Goal: Task Accomplishment & Management: Manage account settings

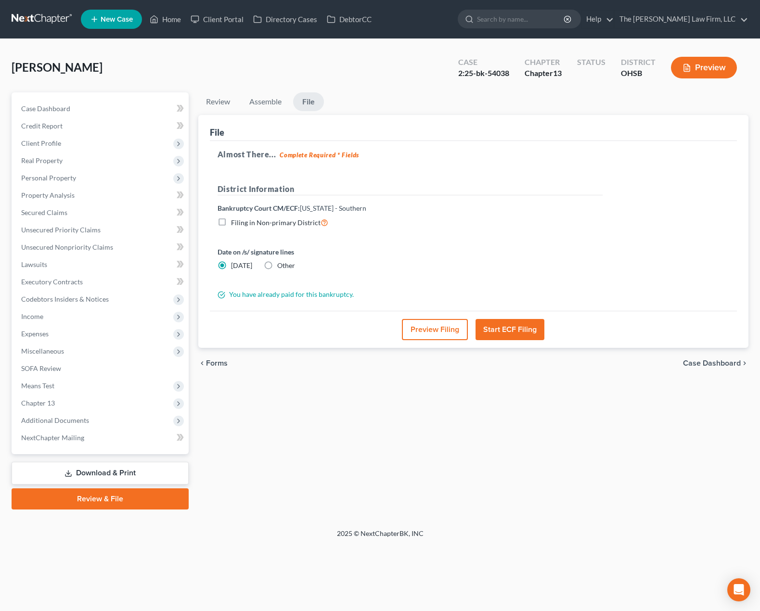
click at [36, 13] on link at bounding box center [43, 19] width 62 height 17
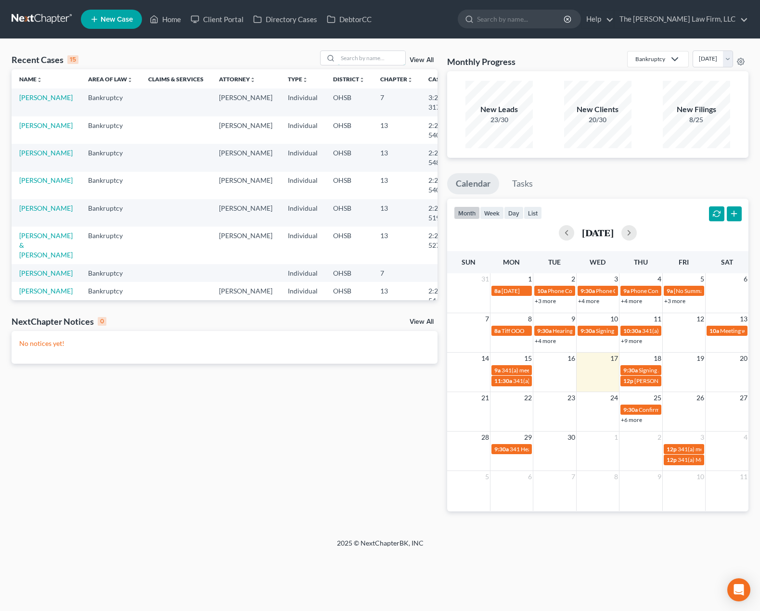
click at [385, 51] on input "search" at bounding box center [371, 58] width 67 height 14
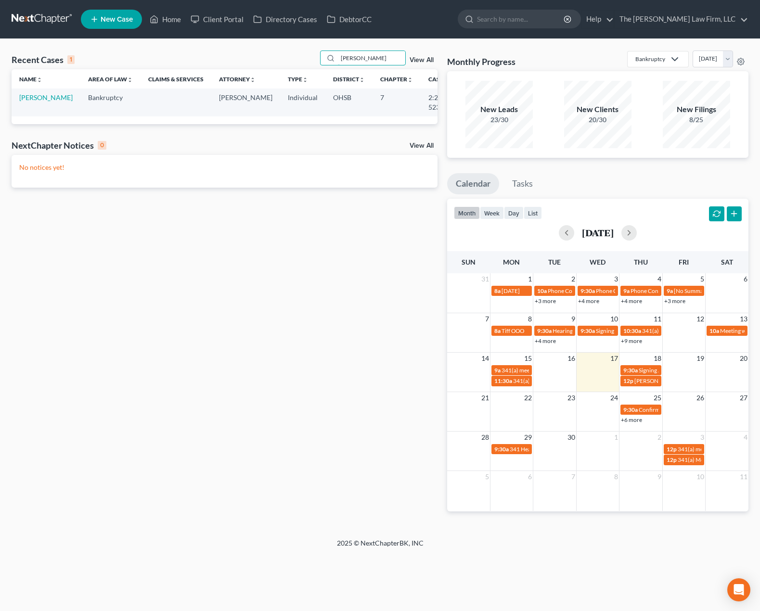
type input "boniface"
click at [33, 102] on link "[PERSON_NAME]" at bounding box center [45, 97] width 53 height 8
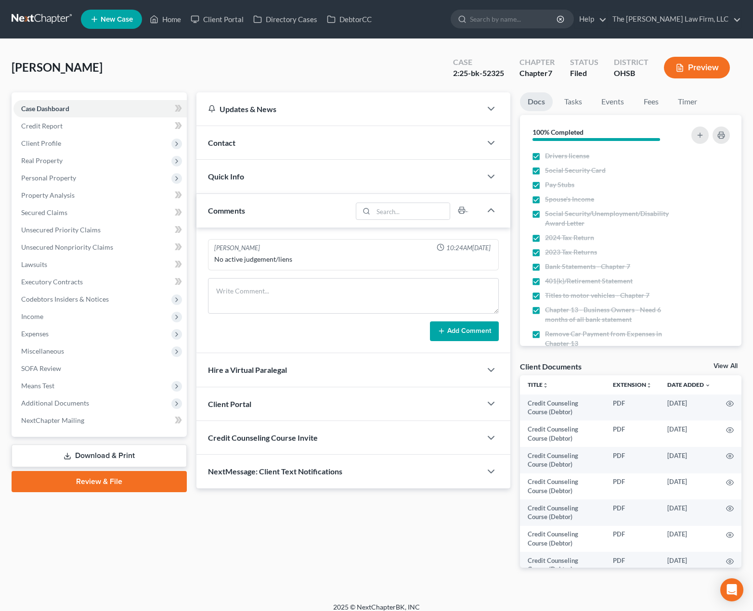
click at [282, 138] on div "Contact" at bounding box center [338, 142] width 285 height 33
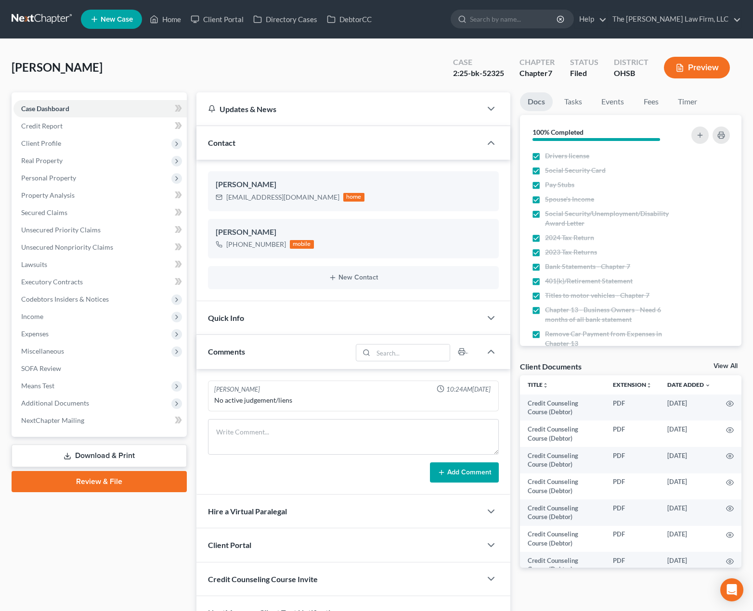
click at [264, 309] on div "Quick Info" at bounding box center [338, 317] width 285 height 33
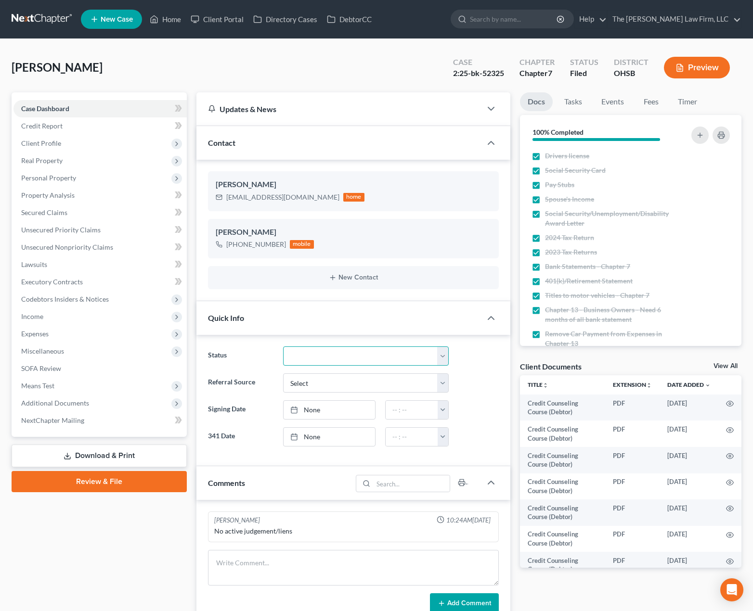
click at [307, 352] on select "341 Complete / Confirmation Pending 341 Pending Confirmed Discharged Dismissed …" at bounding box center [366, 355] width 166 height 19
select select "3"
click at [283, 346] on select "341 Complete / Confirmation Pending 341 Pending Confirmed Discharged Dismissed …" at bounding box center [366, 355] width 166 height 19
click at [575, 106] on link "Tasks" at bounding box center [572, 101] width 33 height 19
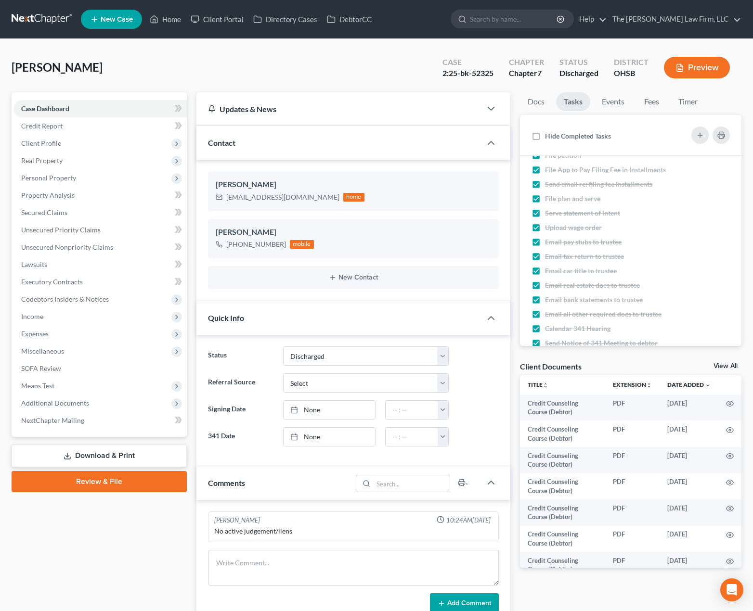
scroll to position [276, 0]
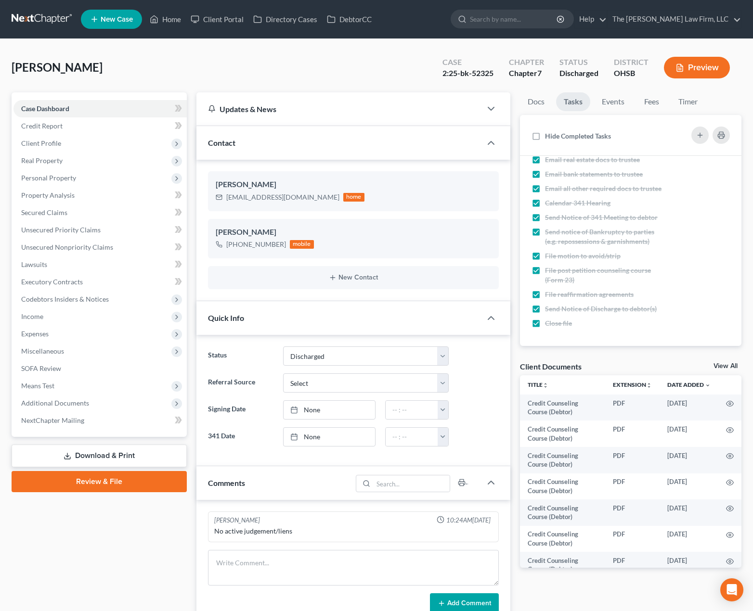
click at [564, 135] on span "Hide Completed Tasks" at bounding box center [578, 136] width 66 height 8
click at [555, 135] on input "Hide Completed Tasks" at bounding box center [552, 134] width 6 height 6
checkbox input "true"
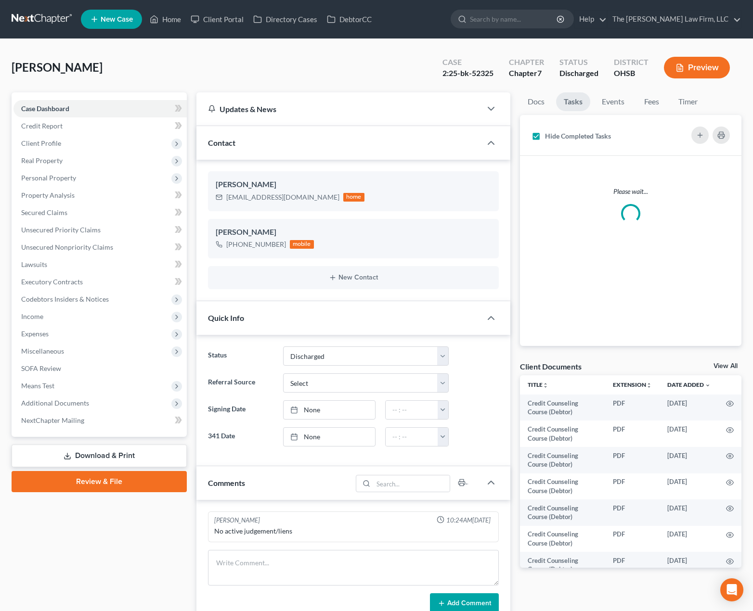
scroll to position [0, 0]
click at [52, 405] on span "Additional Documents" at bounding box center [55, 403] width 68 height 8
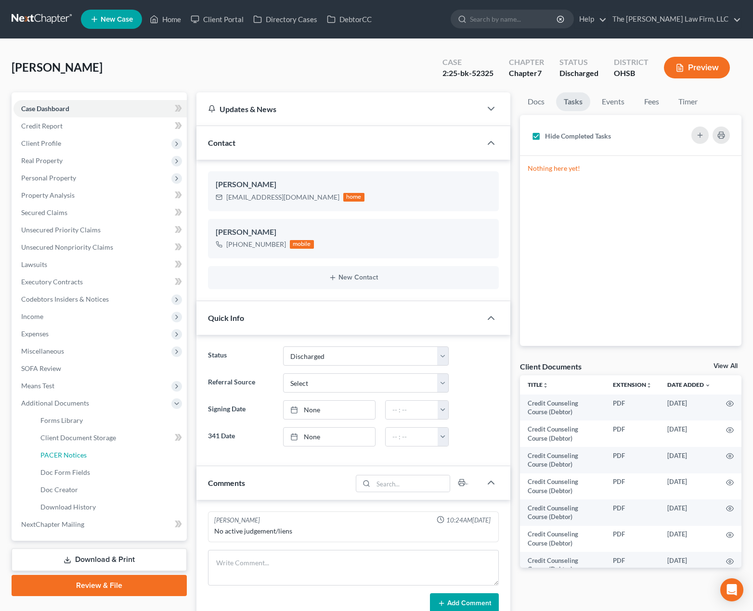
click at [67, 449] on link "PACER Notices" at bounding box center [110, 455] width 154 height 17
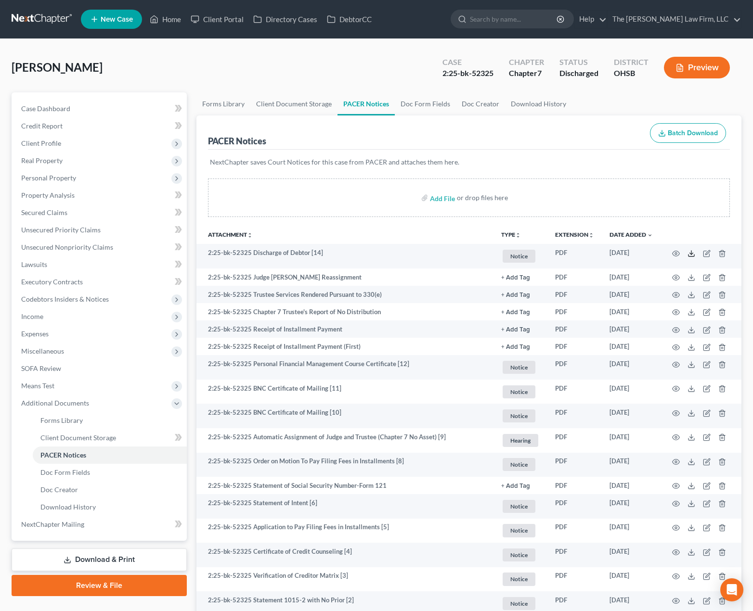
click at [688, 252] on icon at bounding box center [691, 254] width 8 height 8
click at [35, 105] on span "Case Dashboard" at bounding box center [45, 108] width 49 height 8
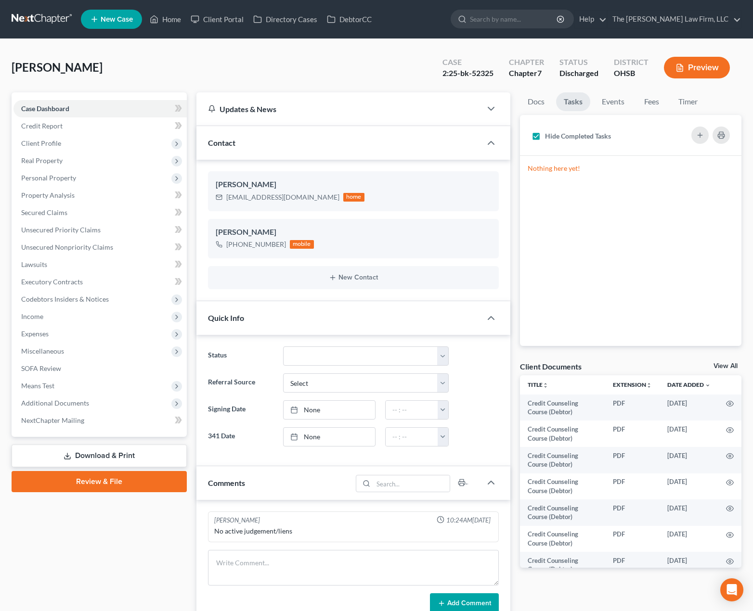
click at [47, 19] on link at bounding box center [43, 19] width 62 height 17
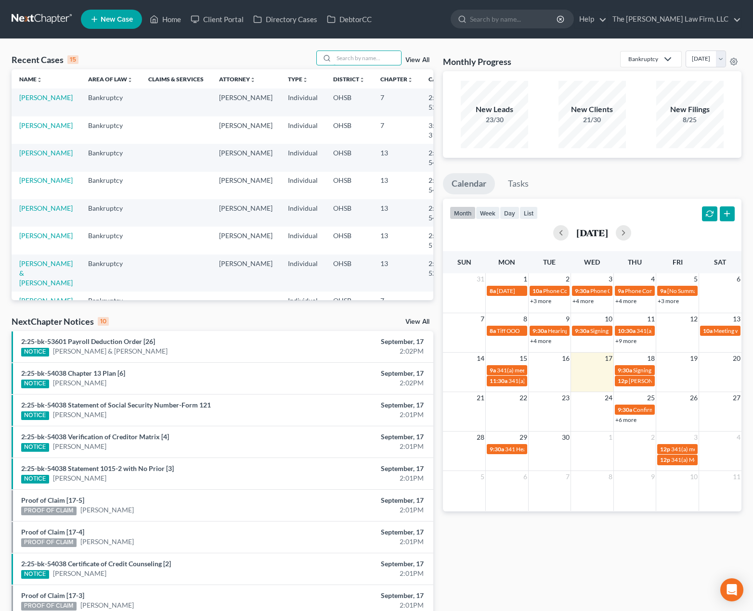
click at [338, 55] on input "search" at bounding box center [366, 58] width 67 height 14
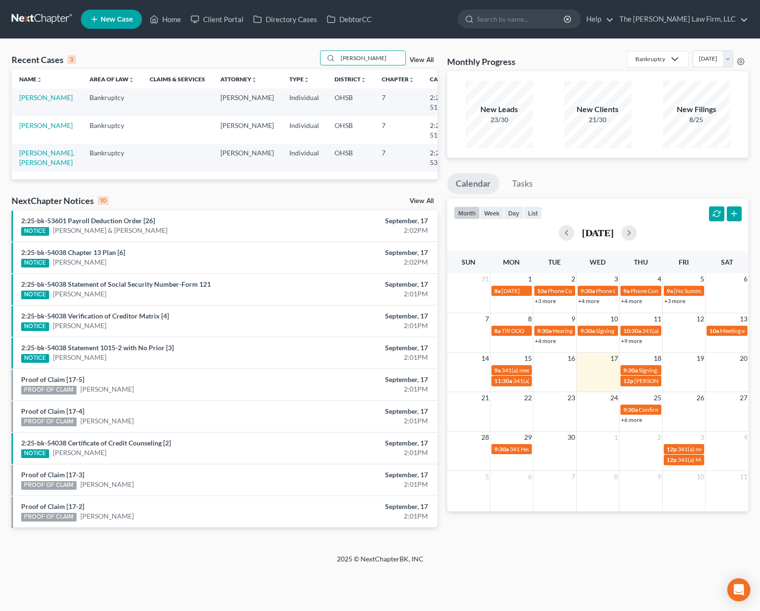
type input "lamar"
click at [30, 129] on link "[PERSON_NAME]" at bounding box center [45, 125] width 53 height 8
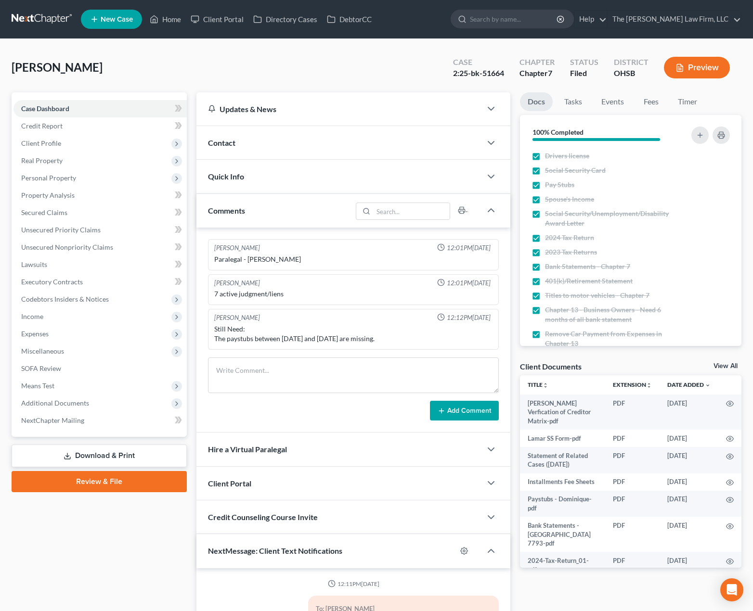
scroll to position [67, 0]
click at [287, 177] on div "Quick Info" at bounding box center [338, 176] width 285 height 33
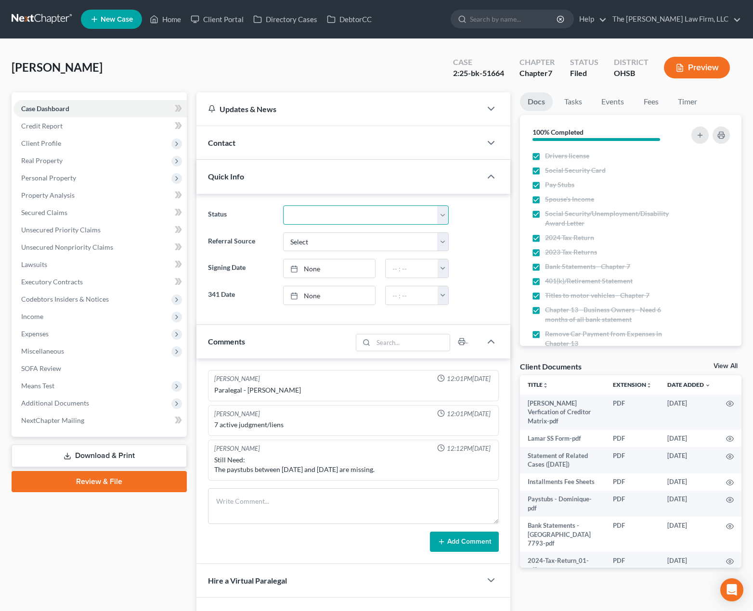
click at [310, 221] on select "341 Complete / Confirmation Pending 341 Pending Confirmed Discharged Dismissed …" at bounding box center [366, 214] width 166 height 19
select select "3"
click at [283, 205] on select "341 Complete / Confirmation Pending 341 Pending Confirmed Discharged Dismissed …" at bounding box center [366, 214] width 166 height 19
click at [566, 99] on link "Tasks" at bounding box center [572, 101] width 33 height 19
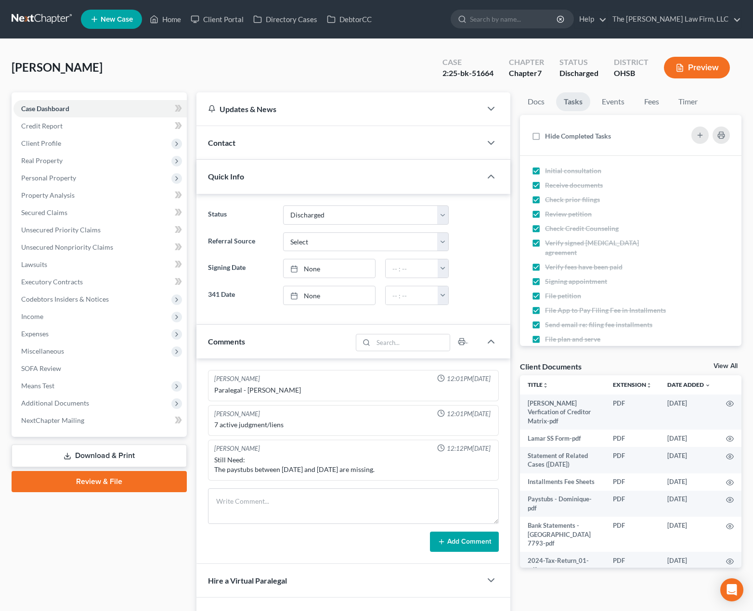
click at [557, 137] on span "Hide Completed Tasks" at bounding box center [578, 136] width 66 height 8
click at [555, 137] on input "Hide Completed Tasks" at bounding box center [552, 134] width 6 height 6
checkbox input "true"
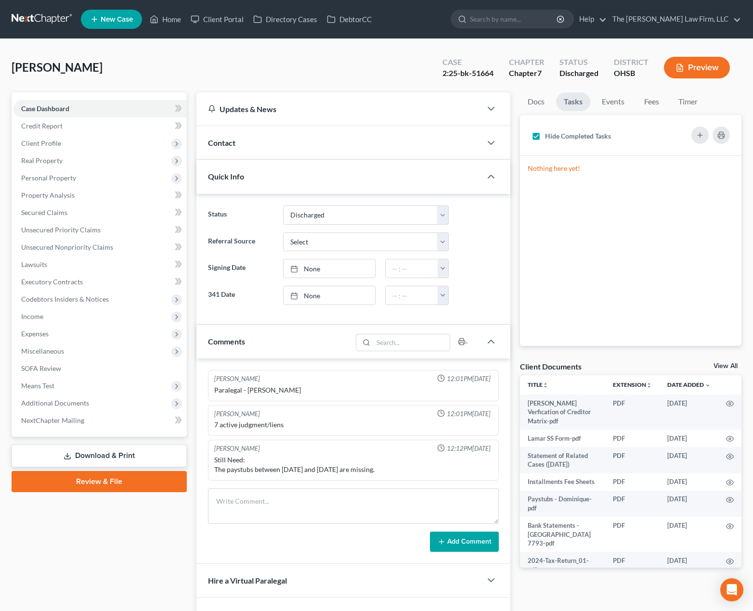
click at [53, 409] on span "Additional Documents" at bounding box center [99, 403] width 173 height 17
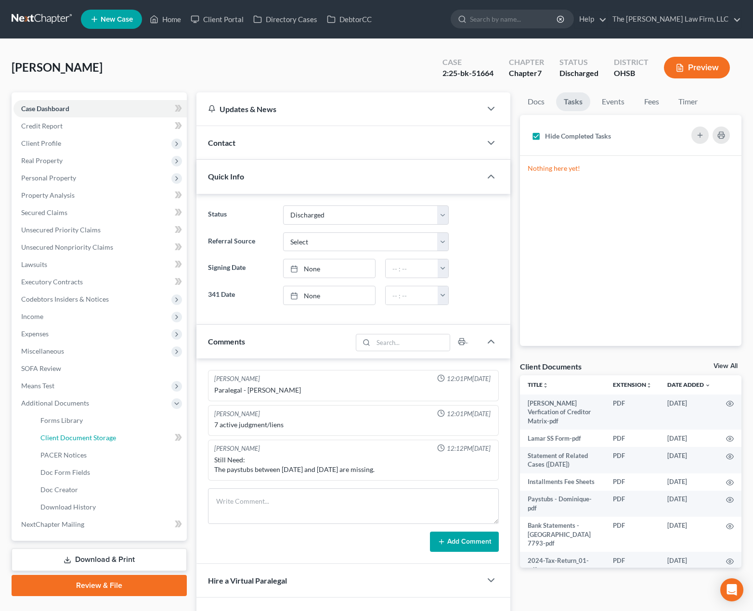
click at [78, 438] on span "Client Document Storage" at bounding box center [78, 438] width 76 height 8
select select "7"
select select "37"
select select "52"
select select "61"
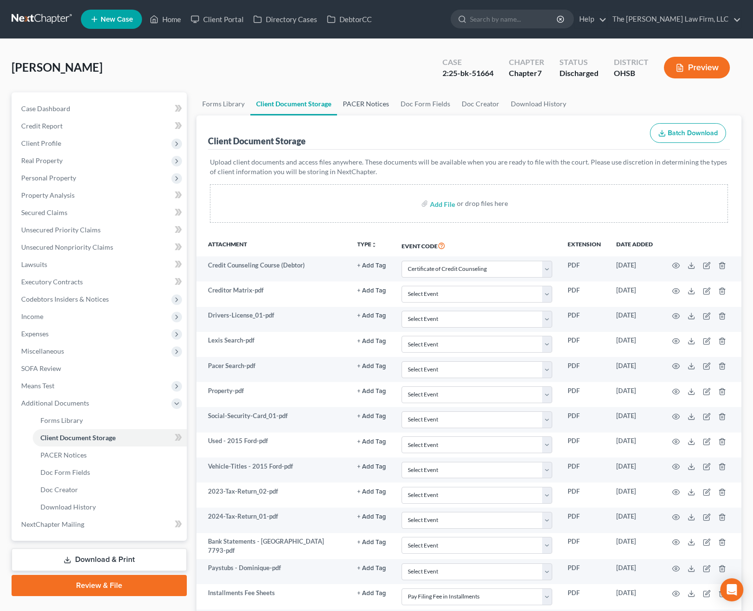
click at [363, 109] on link "PACER Notices" at bounding box center [366, 103] width 58 height 23
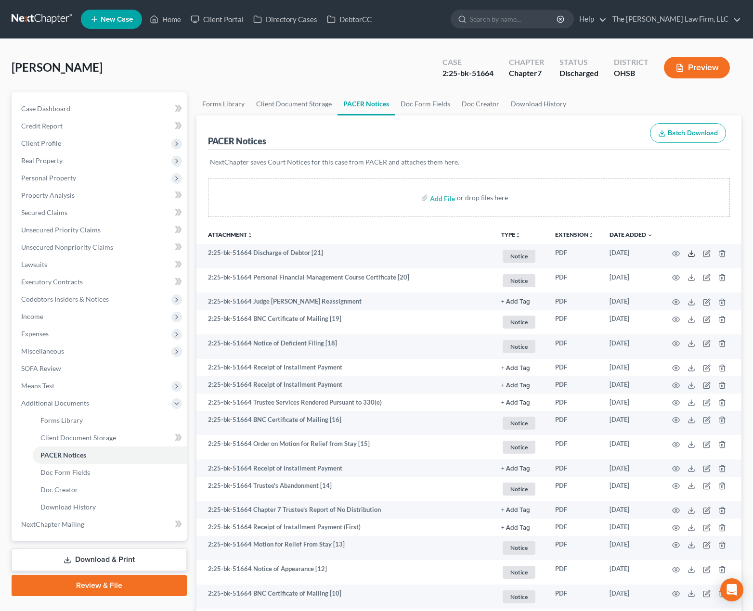
click at [692, 253] on icon at bounding box center [691, 254] width 8 height 8
click at [42, 14] on link at bounding box center [43, 19] width 62 height 17
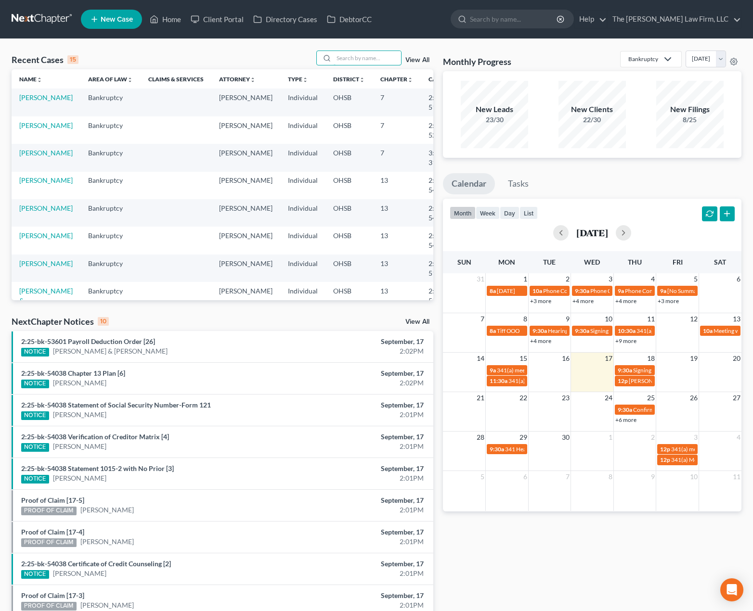
click at [356, 64] on input "search" at bounding box center [366, 58] width 67 height 14
type input "[PERSON_NAME]"
click at [22, 102] on link "Miller, Anna" at bounding box center [45, 97] width 53 height 8
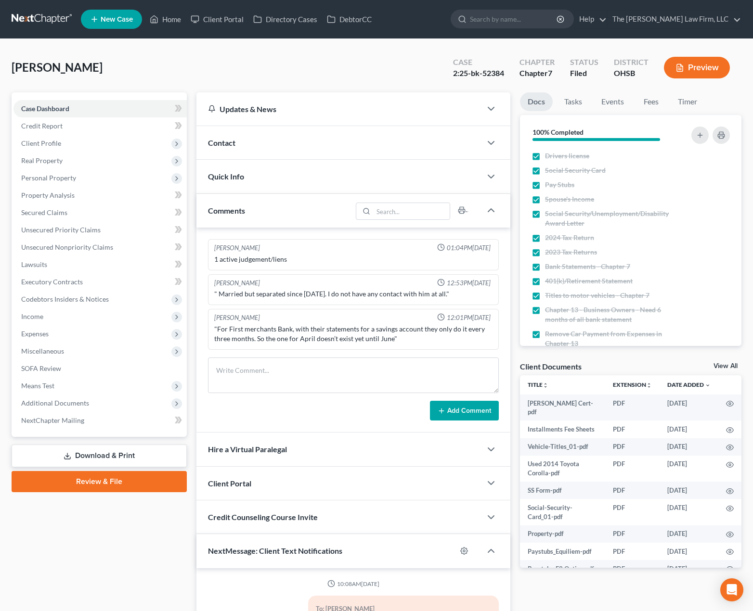
scroll to position [58, 0]
click at [251, 172] on div "Quick Info" at bounding box center [338, 176] width 285 height 33
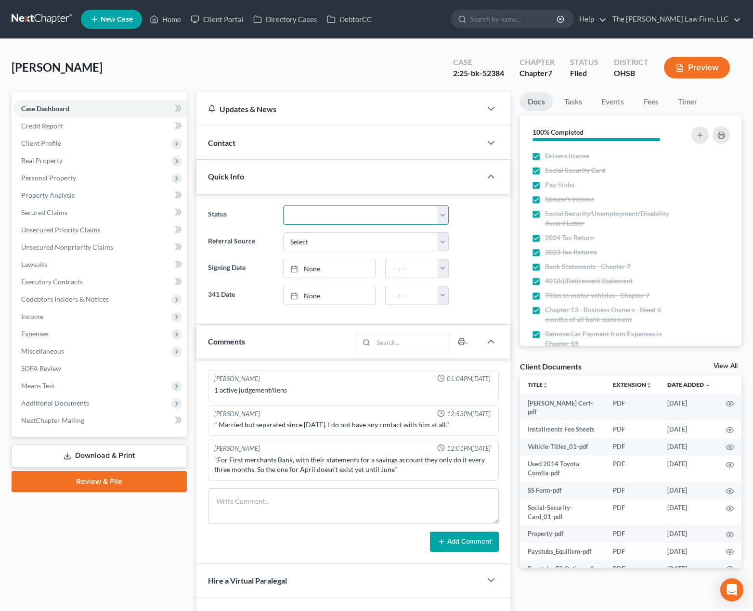
drag, startPoint x: 335, startPoint y: 215, endPoint x: 337, endPoint y: 219, distance: 5.2
click at [335, 215] on select "341 Complete / Confirmation Pending 341 Pending Confirmed Discharged Dismissed …" at bounding box center [366, 214] width 166 height 19
select select "3"
click at [283, 205] on select "341 Complete / Confirmation Pending 341 Pending Confirmed Discharged Dismissed …" at bounding box center [366, 214] width 166 height 19
click at [564, 111] on link "Tasks" at bounding box center [572, 101] width 33 height 19
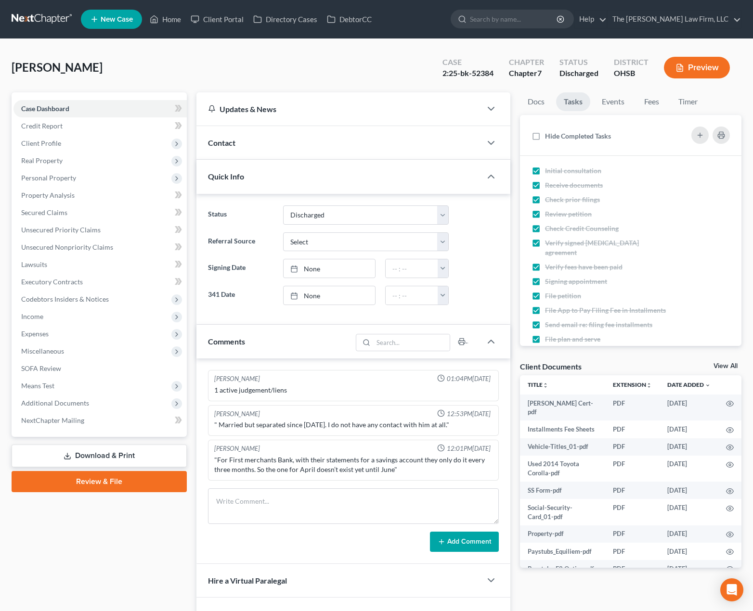
click at [554, 134] on span "Hide Completed Tasks" at bounding box center [578, 136] width 66 height 8
click at [554, 134] on input "Hide Completed Tasks" at bounding box center [552, 134] width 6 height 6
checkbox input "true"
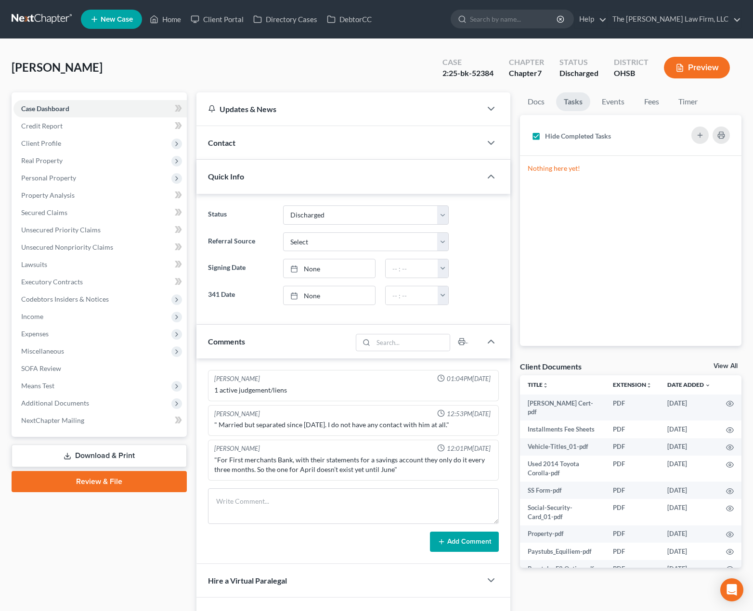
click at [77, 409] on span "Additional Documents" at bounding box center [99, 403] width 173 height 17
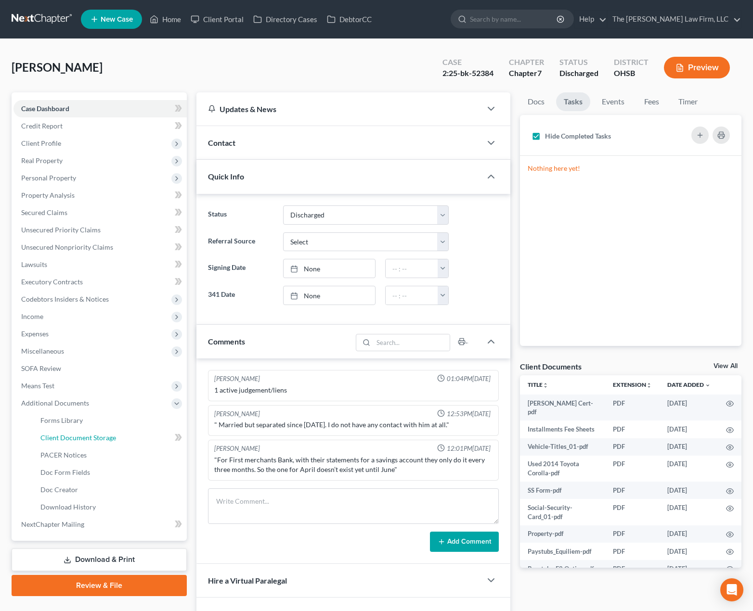
click at [68, 446] on link "Client Document Storage" at bounding box center [110, 437] width 154 height 17
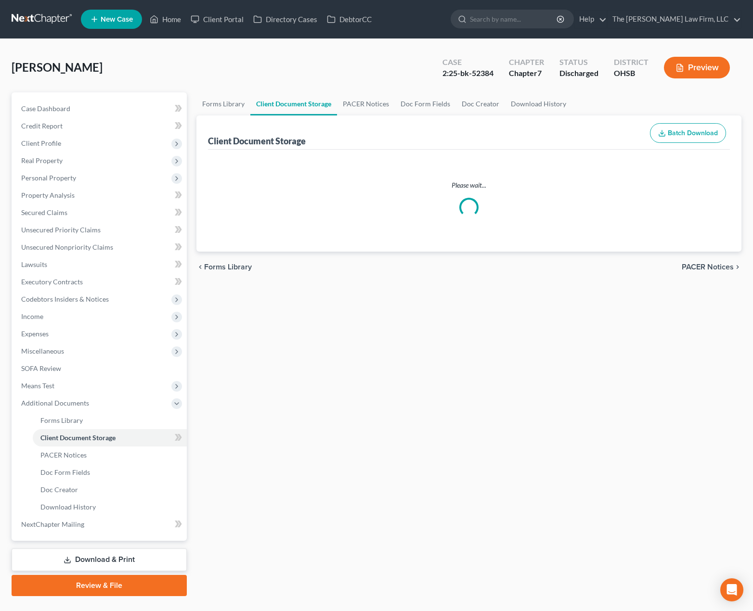
select select "7"
select select "52"
select select "61"
select select "37"
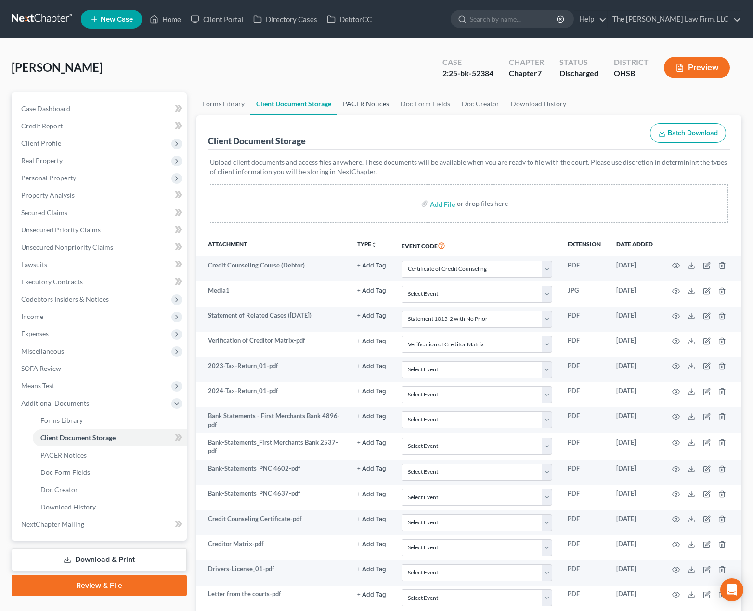
click at [341, 98] on link "PACER Notices" at bounding box center [366, 103] width 58 height 23
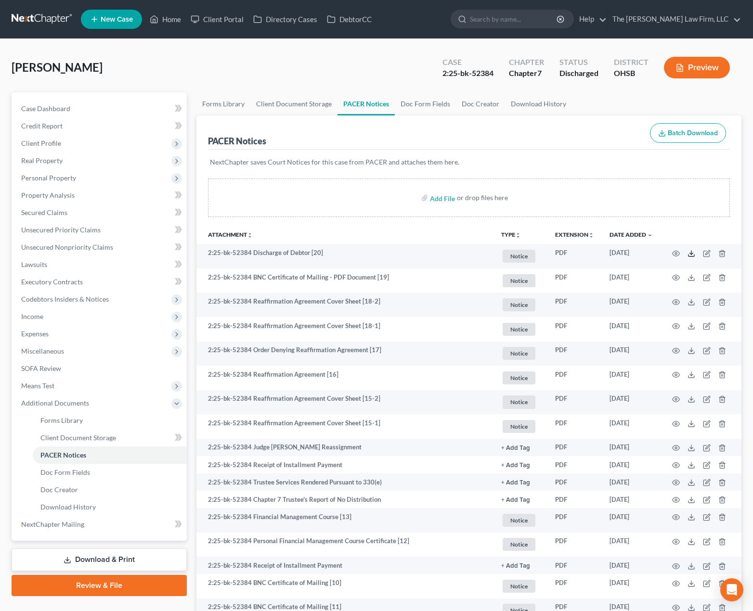
click at [690, 255] on icon at bounding box center [691, 254] width 8 height 8
click at [59, 25] on link at bounding box center [43, 19] width 62 height 17
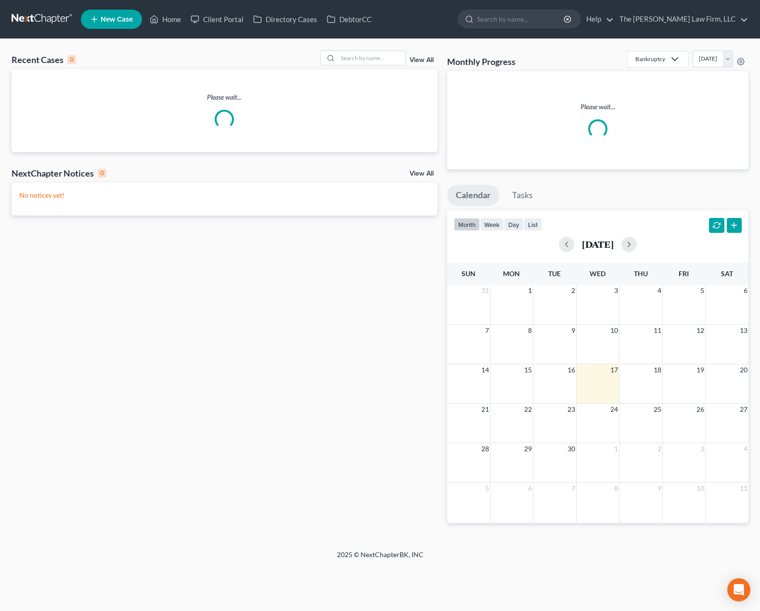
click at [353, 66] on div "Recent Cases 0 View All" at bounding box center [225, 60] width 426 height 19
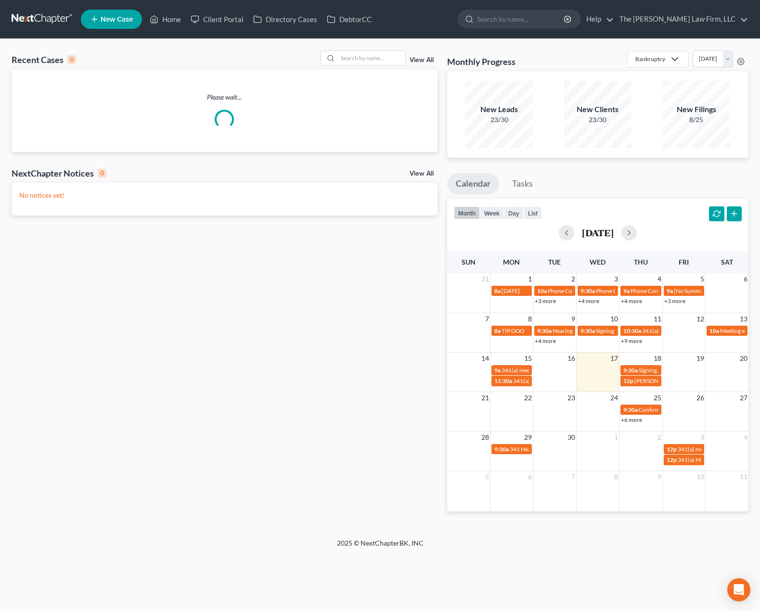
click at [357, 49] on div "Recent Cases 0 View All Please wait... NextChapter Notices 0 View All No notice…" at bounding box center [380, 288] width 760 height 499
click at [356, 56] on input "search" at bounding box center [371, 58] width 67 height 14
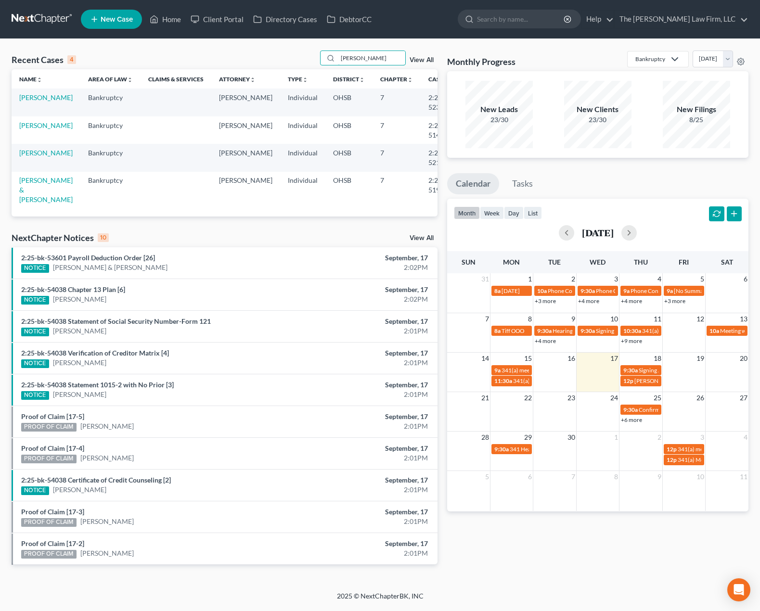
type input "[PERSON_NAME]"
click at [41, 101] on link "[PERSON_NAME]" at bounding box center [45, 97] width 53 height 8
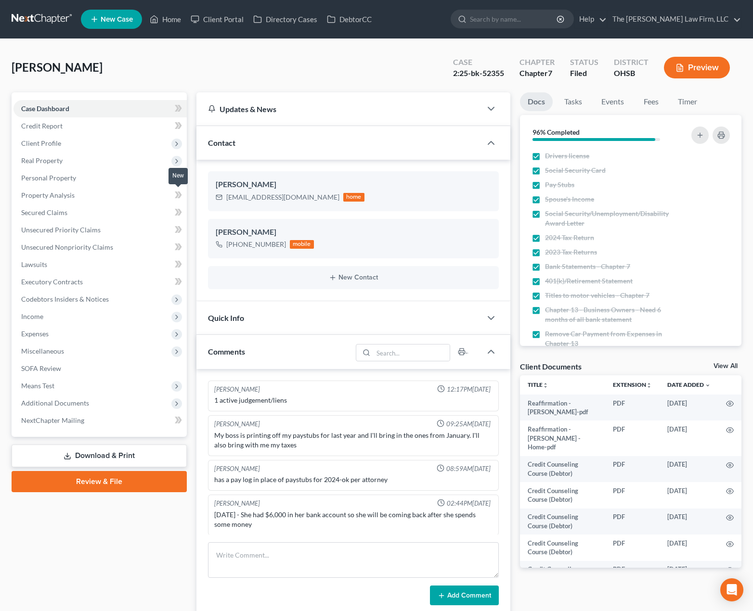
scroll to position [1, 0]
click at [289, 317] on div "Quick Info" at bounding box center [338, 317] width 285 height 33
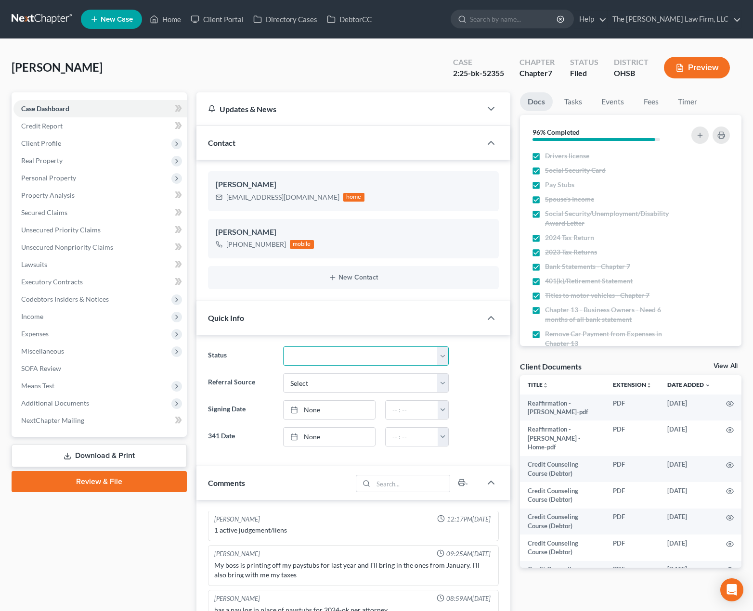
click at [327, 357] on select "341 Complete / Confirmation Pending 341 Pending Confirmed Discharged Dismissed …" at bounding box center [366, 355] width 166 height 19
select select "3"
click at [283, 346] on select "341 Complete / Confirmation Pending 341 Pending Confirmed Discharged Dismissed …" at bounding box center [366, 355] width 166 height 19
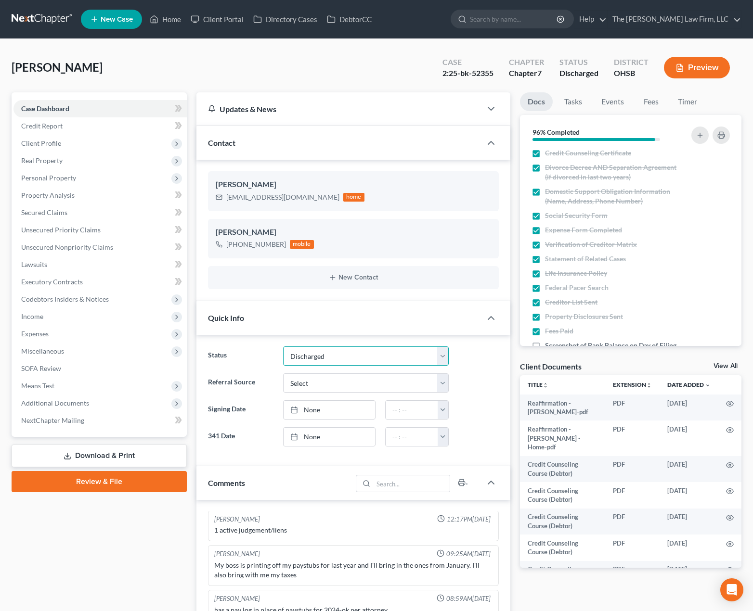
scroll to position [321, 0]
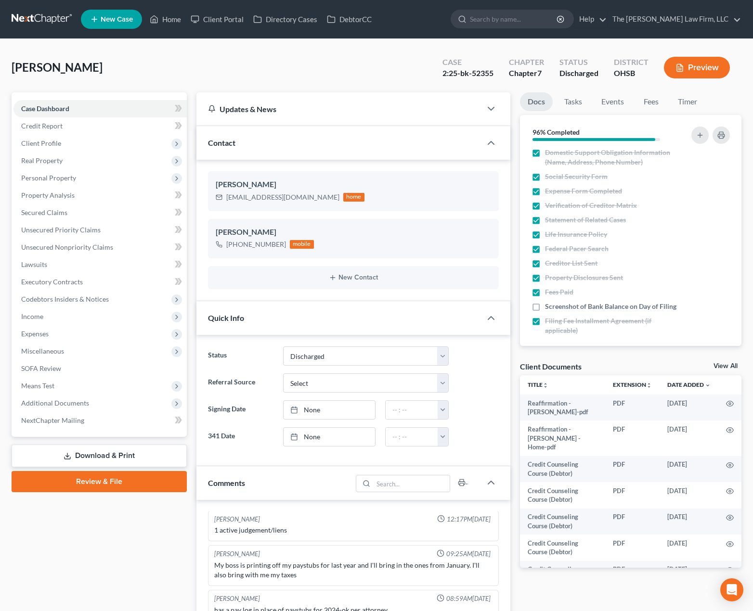
click at [564, 311] on span "Screenshot of Bank Balance on Day of Filing" at bounding box center [610, 307] width 131 height 10
click at [555, 308] on input "Screenshot of Bank Balance on Day of Filing" at bounding box center [552, 305] width 6 height 6
checkbox input "true"
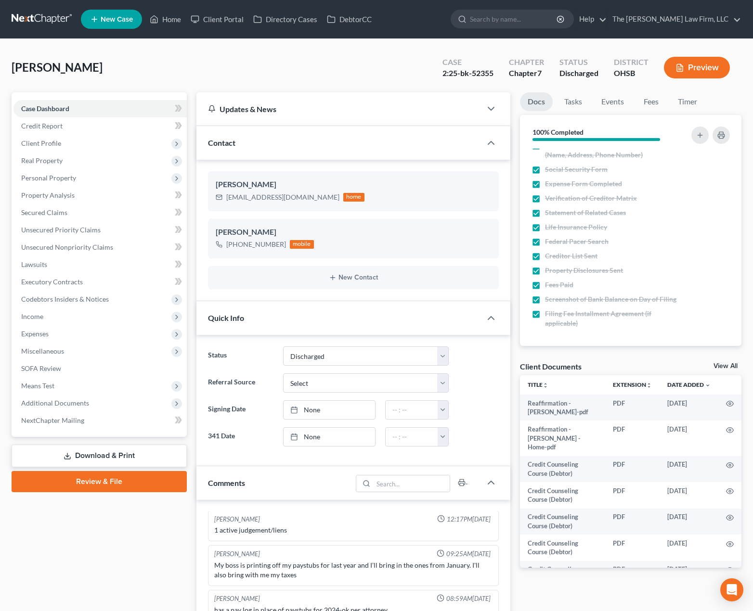
scroll to position [338, 0]
click at [575, 105] on link "Tasks" at bounding box center [572, 101] width 33 height 19
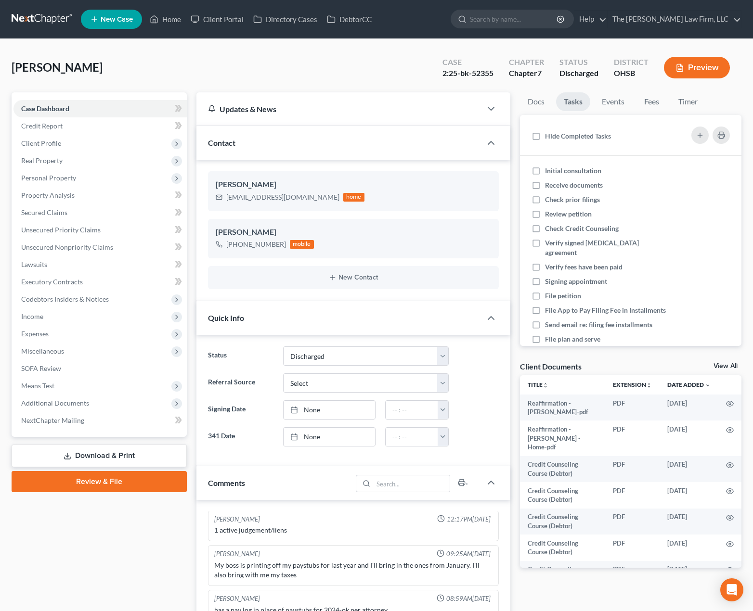
click at [571, 170] on span "Initial consultation" at bounding box center [573, 170] width 56 height 8
click at [555, 170] on input "Initial consultation" at bounding box center [552, 169] width 6 height 6
checkbox input "true"
click at [562, 185] on span "Receive documents" at bounding box center [574, 185] width 58 height 8
click at [555, 185] on input "Receive documents" at bounding box center [552, 183] width 6 height 6
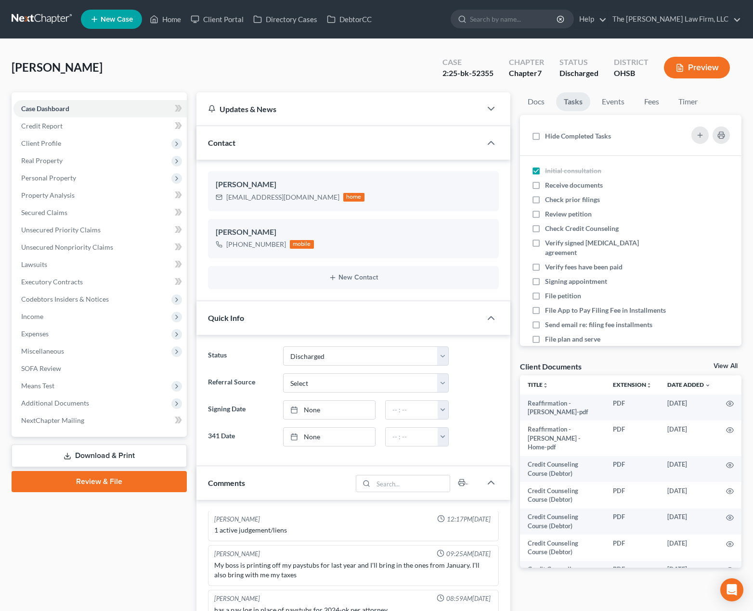
checkbox input "true"
click at [556, 203] on span "Check prior filings" at bounding box center [572, 199] width 55 height 8
click at [555, 201] on input "Check prior filings" at bounding box center [552, 198] width 6 height 6
checkbox input "true"
click at [555, 217] on span "Review petition" at bounding box center [568, 214] width 47 height 8
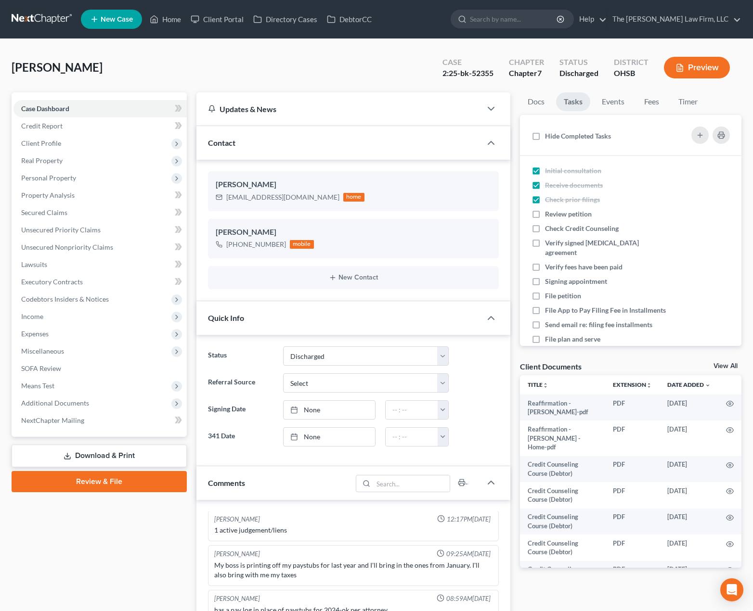
click at [555, 216] on input "Review petition" at bounding box center [552, 212] width 6 height 6
checkbox input "true"
click at [554, 233] on li "Check Credit Counseling" at bounding box center [630, 228] width 221 height 14
click at [556, 263] on span "Verify fees have been paid" at bounding box center [583, 267] width 77 height 8
click at [555, 262] on input "Verify fees have been paid" at bounding box center [552, 265] width 6 height 6
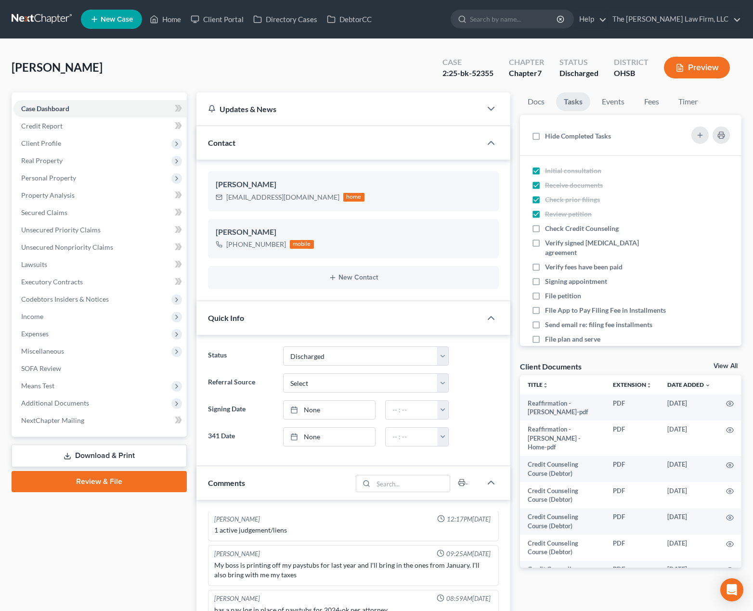
checkbox input "true"
click at [558, 245] on span "Verify signed [MEDICAL_DATA] agreement" at bounding box center [592, 248] width 94 height 18
click at [555, 244] on input "Verify signed [MEDICAL_DATA] agreement" at bounding box center [552, 241] width 6 height 6
checkbox input "true"
click at [557, 232] on div "Check Credit Counseling" at bounding box center [585, 229] width 81 height 10
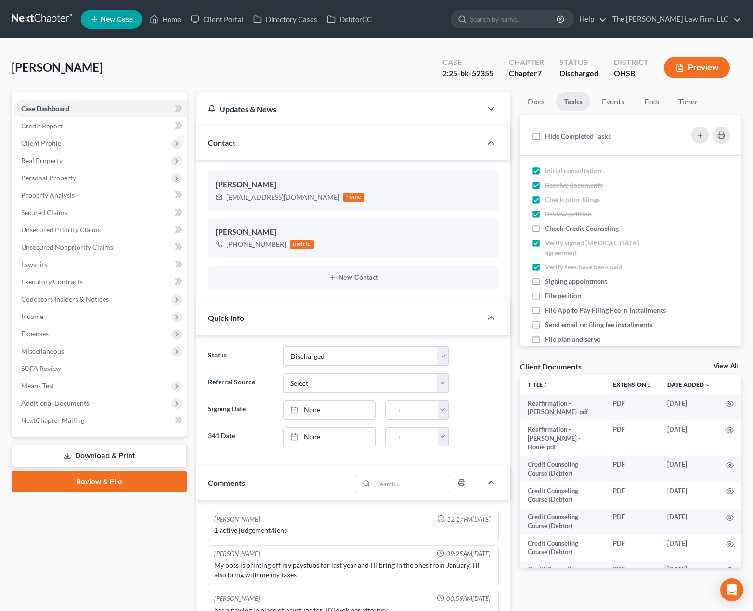
click at [555, 230] on input "Check Credit Counseling" at bounding box center [552, 227] width 6 height 6
checkbox input "true"
click at [558, 263] on li "Verify fees have been paid" at bounding box center [630, 267] width 221 height 14
click at [559, 277] on span "Signing appointment" at bounding box center [576, 281] width 62 height 8
click at [555, 277] on input "Signing appointment" at bounding box center [552, 280] width 6 height 6
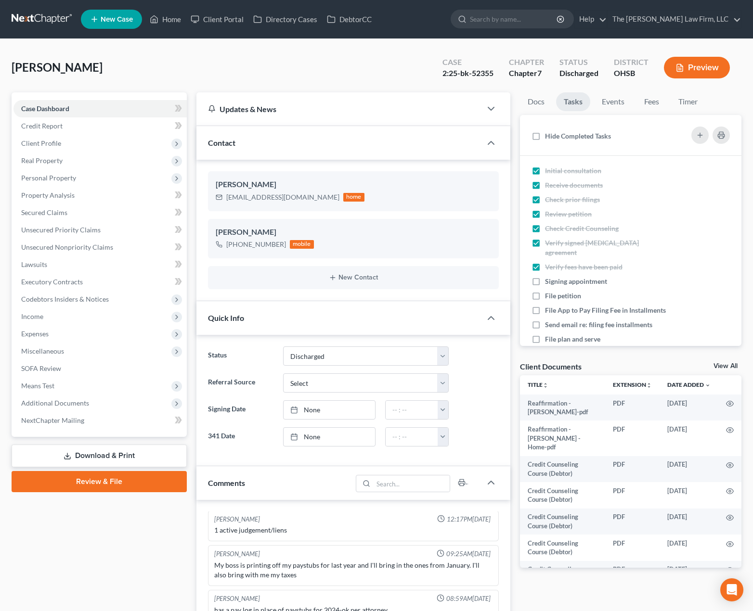
checkbox input "true"
click at [559, 263] on span "Verify fees have been paid" at bounding box center [583, 267] width 77 height 8
click at [555, 262] on input "Verify fees have been paid" at bounding box center [552, 265] width 6 height 6
click at [561, 263] on span "Verify fees have been paid" at bounding box center [583, 267] width 77 height 8
click at [555, 262] on input "Verify fees have been paid" at bounding box center [552, 265] width 6 height 6
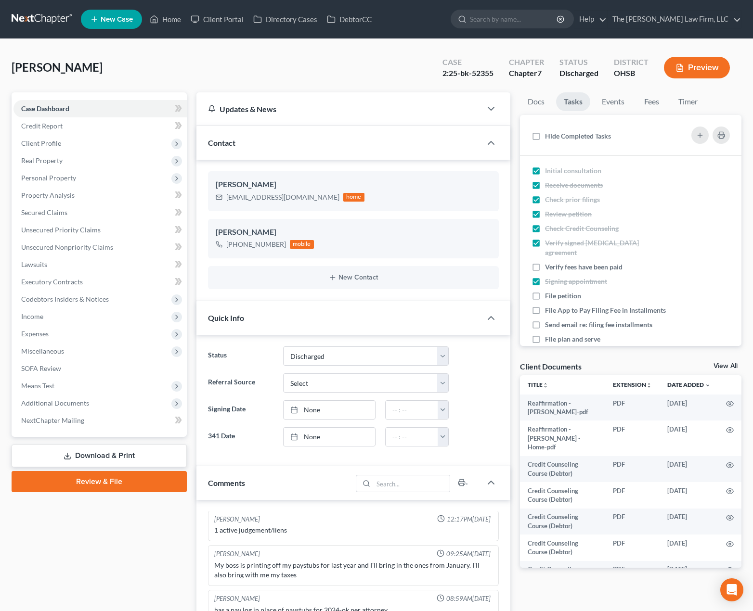
checkbox input "true"
click at [561, 292] on span "File petition" at bounding box center [563, 296] width 36 height 8
click at [555, 291] on input "File petition" at bounding box center [552, 294] width 6 height 6
checkbox input "true"
click at [562, 306] on span "File App to Pay Filing Fee in Installments" at bounding box center [605, 310] width 121 height 8
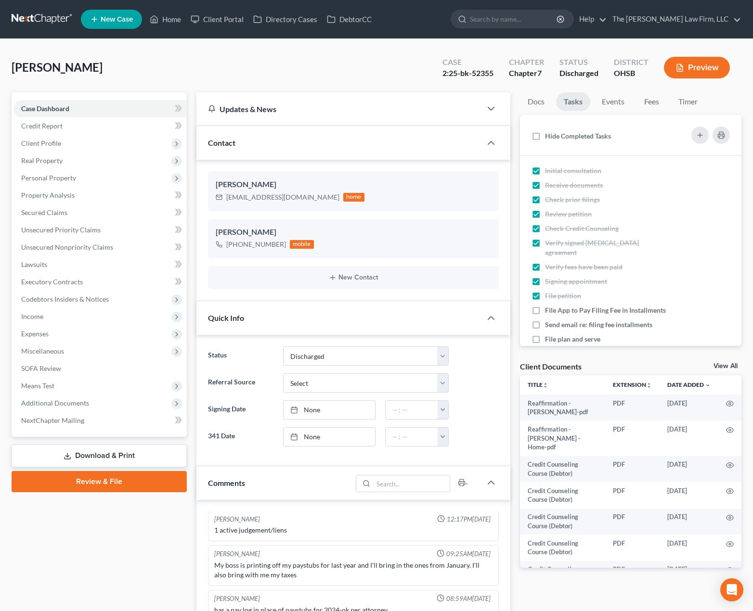
click at [555, 306] on input "File App to Pay Filing Fee in Installments" at bounding box center [552, 309] width 6 height 6
checkbox input "true"
click at [566, 323] on span "Send email re: filing fee installments" at bounding box center [598, 324] width 107 height 8
click at [555, 323] on input "Send email re: filing fee installments" at bounding box center [552, 323] width 6 height 6
checkbox input "true"
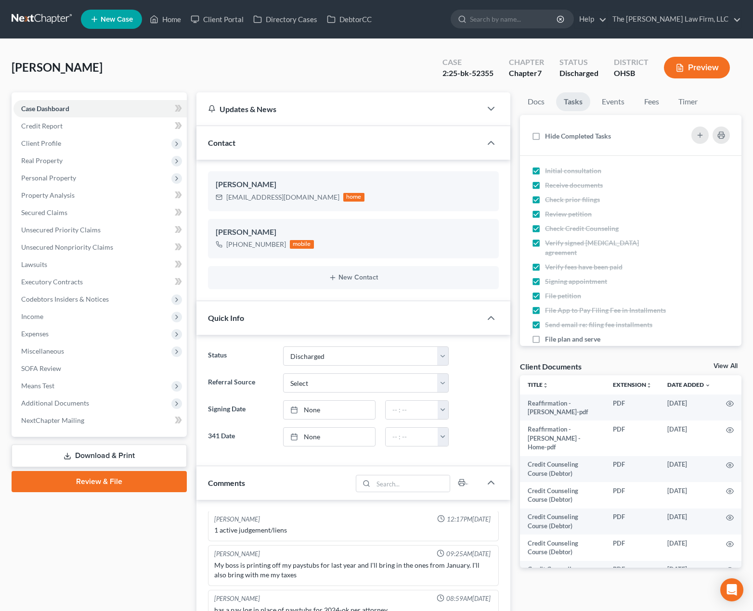
click at [563, 338] on span "File plan and serve" at bounding box center [572, 339] width 55 height 8
click at [555, 338] on input "File plan and serve" at bounding box center [552, 337] width 6 height 6
checkbox input "true"
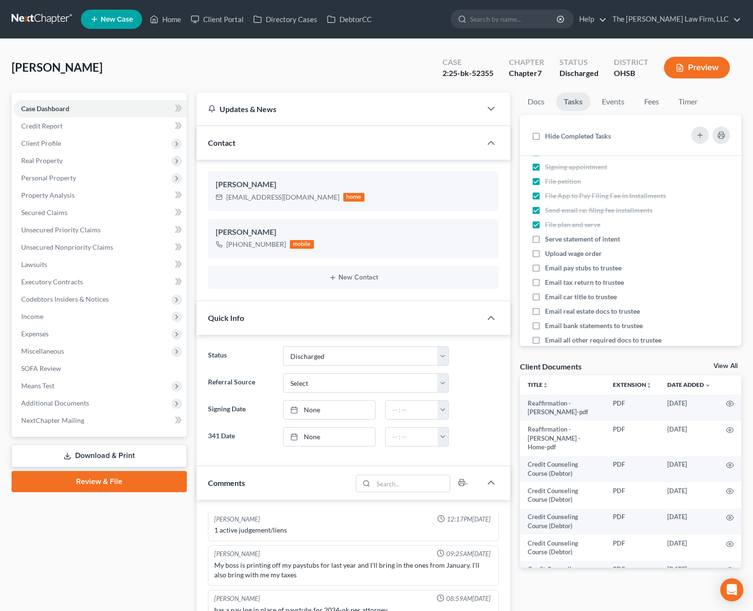
scroll to position [160, 0]
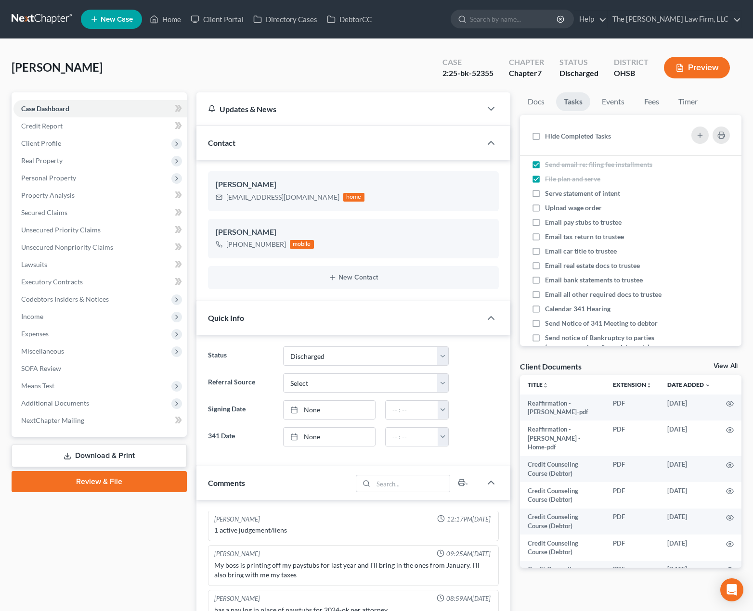
click at [569, 194] on span "Serve statement of intent" at bounding box center [582, 193] width 75 height 8
click at [555, 194] on input "Serve statement of intent" at bounding box center [552, 192] width 6 height 6
checkbox input "true"
click at [562, 208] on span "Upload wage order" at bounding box center [573, 208] width 57 height 8
click at [555, 208] on input "Upload wage order" at bounding box center [552, 206] width 6 height 6
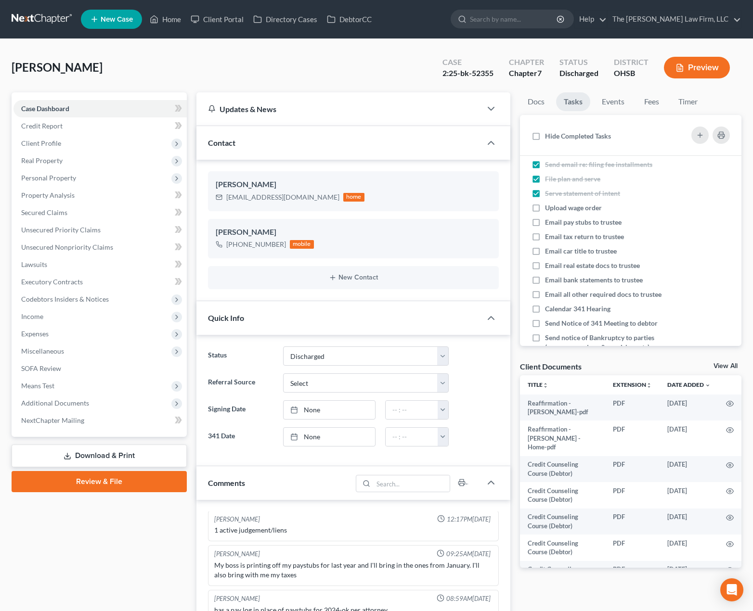
checkbox input "true"
click at [560, 226] on span "Email pay stubs to trustee" at bounding box center [583, 222] width 77 height 8
click at [555, 224] on input "Email pay stubs to trustee" at bounding box center [552, 220] width 6 height 6
checkbox input "true"
click at [560, 239] on span "Email tax return to trustee" at bounding box center [584, 236] width 79 height 8
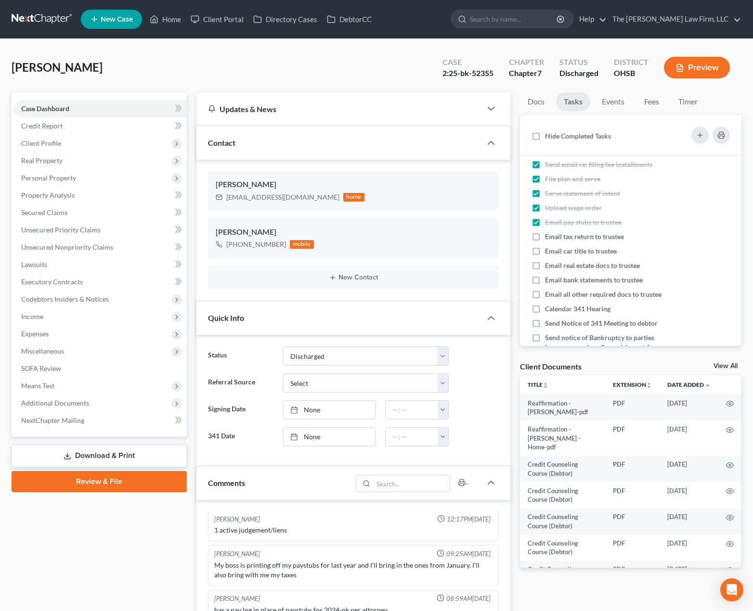
click at [555, 238] on input "Email tax return to trustee" at bounding box center [552, 235] width 6 height 6
checkbox input "true"
click at [558, 254] on span "Email car title to trustee" at bounding box center [581, 251] width 72 height 8
click at [555, 253] on input "Email car title to trustee" at bounding box center [552, 249] width 6 height 6
checkbox input "true"
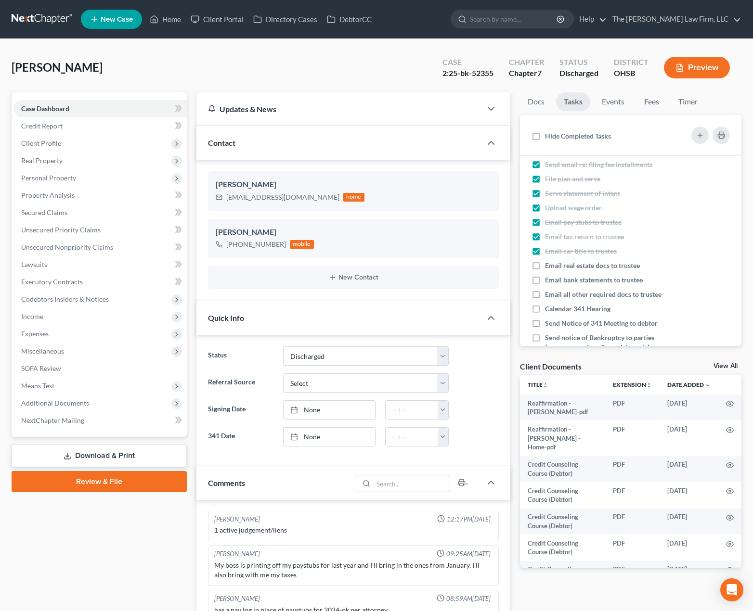
click at [558, 264] on span "Email real estate docs to trustee" at bounding box center [592, 265] width 95 height 8
click at [555, 264] on input "Email real estate docs to trustee" at bounding box center [552, 264] width 6 height 6
checkbox input "true"
click at [557, 276] on span "Email bank statements to trustee" at bounding box center [594, 280] width 98 height 8
click at [555, 276] on input "Email bank statements to trustee" at bounding box center [552, 278] width 6 height 6
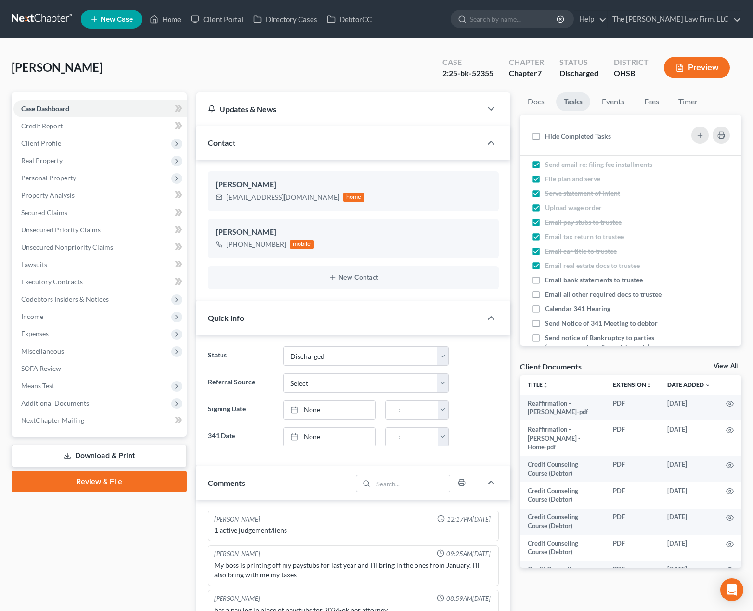
checkbox input "true"
click at [559, 298] on span "Email all other required docs to trustee" at bounding box center [603, 294] width 116 height 8
click at [555, 296] on input "Email all other required docs to trustee" at bounding box center [552, 293] width 6 height 6
checkbox input "true"
click at [562, 313] on span "Calendar 341 Hearing" at bounding box center [577, 309] width 65 height 8
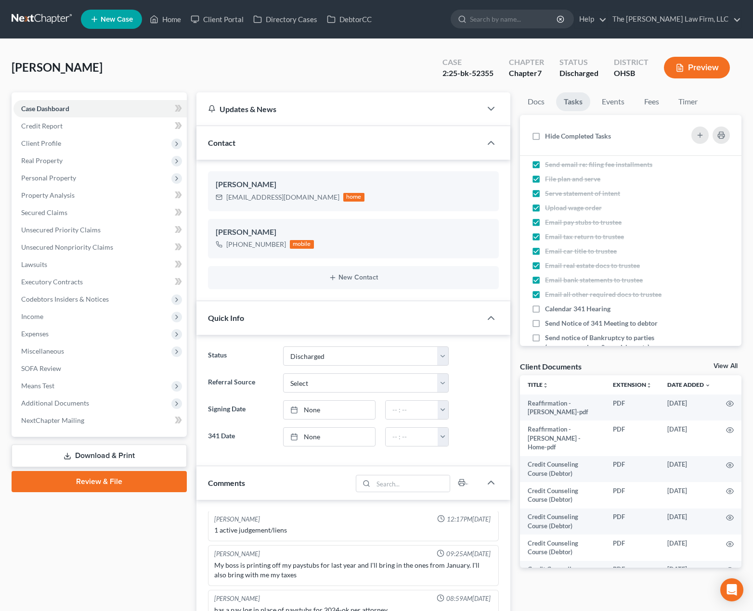
click at [555, 310] on input "Calendar 341 Hearing" at bounding box center [552, 307] width 6 height 6
checkbox input "true"
click at [564, 327] on span "Send Notice of 341 Meeting to debtor" at bounding box center [601, 323] width 113 height 8
click at [555, 325] on input "Send Notice of 341 Meeting to debtor" at bounding box center [552, 322] width 6 height 6
checkbox input "true"
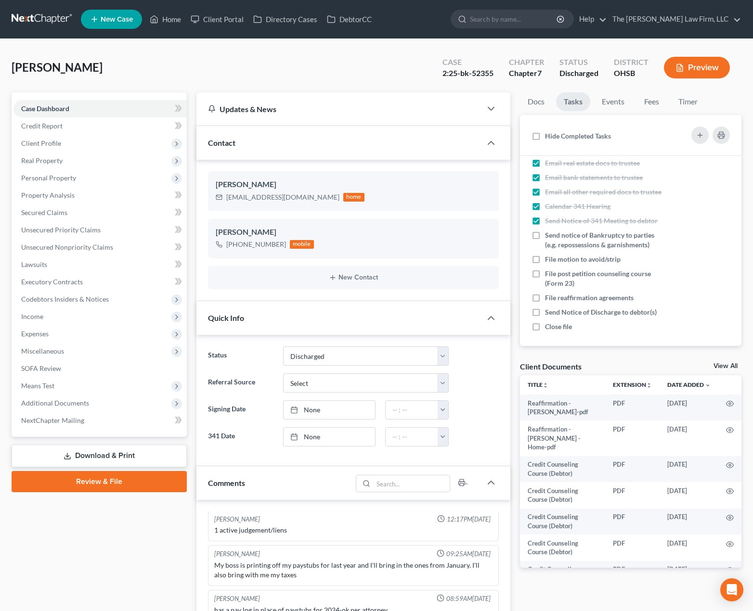
scroll to position [276, 0]
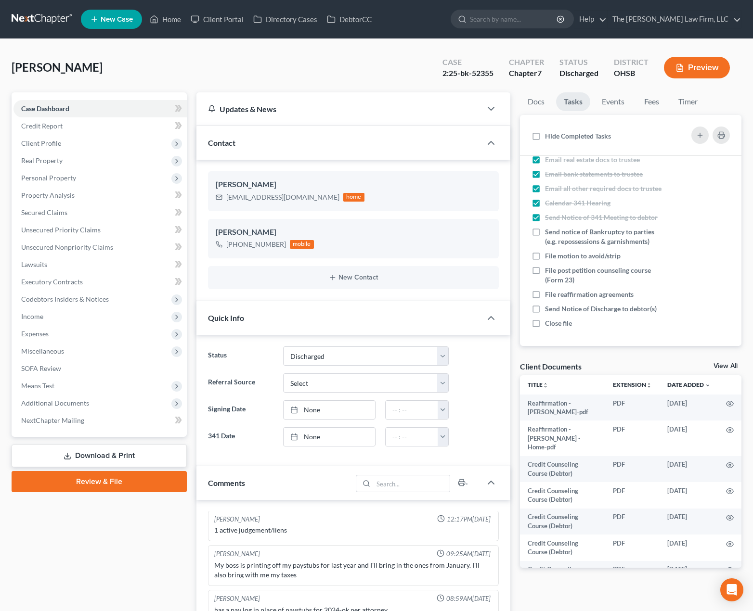
click at [574, 234] on span "Send notice of Bankruptcy to parties (e.g. repossessions & garnishments)" at bounding box center [599, 237] width 109 height 18
click at [555, 233] on input "Send notice of Bankruptcy to parties (e.g. repossessions & garnishments)" at bounding box center [552, 230] width 6 height 6
checkbox input "true"
click at [562, 264] on li "File post petition counseling course (Form 23)" at bounding box center [630, 275] width 221 height 24
click at [562, 257] on span "File motion to avoid/strip" at bounding box center [583, 256] width 76 height 8
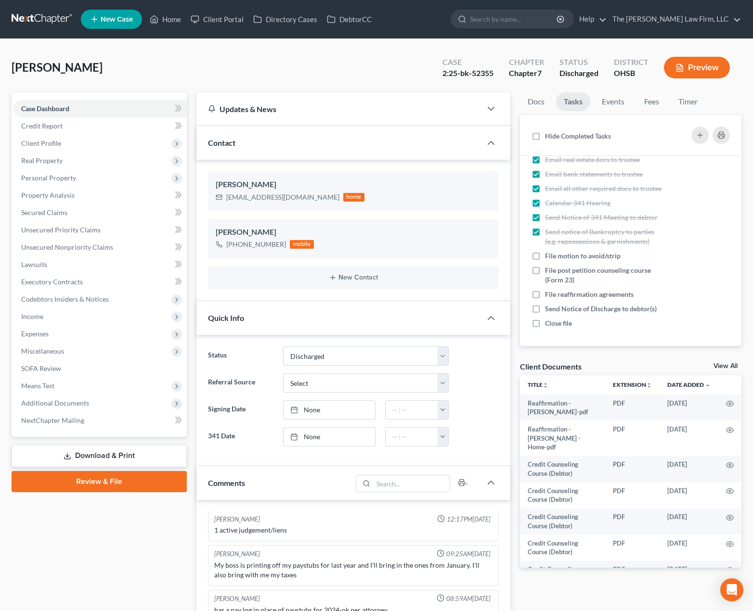
click at [555, 257] on input "File motion to avoid/strip" at bounding box center [552, 254] width 6 height 6
checkbox input "true"
click at [563, 276] on span "File post petition counseling course (Form 23)" at bounding box center [598, 275] width 106 height 18
click at [555, 272] on input "File post petition counseling course (Form 23)" at bounding box center [552, 269] width 6 height 6
checkbox input "true"
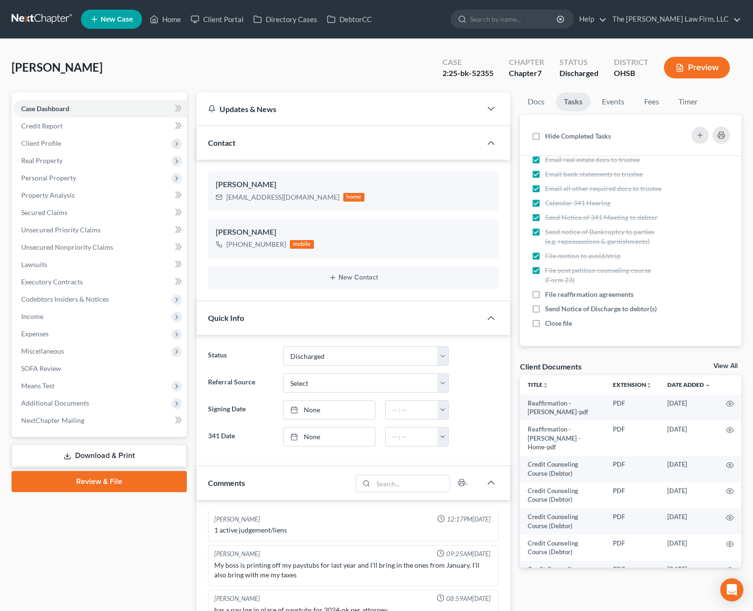
click at [562, 297] on span "File reaffirmation agreements" at bounding box center [589, 294] width 89 height 8
click at [555, 296] on input "File reaffirmation agreements" at bounding box center [552, 293] width 6 height 6
checkbox input "true"
click at [563, 311] on span "Send Notice of Discharge to debtor(s)" at bounding box center [601, 309] width 112 height 8
click at [555, 310] on input "Send Notice of Discharge to debtor(s)" at bounding box center [552, 307] width 6 height 6
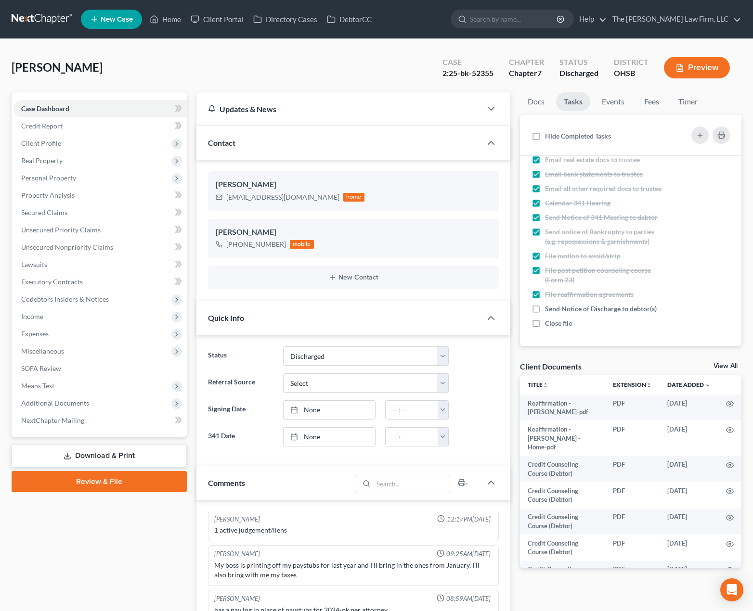
checkbox input "true"
click at [561, 323] on span "Close file" at bounding box center [558, 323] width 27 height 8
click at [555, 323] on input "Close file" at bounding box center [552, 322] width 6 height 6
checkbox input "true"
click at [82, 400] on span "Additional Documents" at bounding box center [55, 403] width 68 height 8
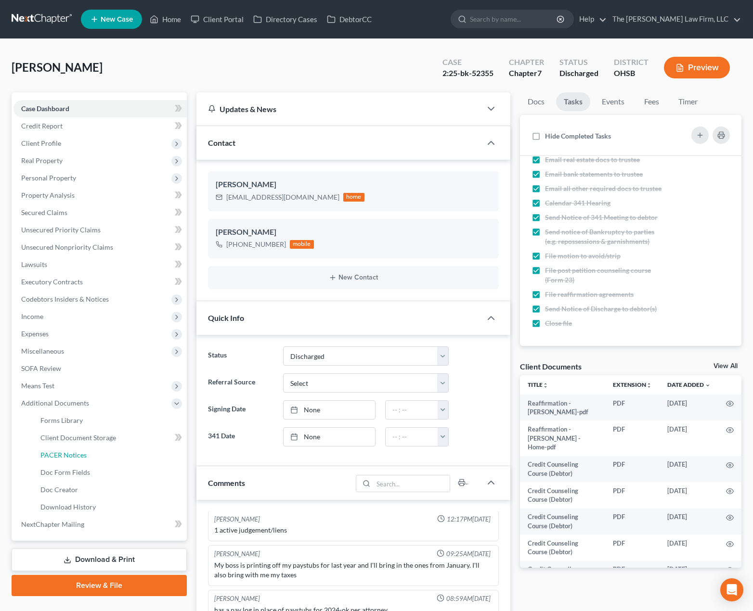
click at [72, 459] on span "PACER Notices" at bounding box center [63, 455] width 46 height 8
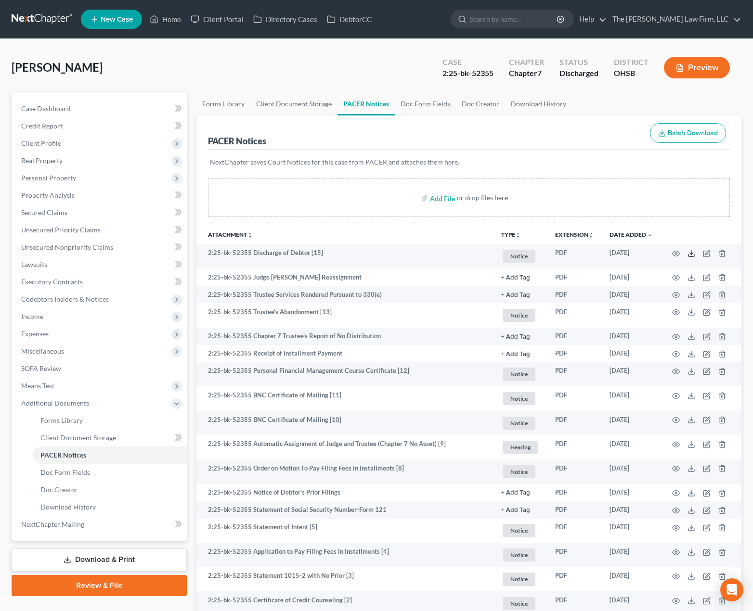
click at [692, 253] on polyline at bounding box center [691, 253] width 3 height 1
click at [46, 21] on link at bounding box center [43, 19] width 62 height 17
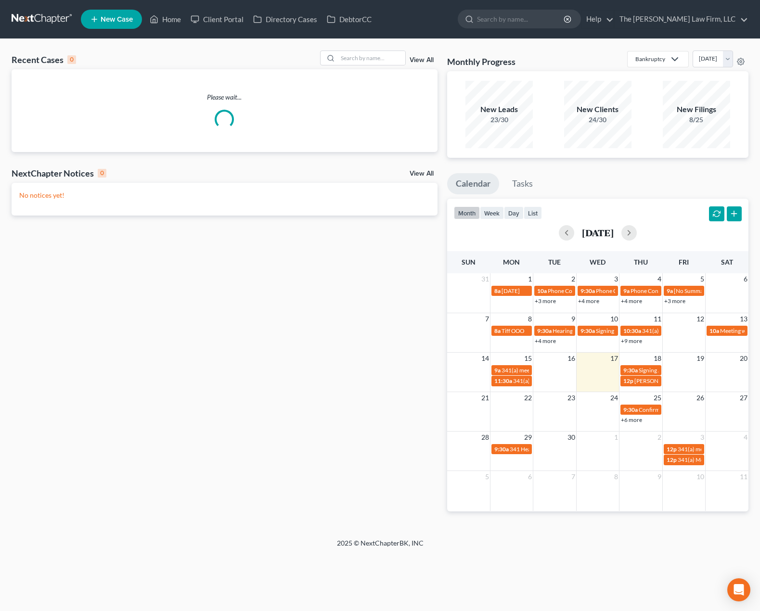
click at [343, 66] on div "Recent Cases 0 View All" at bounding box center [225, 60] width 426 height 19
click at [346, 61] on input "search" at bounding box center [371, 58] width 67 height 14
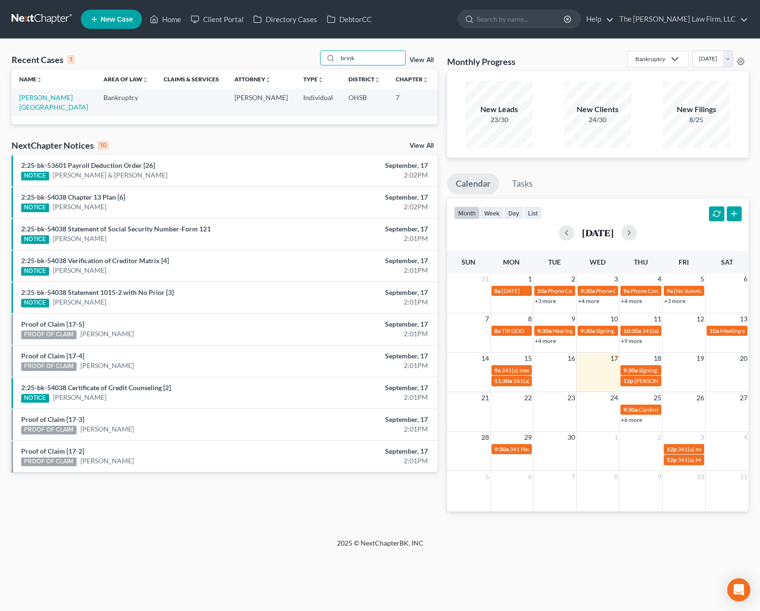
type input "brink"
click at [36, 105] on link "Brinkley, Myisha" at bounding box center [53, 102] width 69 height 18
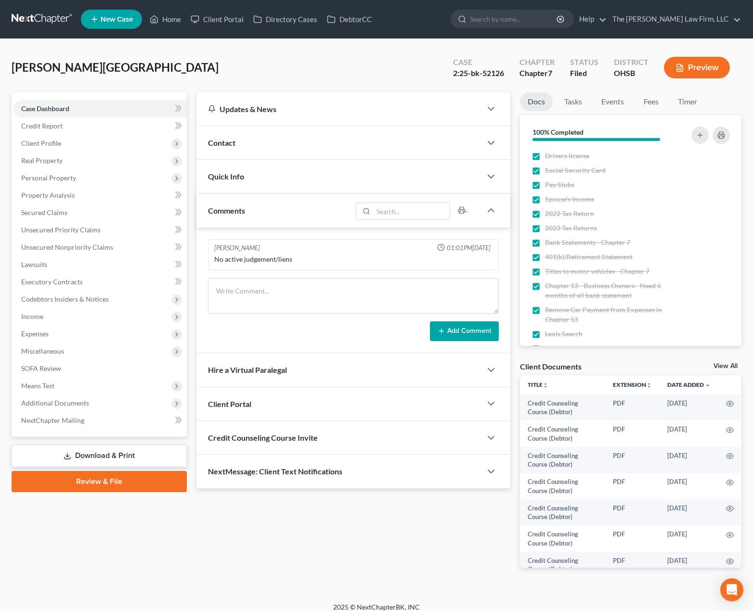
click at [56, 406] on span "Additional Documents" at bounding box center [55, 403] width 68 height 8
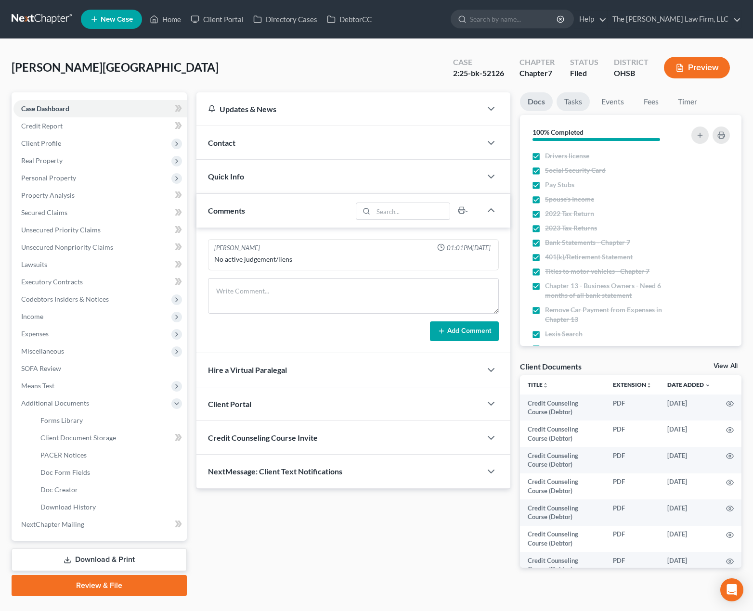
click at [573, 98] on link "Tasks" at bounding box center [572, 101] width 33 height 19
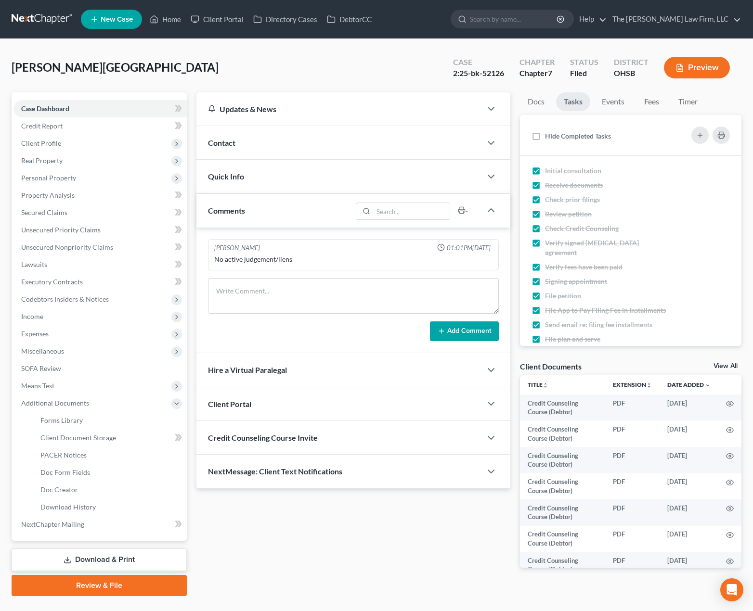
click at [562, 134] on span "Hide Completed Tasks" at bounding box center [578, 136] width 66 height 8
click at [555, 134] on input "Hide Completed Tasks" at bounding box center [552, 134] width 6 height 6
checkbox input "true"
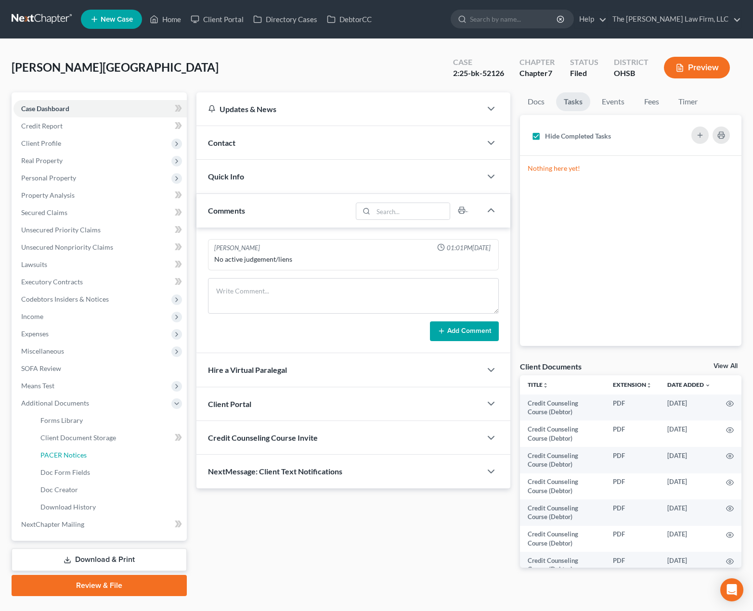
click at [87, 459] on link "PACER Notices" at bounding box center [110, 455] width 154 height 17
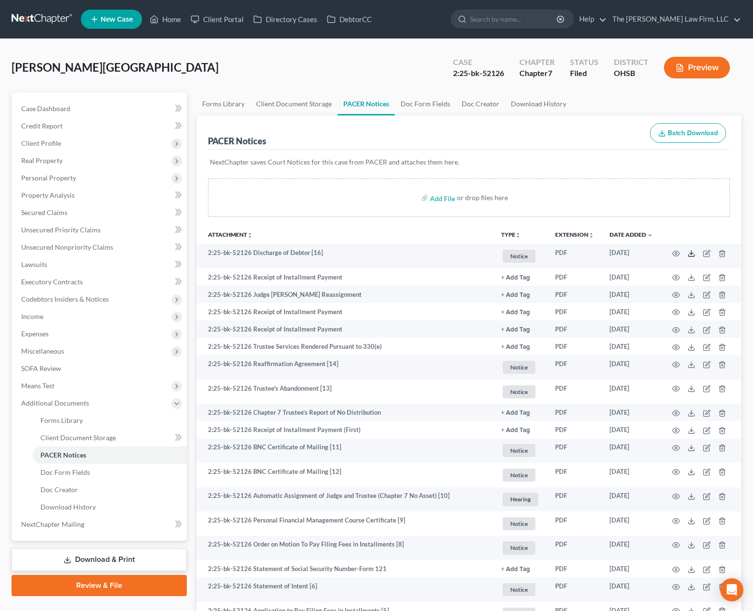
click at [690, 250] on icon at bounding box center [691, 254] width 8 height 8
click at [55, 112] on span "Case Dashboard" at bounding box center [45, 108] width 49 height 8
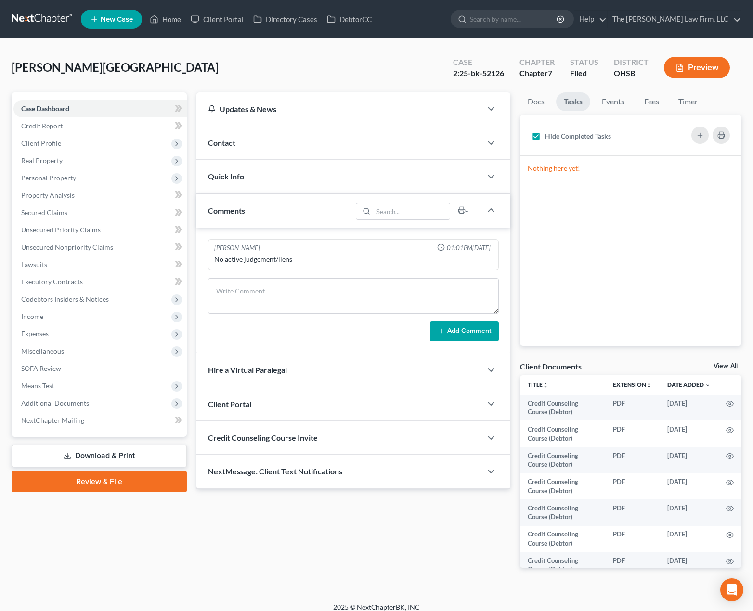
drag, startPoint x: 349, startPoint y: 178, endPoint x: 349, endPoint y: 183, distance: 5.3
click at [349, 178] on div "Quick Info" at bounding box center [338, 176] width 285 height 33
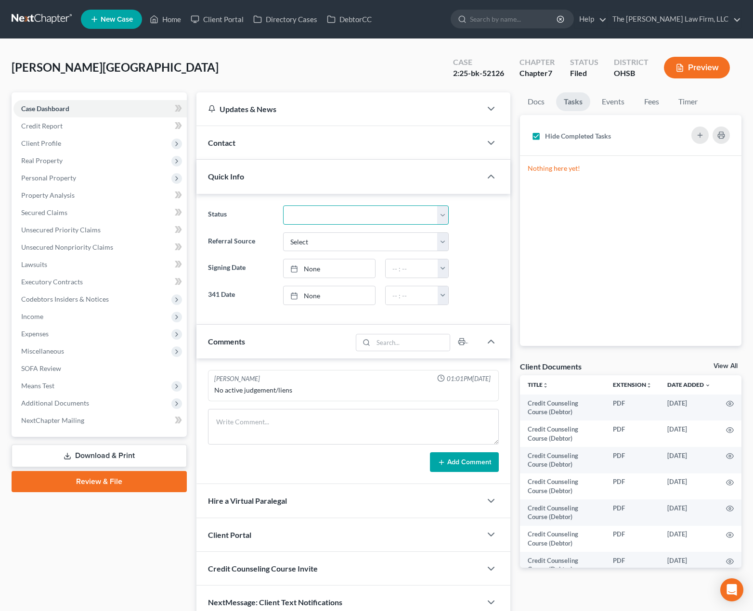
click at [324, 219] on select "341 Complete / Confirmation Pending 341 Pending Confirmed Discharged Dismissed …" at bounding box center [366, 214] width 166 height 19
select select "3"
click at [283, 205] on select "341 Complete / Confirmation Pending 341 Pending Confirmed Discharged Dismissed …" at bounding box center [366, 214] width 166 height 19
click at [54, 24] on link at bounding box center [43, 19] width 62 height 17
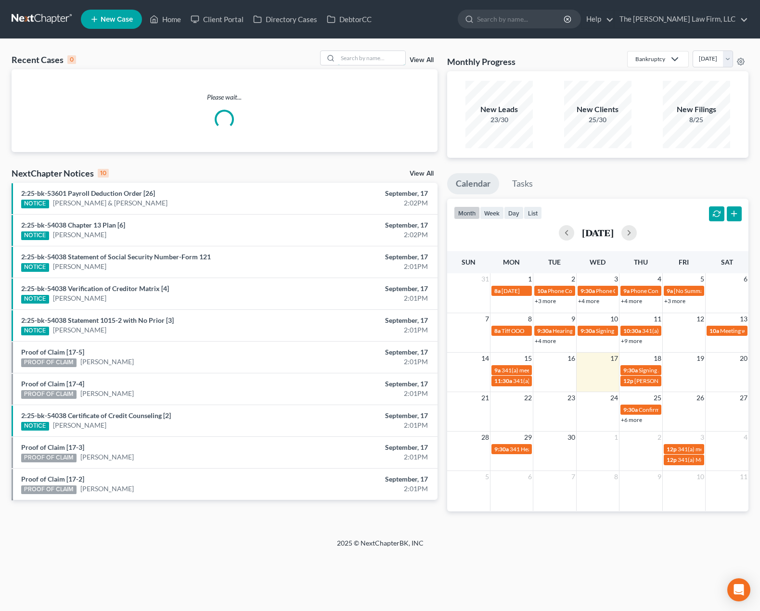
click at [375, 62] on input "search" at bounding box center [371, 58] width 67 height 14
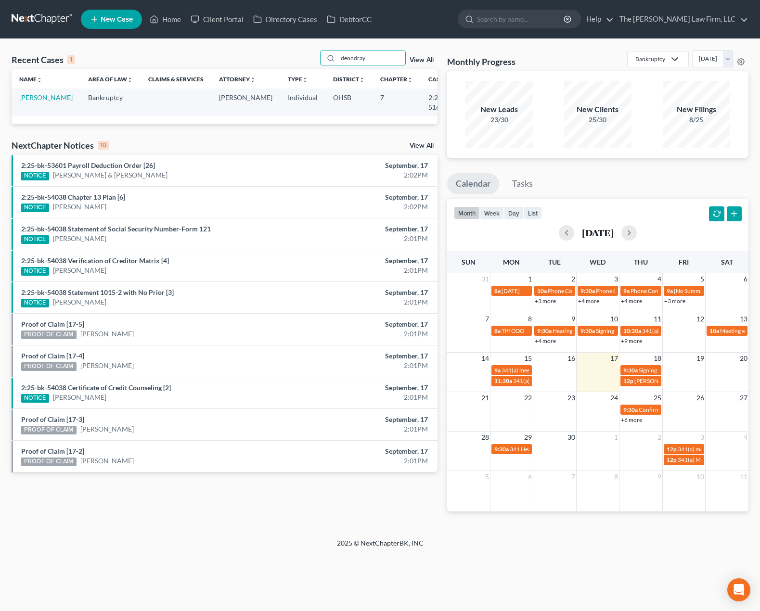
type input "deondray"
click at [38, 102] on link "[PERSON_NAME]" at bounding box center [45, 97] width 53 height 8
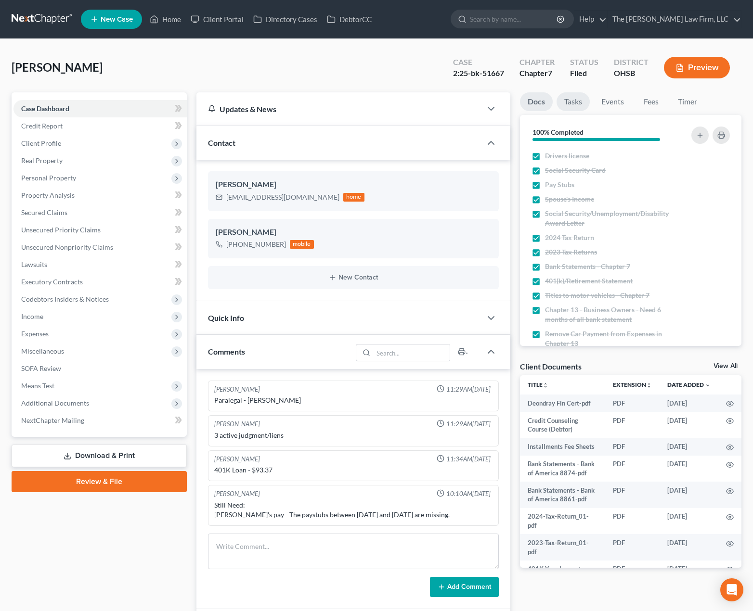
click at [575, 103] on link "Tasks" at bounding box center [572, 101] width 33 height 19
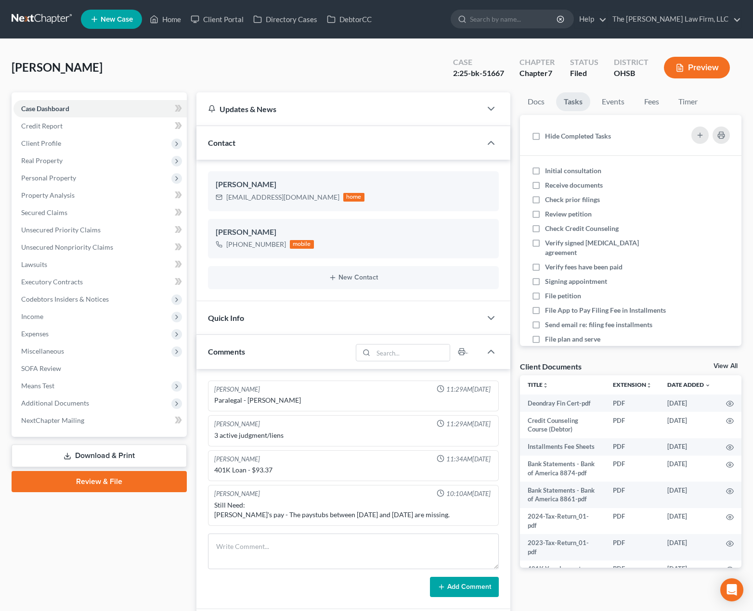
click at [552, 175] on div "Initial consultation" at bounding box center [577, 171] width 64 height 10
click at [552, 172] on input "Initial consultation" at bounding box center [552, 169] width 6 height 6
checkbox input "true"
click at [552, 183] on span "Receive documents" at bounding box center [574, 185] width 58 height 8
click at [552, 183] on input "Receive documents" at bounding box center [552, 183] width 6 height 6
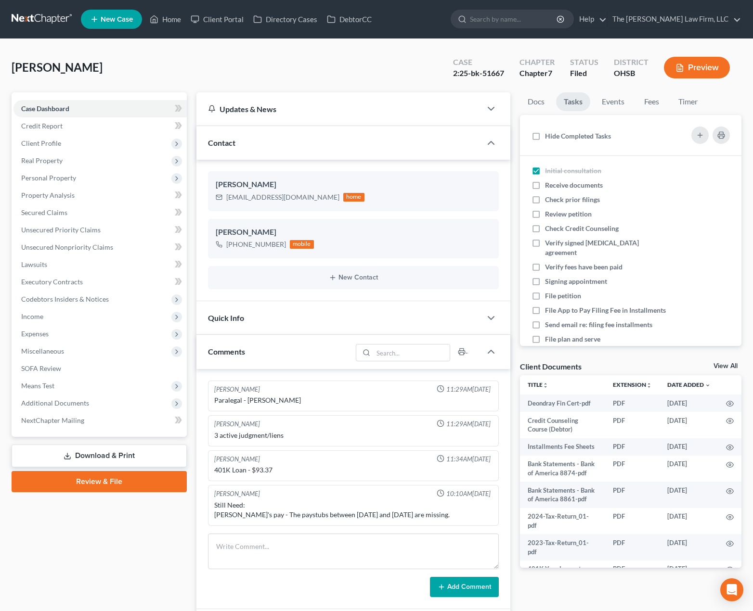
checkbox input "true"
click at [558, 199] on span "Check prior filings" at bounding box center [572, 199] width 55 height 8
click at [555, 199] on input "Check prior filings" at bounding box center [552, 198] width 6 height 6
checkbox input "true"
click at [561, 210] on span "Review petition" at bounding box center [568, 214] width 47 height 8
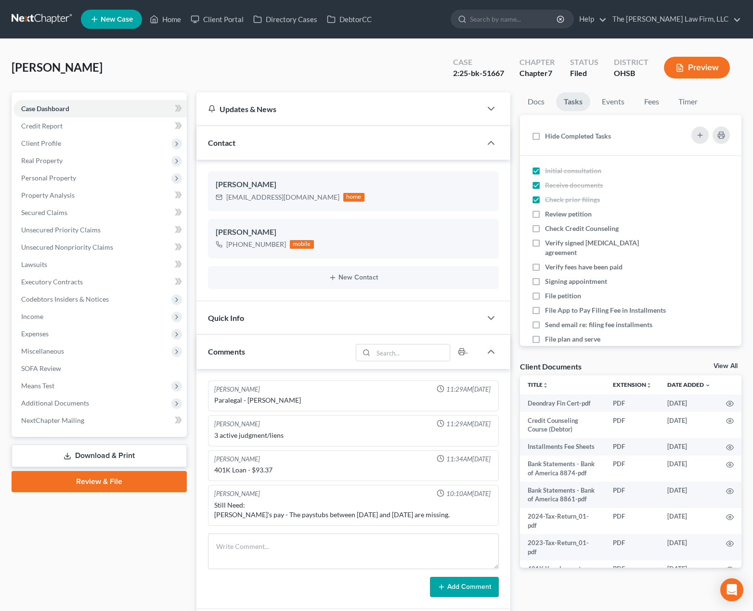
click at [555, 210] on input "Review petition" at bounding box center [552, 212] width 6 height 6
checkbox input "true"
click at [563, 229] on span "Check Credit Counseling" at bounding box center [582, 228] width 74 height 8
click at [555, 229] on input "Check Credit Counseling" at bounding box center [552, 227] width 6 height 6
checkbox input "true"
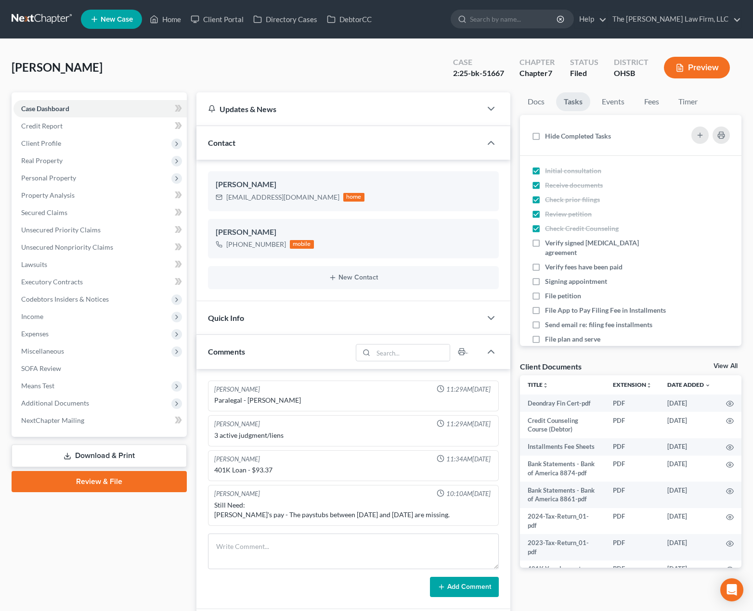
click at [562, 249] on li "Verify signed [MEDICAL_DATA] agreement" at bounding box center [630, 248] width 221 height 24
click at [561, 244] on span "Verify signed [MEDICAL_DATA] agreement" at bounding box center [592, 248] width 94 height 18
click at [555, 244] on input "Verify signed [MEDICAL_DATA] agreement" at bounding box center [552, 241] width 6 height 6
checkbox input "true"
click at [561, 262] on li "Verify fees have been paid" at bounding box center [630, 267] width 221 height 14
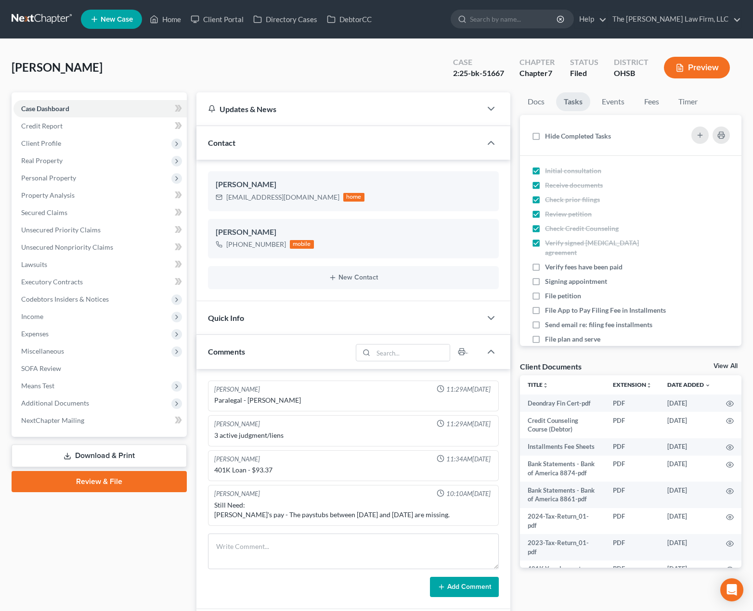
click at [560, 277] on span "Signing appointment" at bounding box center [576, 281] width 62 height 8
click at [555, 277] on input "Signing appointment" at bounding box center [552, 280] width 6 height 6
checkbox input "true"
click at [557, 263] on span "Verify fees have been paid" at bounding box center [583, 267] width 77 height 8
click at [555, 262] on input "Verify fees have been paid" at bounding box center [552, 265] width 6 height 6
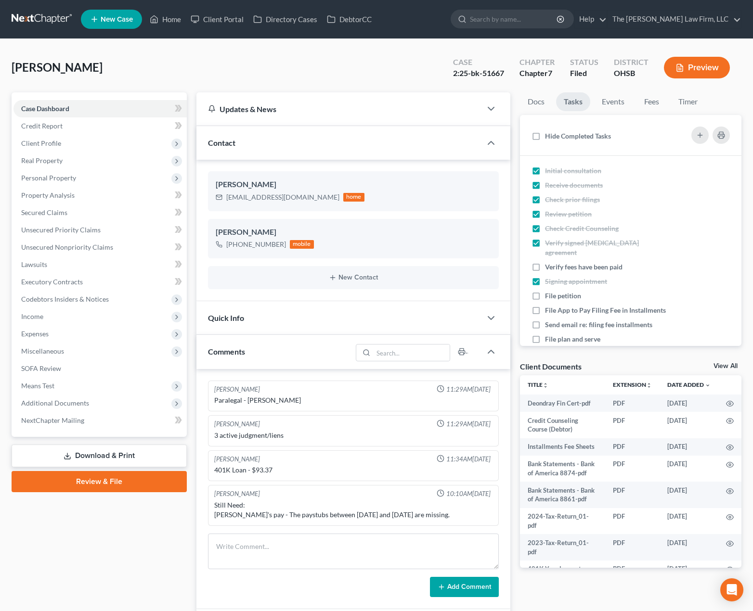
checkbox input "true"
click at [556, 292] on span "File petition" at bounding box center [563, 296] width 36 height 8
click at [555, 291] on input "File petition" at bounding box center [552, 294] width 6 height 6
checkbox input "true"
click at [558, 306] on span "File App to Pay Filing Fee in Installments" at bounding box center [605, 310] width 121 height 8
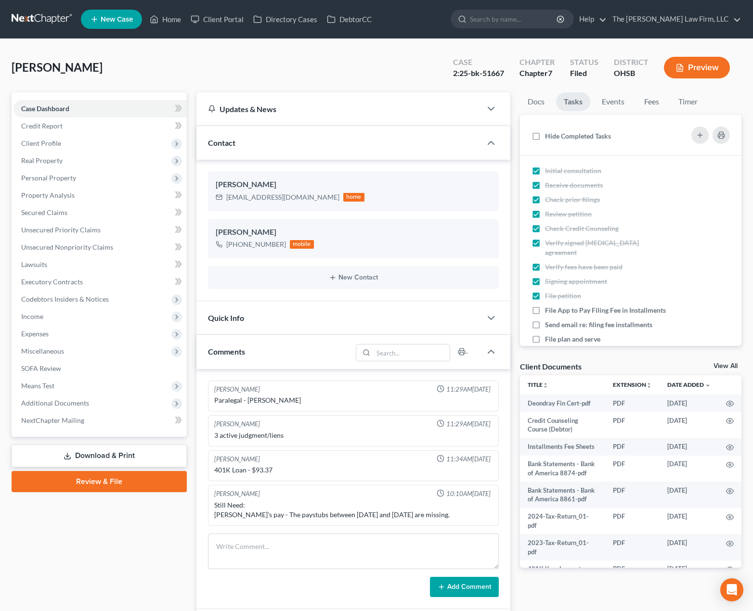
click at [555, 306] on input "File App to Pay Filing Fee in Installments" at bounding box center [552, 309] width 6 height 6
checkbox input "true"
click at [563, 320] on span "Send email re: filing fee installments" at bounding box center [598, 324] width 107 height 8
click at [555, 320] on input "Send email re: filing fee installments" at bounding box center [552, 323] width 6 height 6
checkbox input "true"
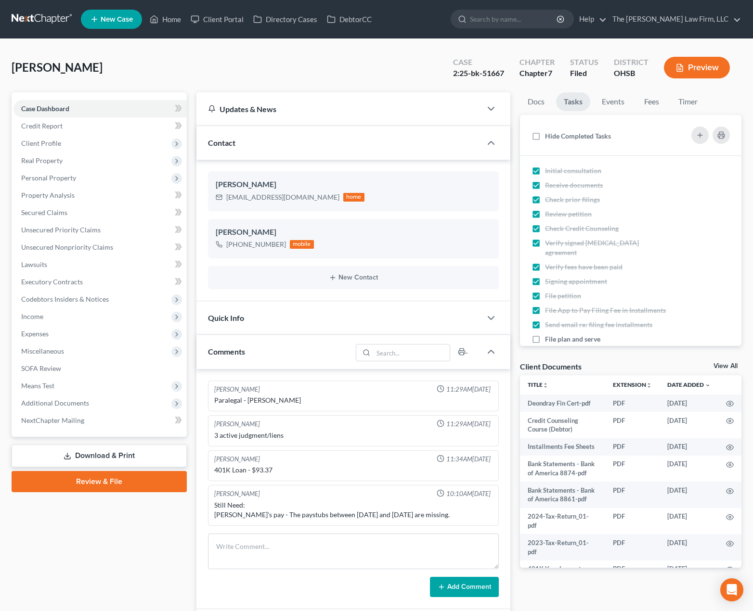
click at [568, 341] on span "File plan and serve" at bounding box center [572, 339] width 55 height 8
click at [555, 341] on input "File plan and serve" at bounding box center [552, 337] width 6 height 6
checkbox input "true"
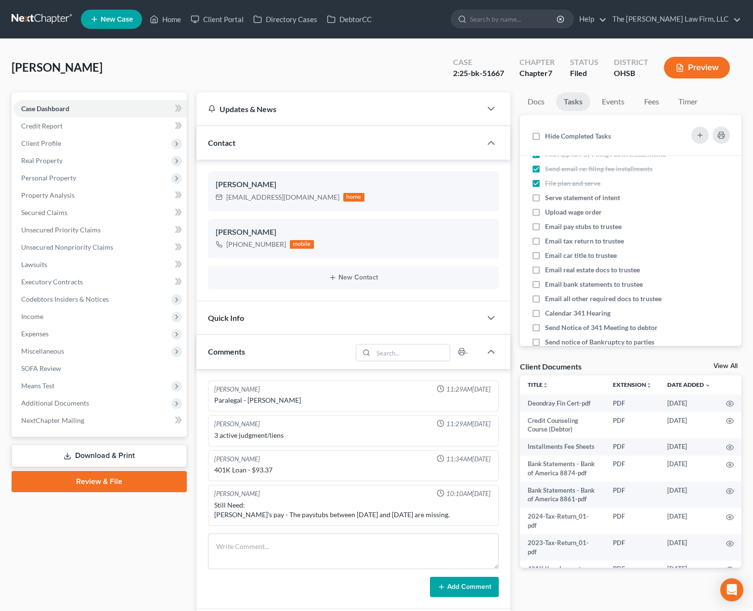
scroll to position [160, 0]
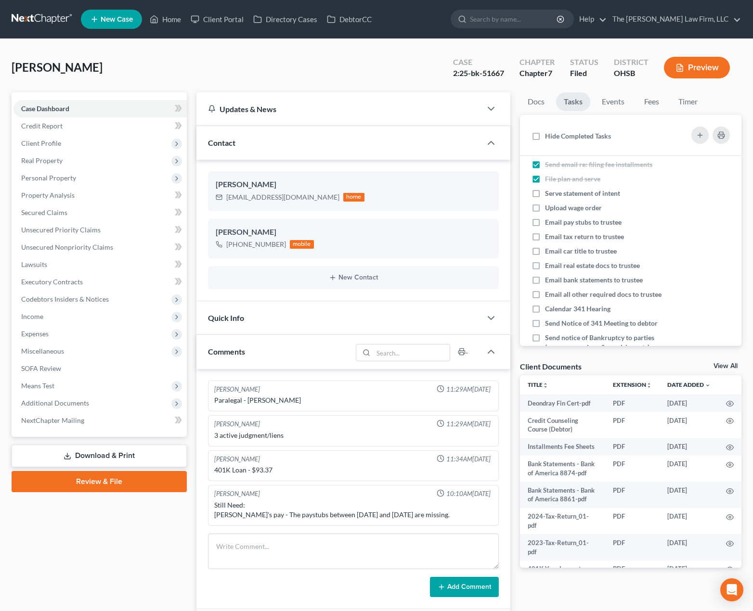
click at [567, 193] on span "Serve statement of intent" at bounding box center [582, 193] width 75 height 8
click at [555, 193] on input "Serve statement of intent" at bounding box center [552, 192] width 6 height 6
checkbox input "true"
click at [560, 206] on span "Upload wage order" at bounding box center [573, 208] width 57 height 8
click at [555, 206] on input "Upload wage order" at bounding box center [552, 206] width 6 height 6
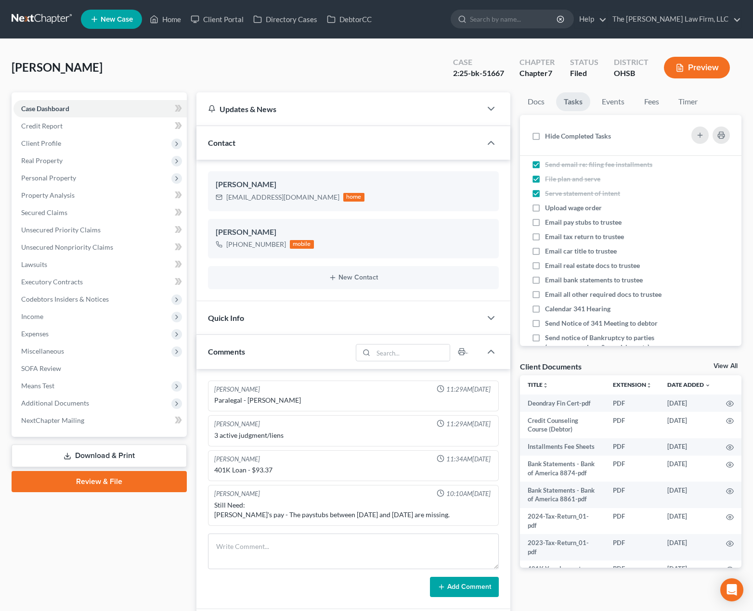
checkbox input "true"
click at [555, 224] on span "Email pay stubs to trustee" at bounding box center [583, 222] width 77 height 8
click at [555, 224] on input "Email pay stubs to trustee" at bounding box center [552, 220] width 6 height 6
checkbox input "true"
click at [555, 235] on span "Email tax return to trustee" at bounding box center [584, 236] width 79 height 8
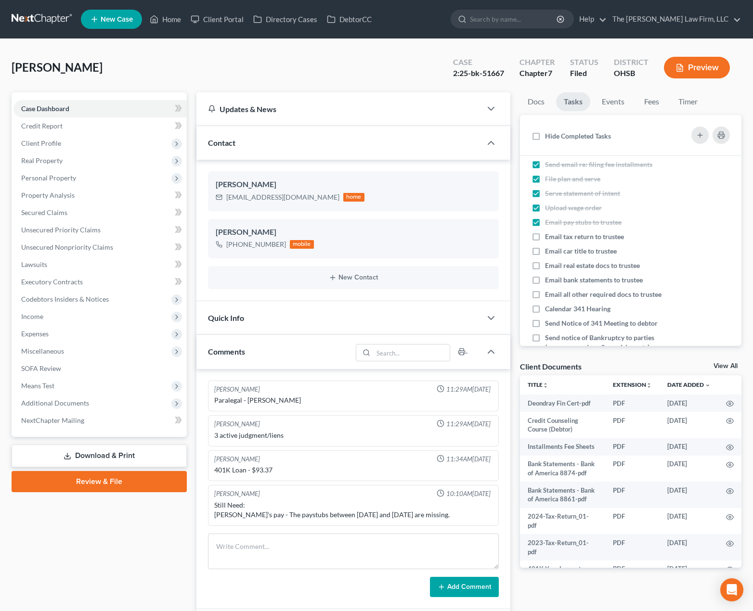
click at [555, 235] on input "Email tax return to trustee" at bounding box center [552, 235] width 6 height 6
checkbox input "true"
click at [557, 249] on span "Email car title to trustee" at bounding box center [581, 251] width 72 height 8
click at [555, 249] on input "Email car title to trustee" at bounding box center [552, 249] width 6 height 6
checkbox input "true"
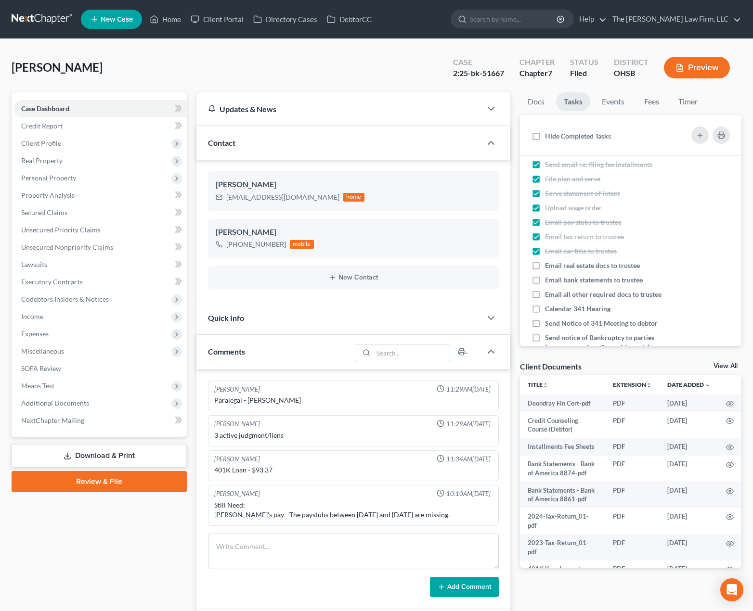
click at [561, 261] on span "Email real estate docs to trustee" at bounding box center [592, 265] width 95 height 8
click at [555, 261] on input "Email real estate docs to trustee" at bounding box center [552, 264] width 6 height 6
checkbox input "true"
click at [562, 274] on li "Email bank statements to trustee" at bounding box center [630, 280] width 221 height 14
click at [560, 290] on span "Email all other required docs to trustee" at bounding box center [603, 294] width 116 height 8
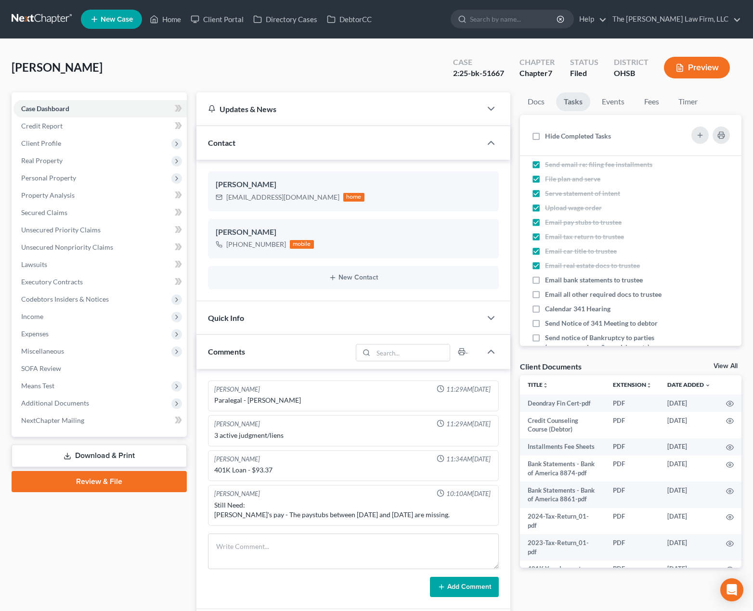
click at [555, 290] on input "Email all other required docs to trustee" at bounding box center [552, 293] width 6 height 6
checkbox input "true"
click at [562, 281] on span "Email bank statements to trustee" at bounding box center [594, 280] width 98 height 8
click at [555, 281] on input "Email bank statements to trustee" at bounding box center [552, 278] width 6 height 6
checkbox input "true"
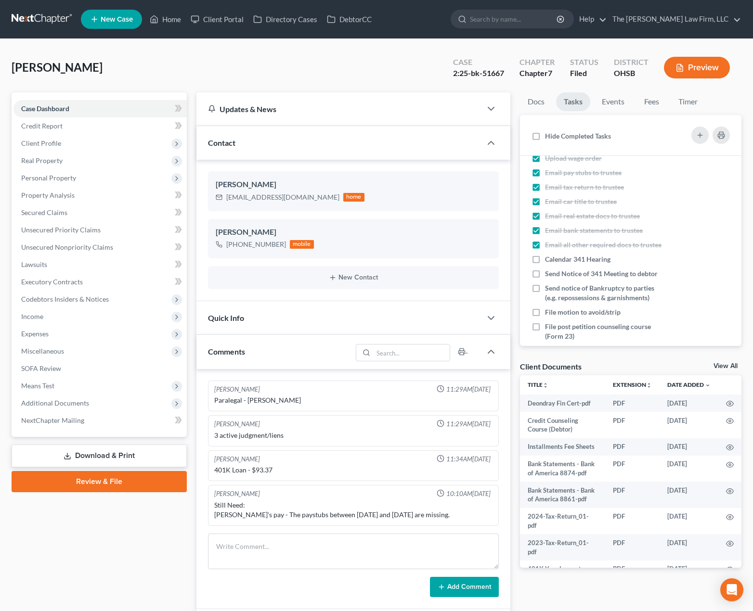
scroll to position [241, 0]
click at [570, 232] on span "Calendar 341 Hearing" at bounding box center [577, 228] width 65 height 8
click at [555, 230] on input "Calendar 341 Hearing" at bounding box center [552, 227] width 6 height 6
checkbox input "true"
click at [565, 247] on span "Send Notice of 341 Meeting to debtor" at bounding box center [601, 243] width 113 height 8
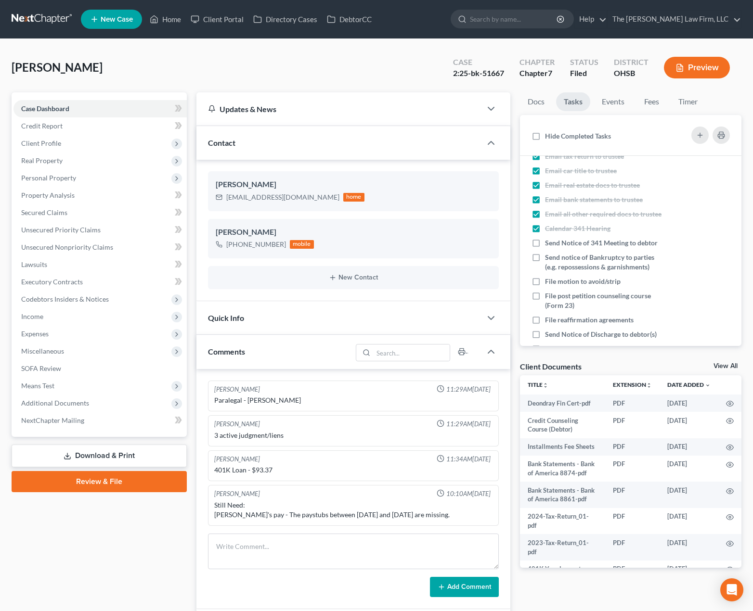
click at [555, 244] on input "Send Notice of 341 Meeting to debtor" at bounding box center [552, 241] width 6 height 6
checkbox input "true"
click at [565, 268] on span "Send notice of Bankruptcy to parties (e.g. repossessions & garnishments)" at bounding box center [599, 262] width 109 height 18
click at [555, 259] on input "Send notice of Bankruptcy to parties (e.g. repossessions & garnishments)" at bounding box center [552, 256] width 6 height 6
checkbox input "true"
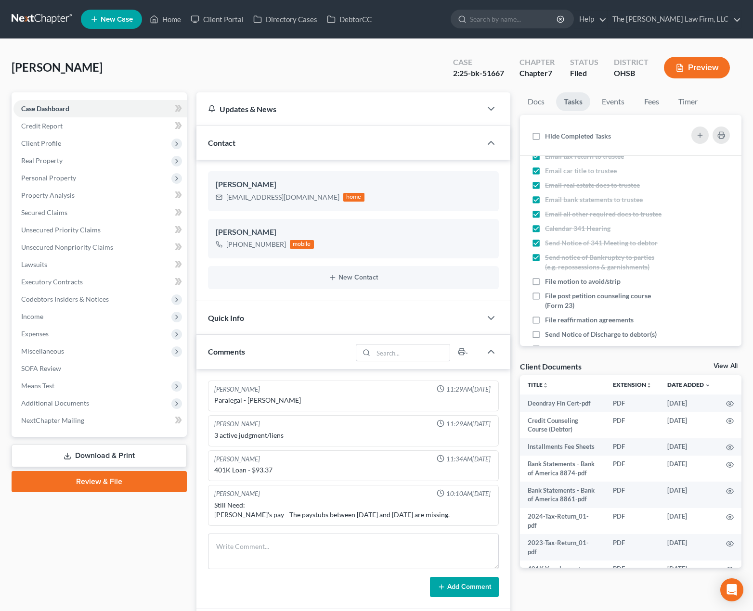
click at [563, 285] on span "File motion to avoid/strip" at bounding box center [583, 281] width 76 height 8
click at [555, 283] on input "File motion to avoid/strip" at bounding box center [552, 280] width 6 height 6
checkbox input "true"
click at [560, 304] on span "File post petition counseling course (Form 23)" at bounding box center [598, 301] width 106 height 18
click at [555, 297] on input "File post petition counseling course (Form 23)" at bounding box center [552, 294] width 6 height 6
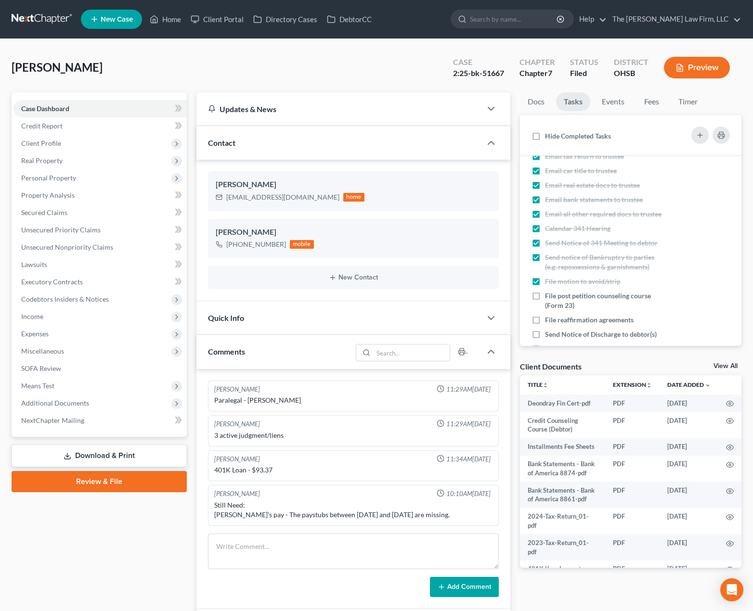
checkbox input "true"
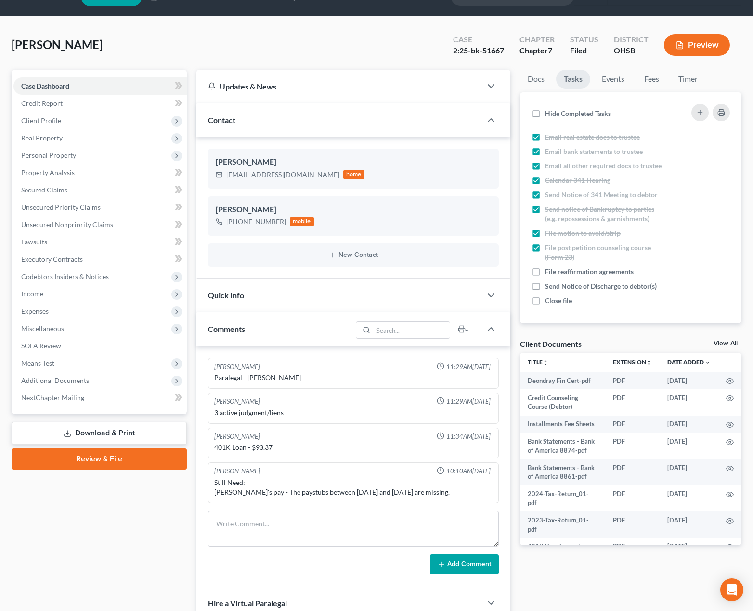
scroll to position [80, 0]
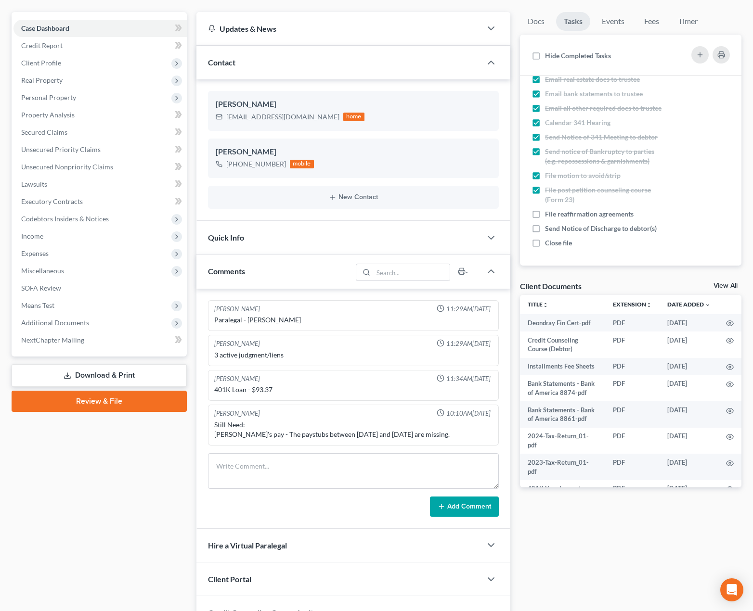
click at [562, 214] on span "File reaffirmation agreements" at bounding box center [589, 214] width 89 height 8
click at [555, 214] on input "File reaffirmation agreements" at bounding box center [552, 212] width 6 height 6
checkbox input "true"
click at [560, 233] on div "Send Notice of Discharge to debtor(s)" at bounding box center [604, 229] width 119 height 10
click at [555, 230] on input "Send Notice of Discharge to debtor(s)" at bounding box center [552, 227] width 6 height 6
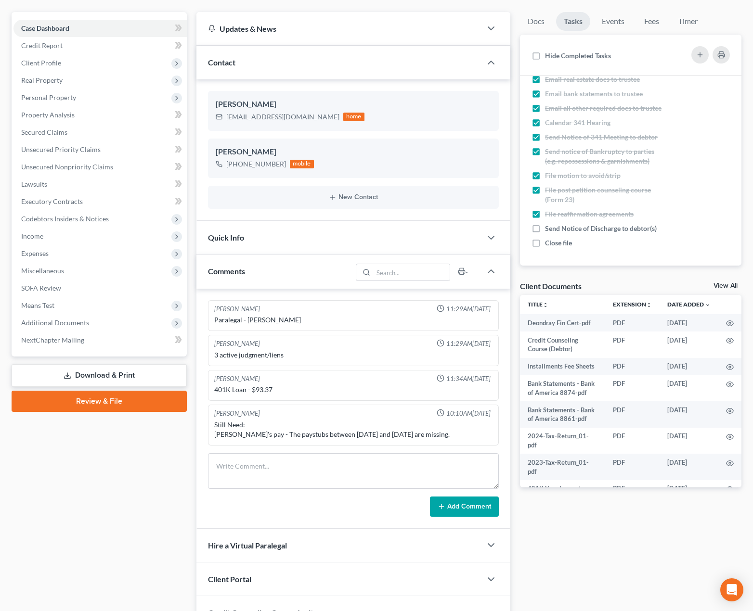
checkbox input "true"
click at [558, 244] on span "Close file" at bounding box center [558, 243] width 27 height 8
click at [555, 244] on input "Close file" at bounding box center [552, 241] width 6 height 6
checkbox input "true"
click at [76, 318] on span "Additional Documents" at bounding box center [99, 322] width 173 height 17
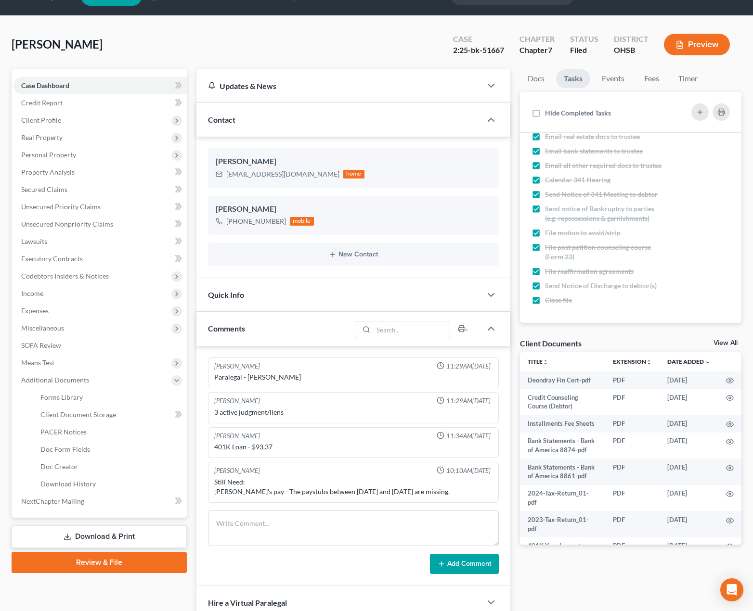
scroll to position [0, 0]
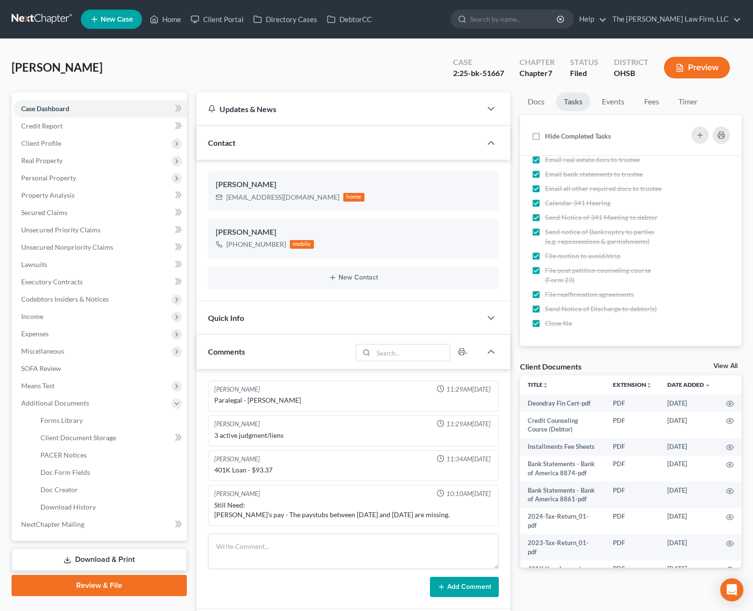
click at [297, 319] on div "Quick Info" at bounding box center [338, 317] width 285 height 33
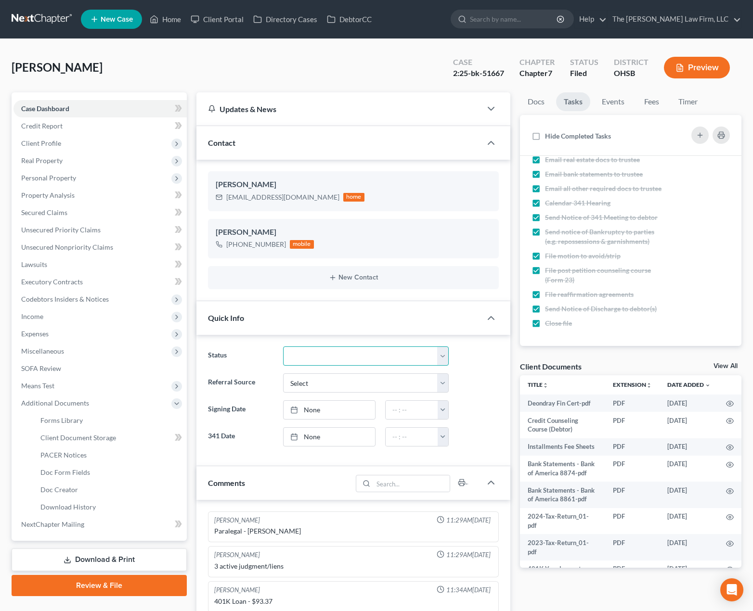
drag, startPoint x: 312, startPoint y: 351, endPoint x: 321, endPoint y: 358, distance: 12.0
click at [312, 351] on select "341 Complete / Confirmation Pending 341 Pending Confirmed Discharged Dismissed …" at bounding box center [366, 355] width 166 height 19
select select "3"
click at [283, 346] on select "341 Complete / Confirmation Pending 341 Pending Confirmed Discharged Dismissed …" at bounding box center [366, 355] width 166 height 19
click at [63, 457] on span "PACER Notices" at bounding box center [63, 455] width 46 height 8
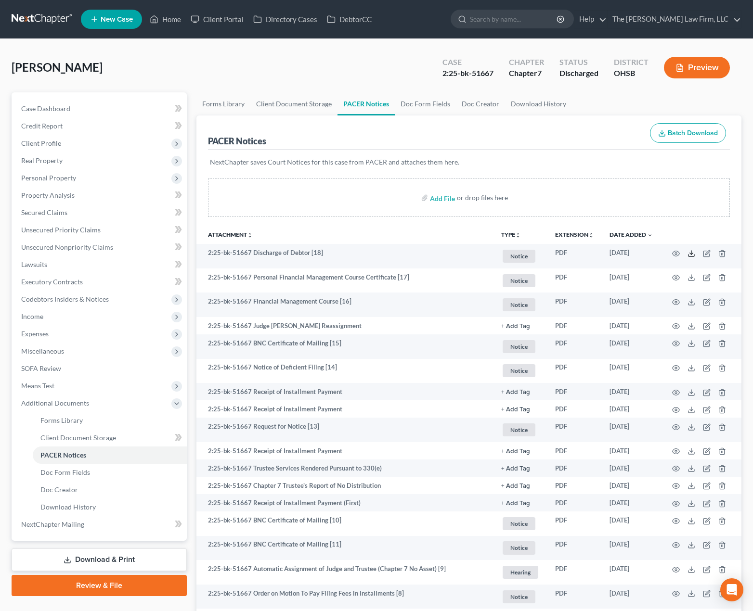
click at [691, 255] on line at bounding box center [691, 253] width 0 height 4
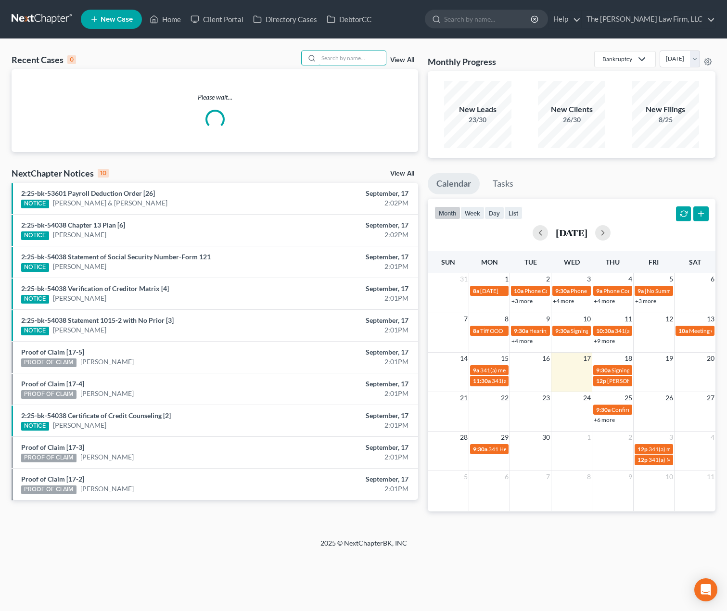
click at [355, 58] on input "search" at bounding box center [352, 58] width 67 height 14
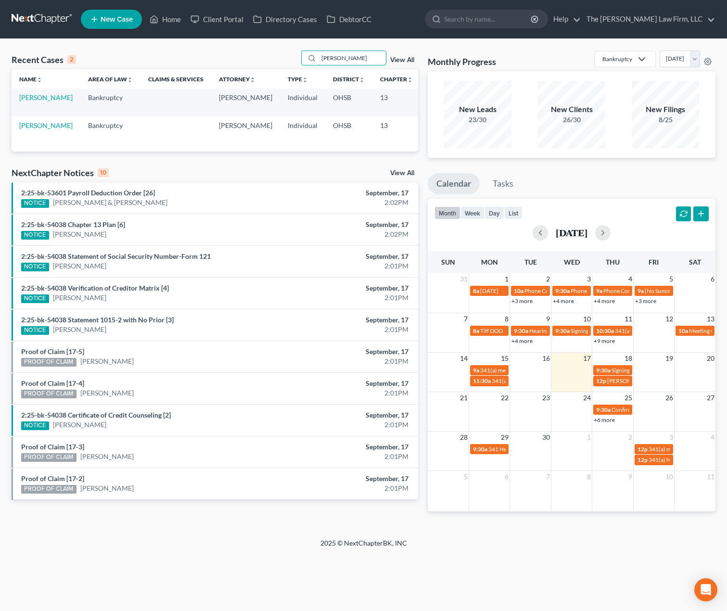
type input "[PERSON_NAME]"
click at [26, 129] on link "[PERSON_NAME]" at bounding box center [45, 125] width 53 height 8
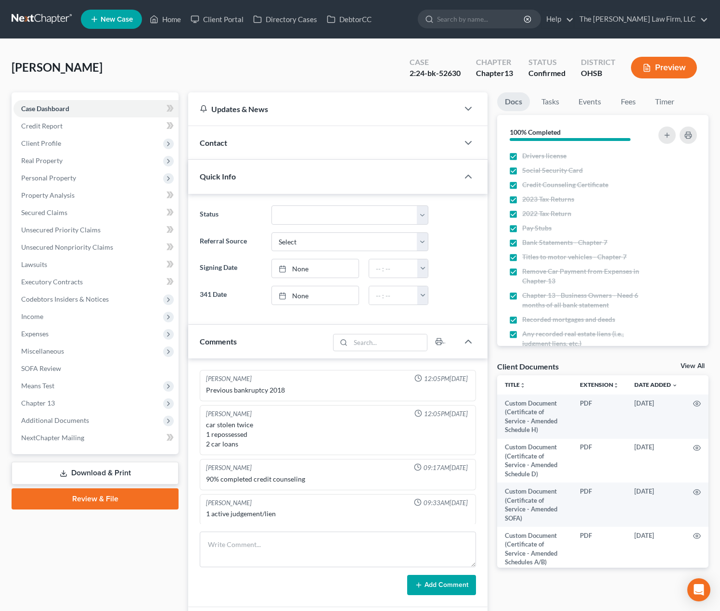
scroll to position [1, 0]
click at [66, 153] on span "Real Property" at bounding box center [95, 160] width 165 height 17
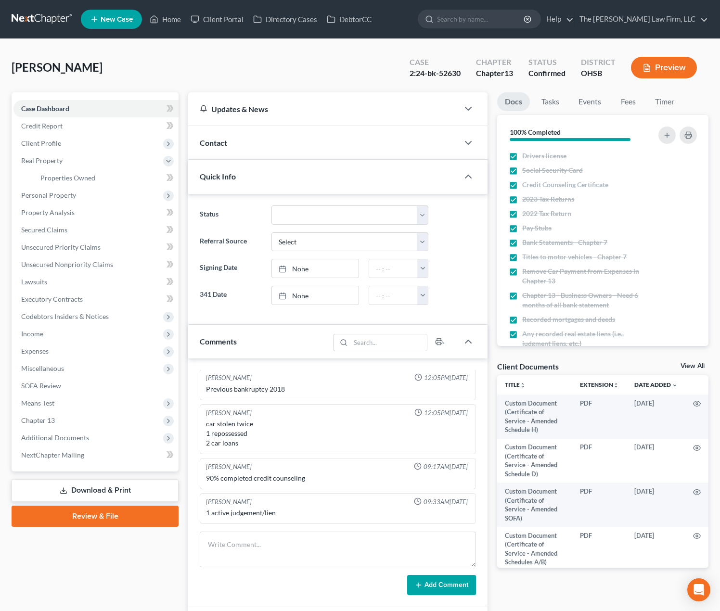
scroll to position [228, 0]
click at [66, 148] on span "Client Profile" at bounding box center [95, 143] width 165 height 17
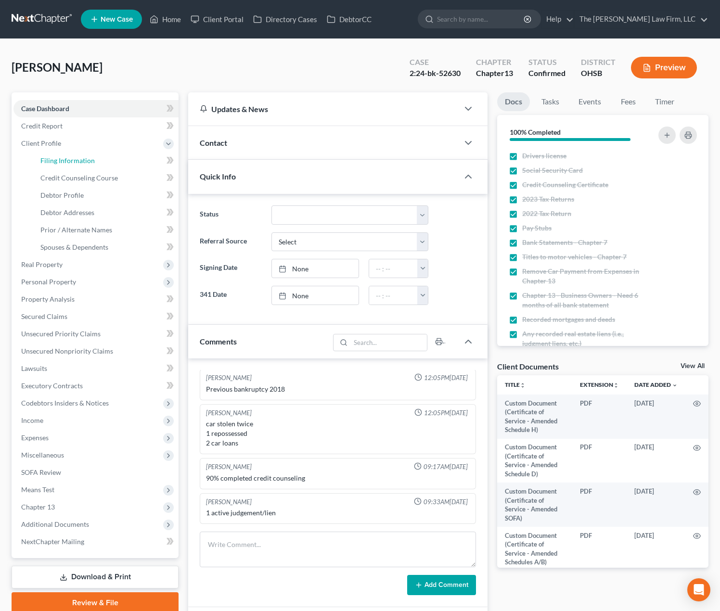
click at [71, 161] on span "Filing Information" at bounding box center [67, 160] width 54 height 8
select select "1"
select select "0"
select select "3"
select select "36"
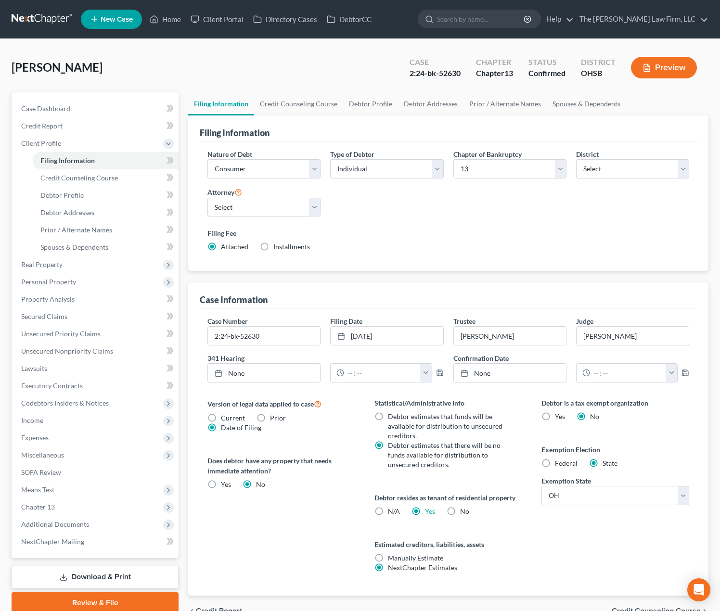
click at [21, 18] on link at bounding box center [43, 19] width 62 height 17
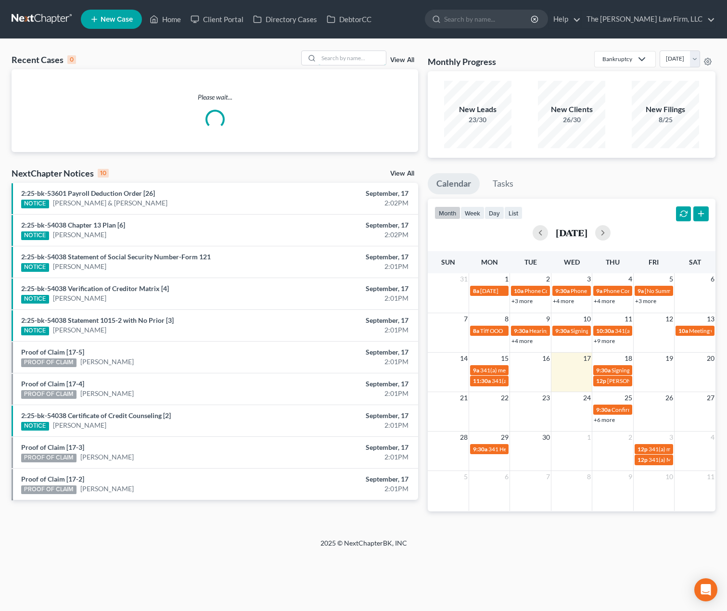
click at [338, 61] on input "search" at bounding box center [352, 58] width 67 height 14
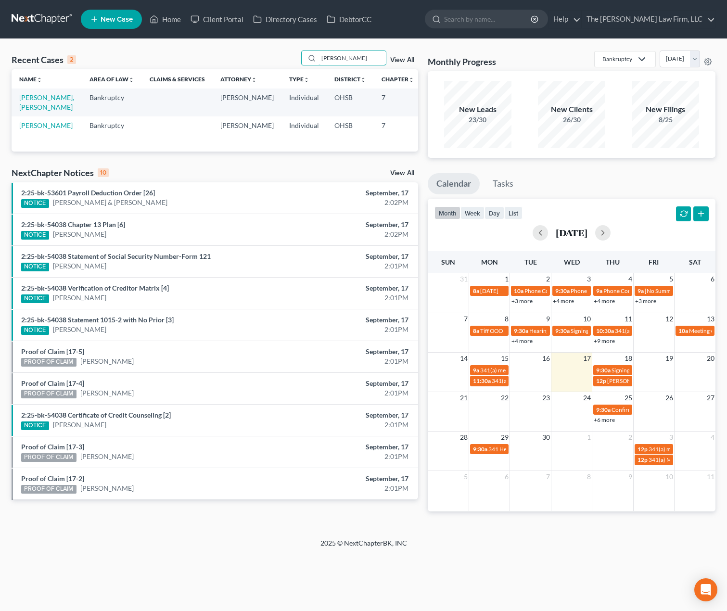
type input "[PERSON_NAME]"
click at [36, 106] on link "Franklin, Raunese" at bounding box center [46, 102] width 55 height 18
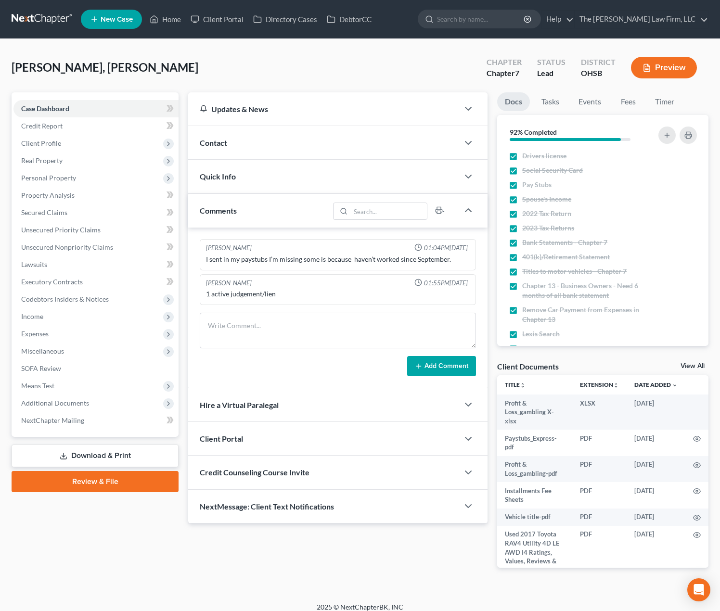
click at [70, 320] on span "Income" at bounding box center [95, 316] width 165 height 17
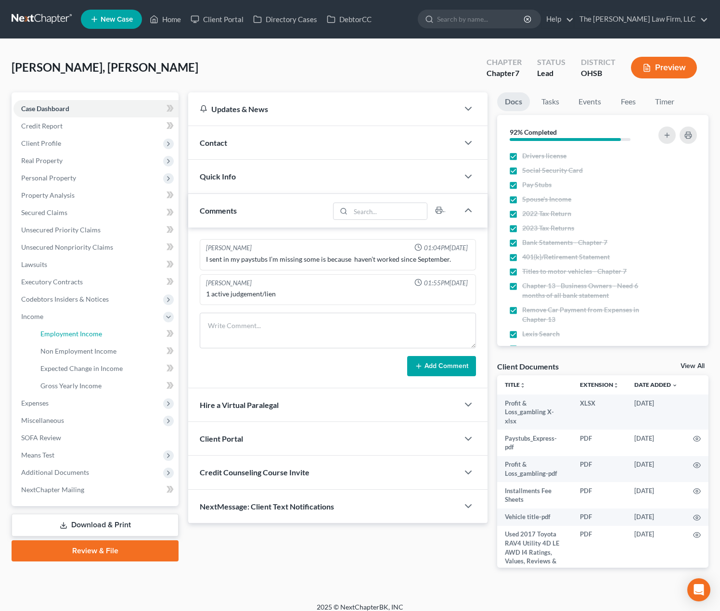
click at [70, 333] on span "Employment Income" at bounding box center [71, 334] width 62 height 8
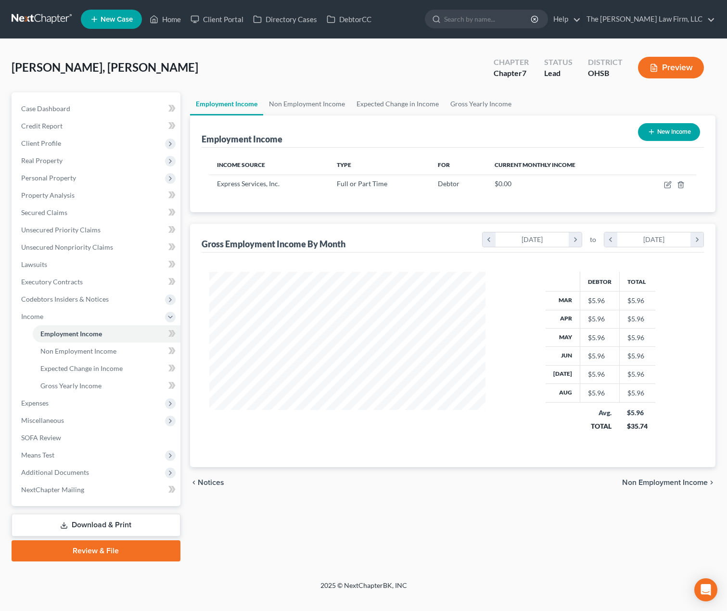
scroll to position [173, 295]
click at [309, 107] on link "Non Employment Income" at bounding box center [307, 103] width 88 height 23
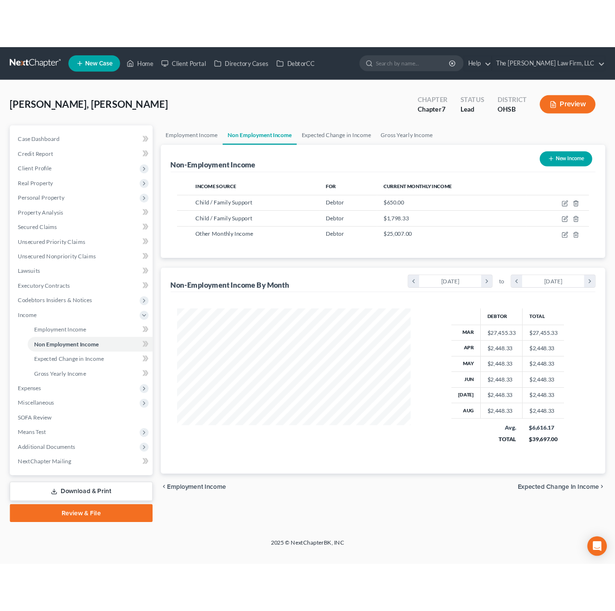
scroll to position [173, 295]
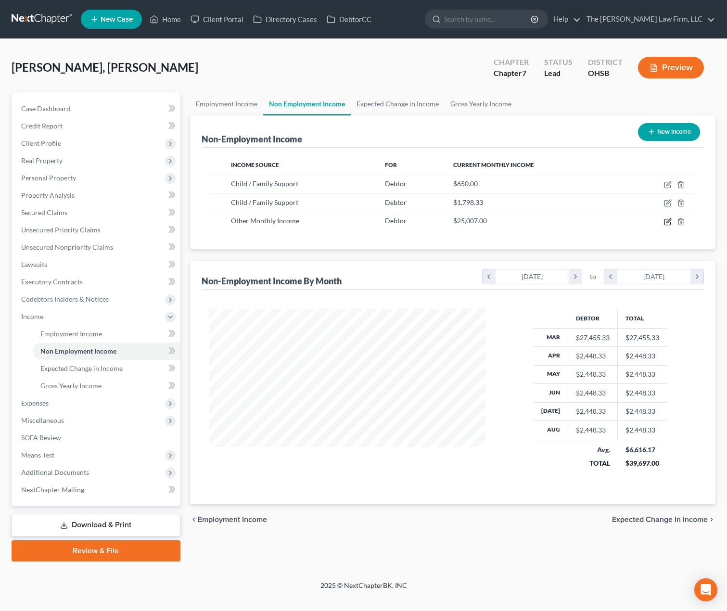
click at [668, 222] on icon "button" at bounding box center [668, 222] width 8 height 8
select select "13"
select select "0"
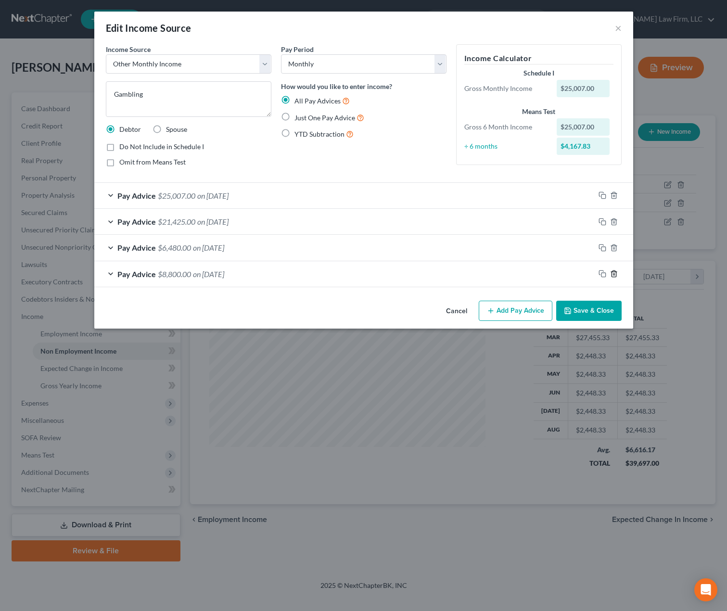
click at [614, 274] on icon "button" at bounding box center [614, 274] width 8 height 8
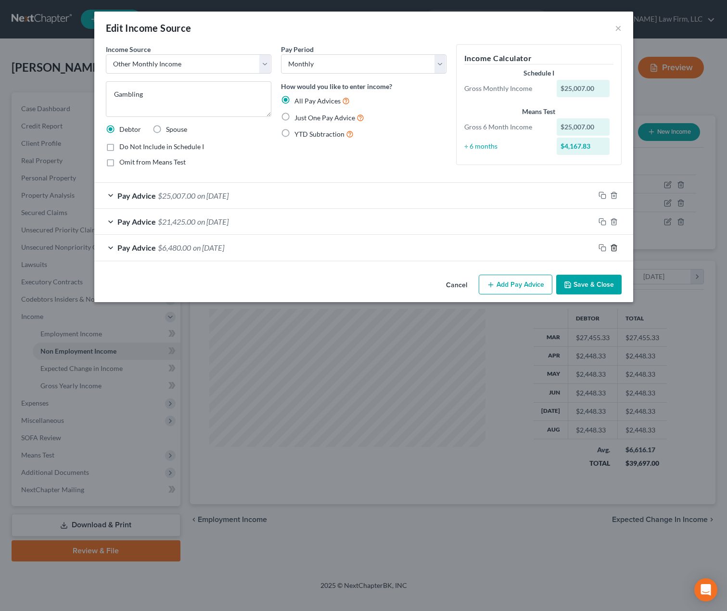
click at [615, 248] on icon "button" at bounding box center [614, 248] width 8 height 8
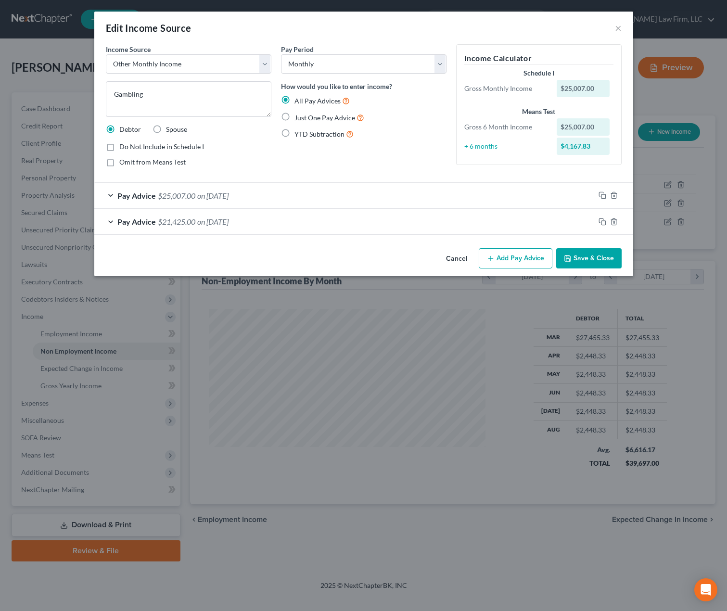
click at [212, 197] on span "on 03/31/2025" at bounding box center [212, 195] width 31 height 9
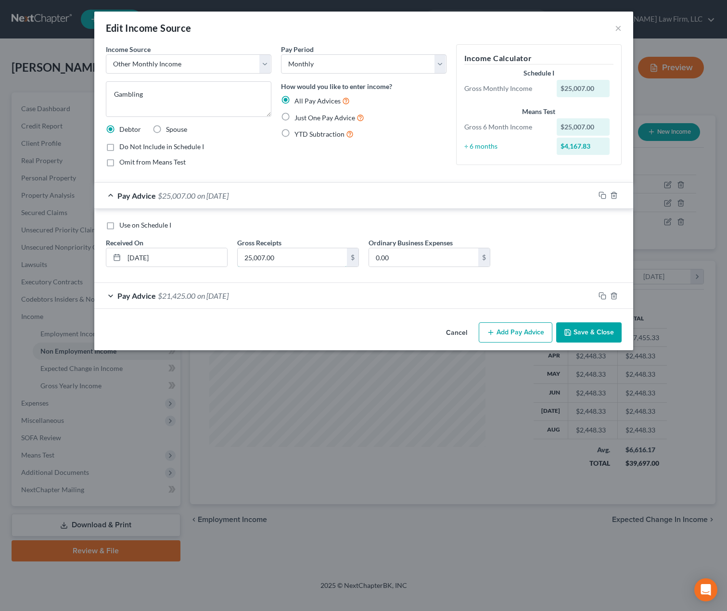
click at [298, 256] on input "25,007.00" at bounding box center [292, 257] width 109 height 18
type input "0"
click at [229, 299] on span "on 02/28/2025" at bounding box center [212, 295] width 31 height 9
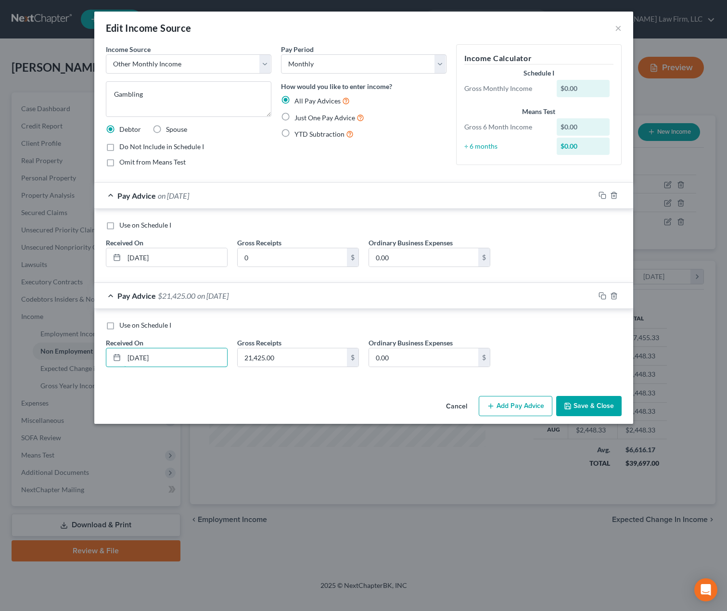
click at [178, 362] on input "02/28/2025" at bounding box center [175, 357] width 103 height 18
click at [139, 361] on input "02/28/2025" at bounding box center [175, 357] width 103 height 18
click at [174, 358] on input "02/28/2025" at bounding box center [175, 357] width 103 height 18
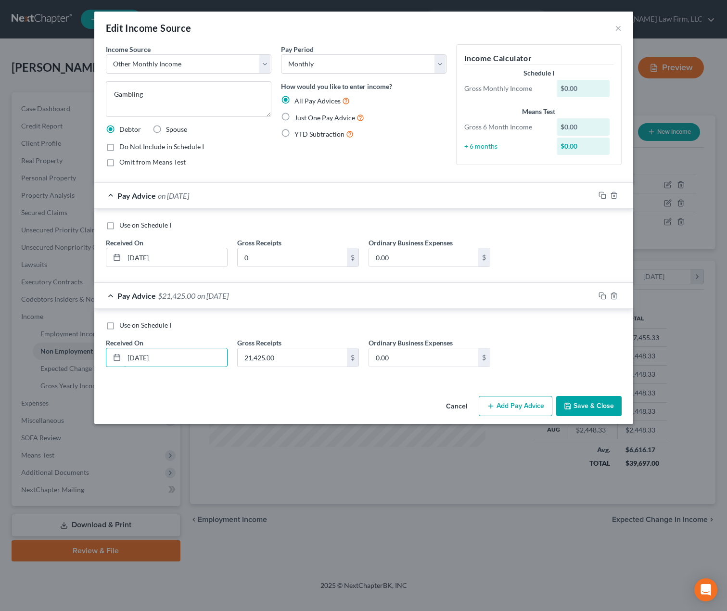
click at [174, 358] on input "02/28/2025" at bounding box center [175, 357] width 103 height 18
click at [115, 357] on line at bounding box center [117, 357] width 6 height 0
click at [143, 358] on input "text" at bounding box center [175, 357] width 103 height 18
click at [193, 362] on input "04" at bounding box center [175, 357] width 103 height 18
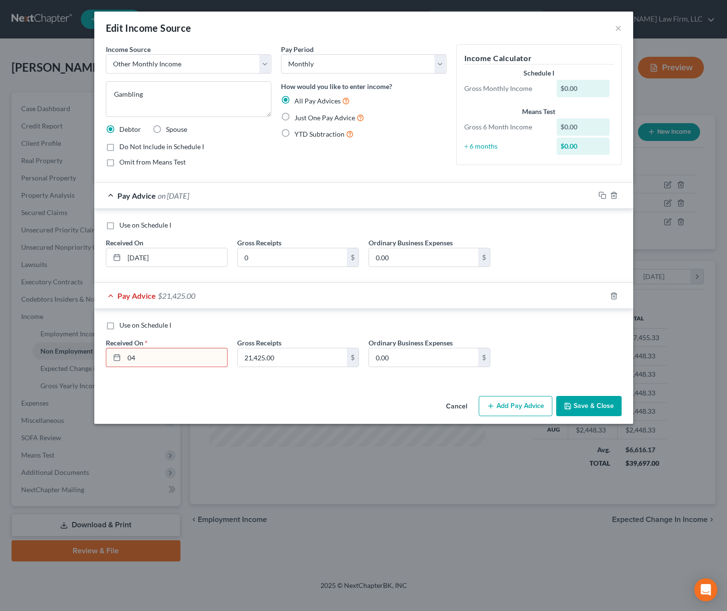
click at [186, 364] on input "04" at bounding box center [175, 357] width 103 height 18
type input "04/30/2025"
click at [279, 361] on input "21,425.00" at bounding box center [292, 357] width 109 height 18
type input "809"
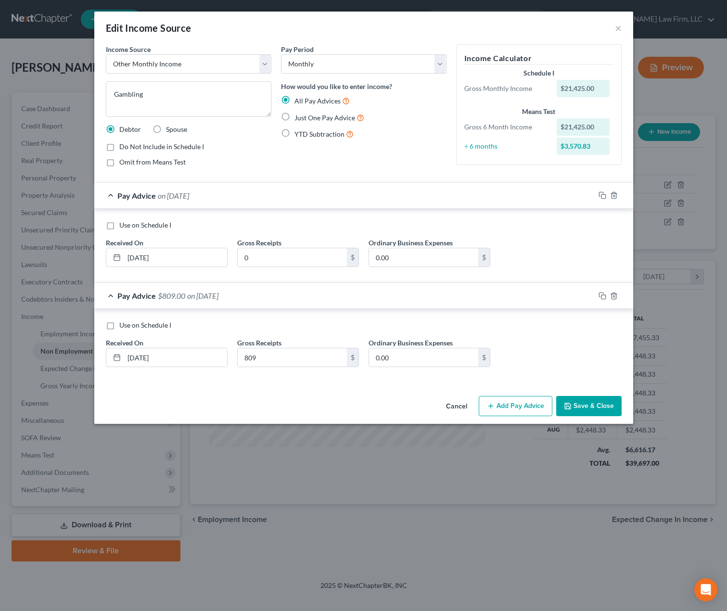
click at [524, 402] on button "Add Pay Advice" at bounding box center [516, 406] width 74 height 20
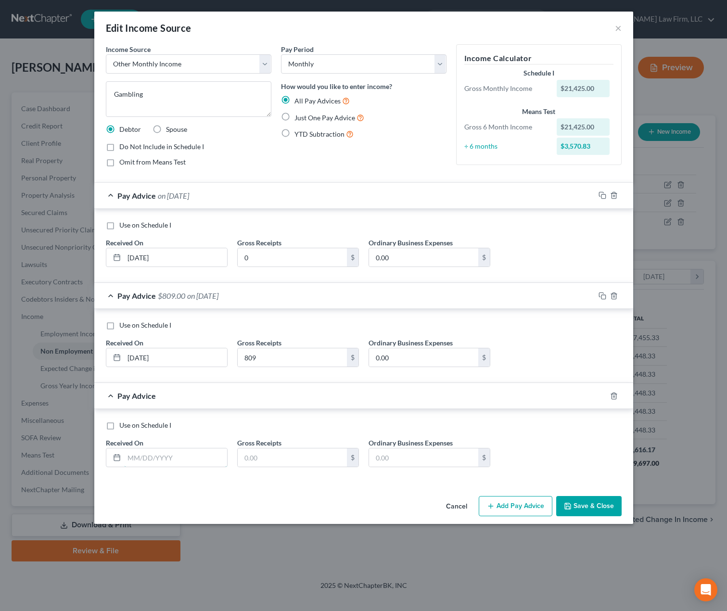
click at [159, 466] on input "text" at bounding box center [175, 457] width 103 height 18
type input "05/30/2025"
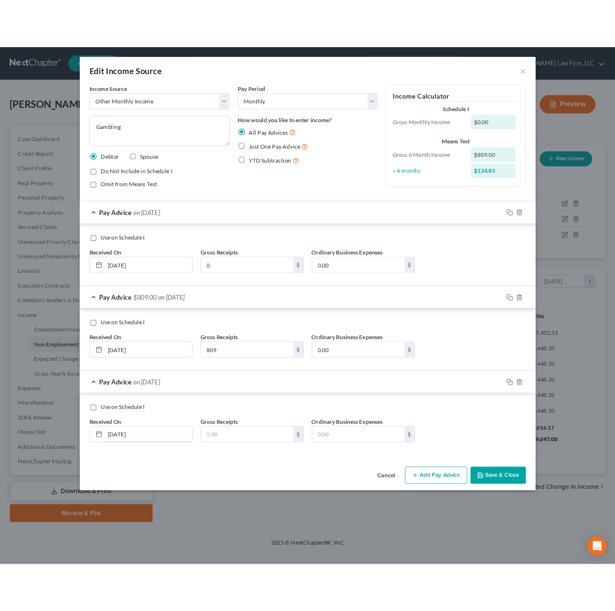
scroll to position [481007, 480933]
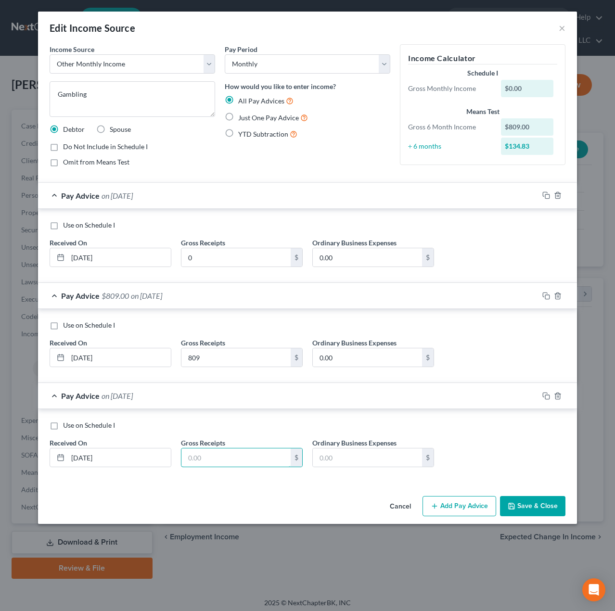
click at [213, 456] on input "text" at bounding box center [235, 457] width 109 height 18
click at [238, 459] on input "text" at bounding box center [235, 457] width 109 height 18
type input "0"
click at [447, 505] on button "Add Pay Advice" at bounding box center [459, 506] width 74 height 20
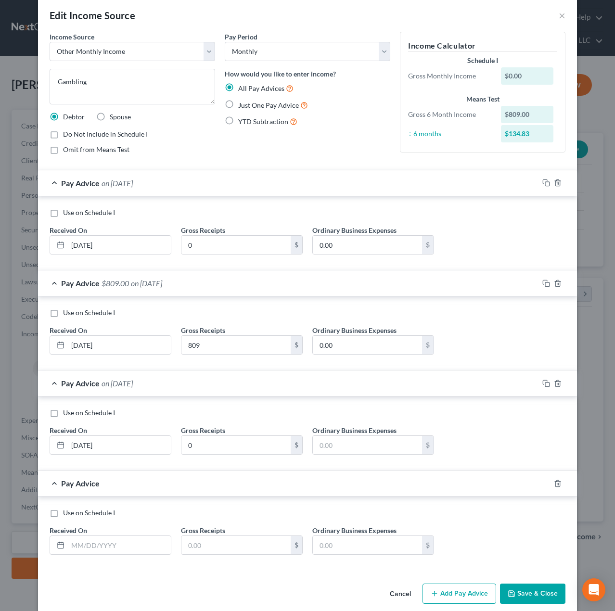
scroll to position [25, 0]
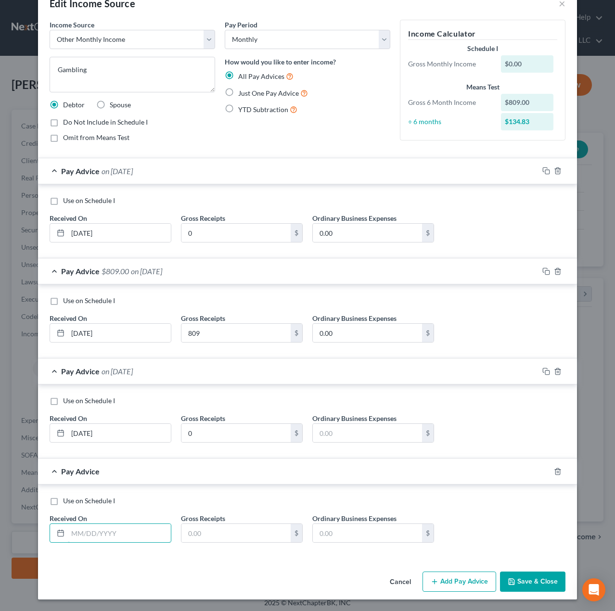
click at [99, 528] on input "text" at bounding box center [119, 533] width 103 height 18
type input "6/30/2025"
click at [212, 536] on input "text" at bounding box center [235, 533] width 109 height 18
type input "0"
click at [470, 581] on button "Add Pay Advice" at bounding box center [459, 582] width 74 height 20
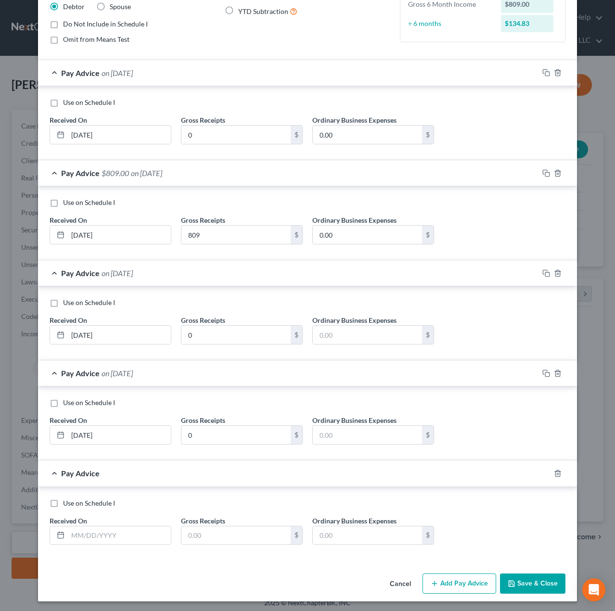
scroll to position [125, 0]
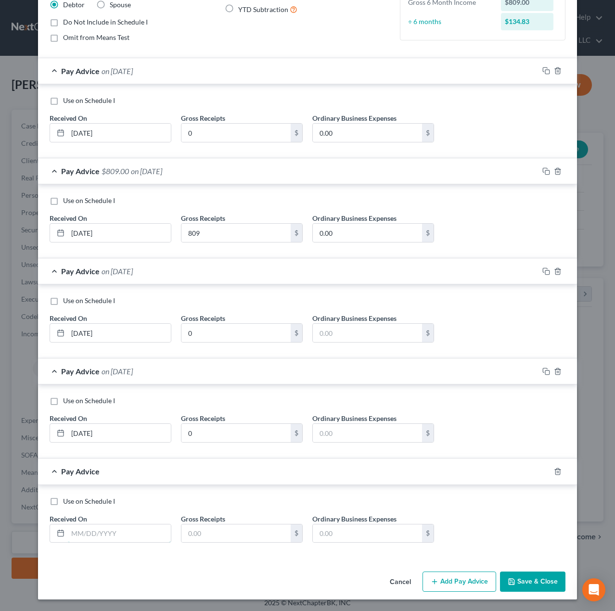
click at [91, 541] on input "text" at bounding box center [119, 533] width 103 height 18
type input "07/30/2025"
type input "871"
click at [303, 561] on div "Income Source * Select Unemployment Disability (from employer) Pension Retireme…" at bounding box center [307, 244] width 539 height 648
click at [441, 578] on button "Add Pay Advice" at bounding box center [459, 582] width 74 height 20
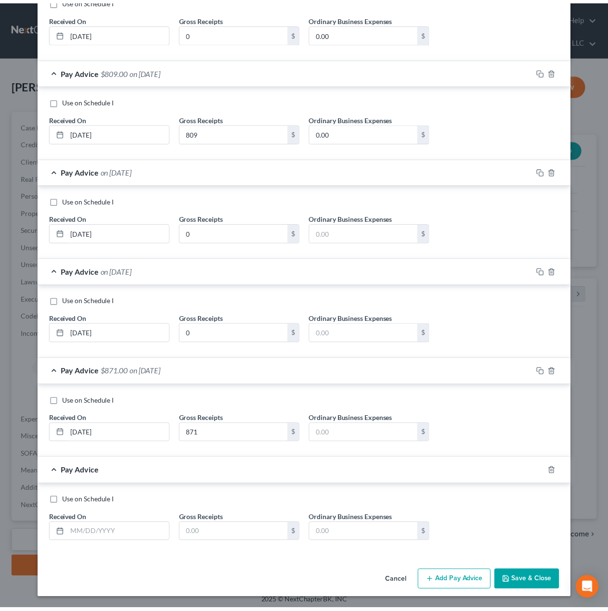
scroll to position [225, 0]
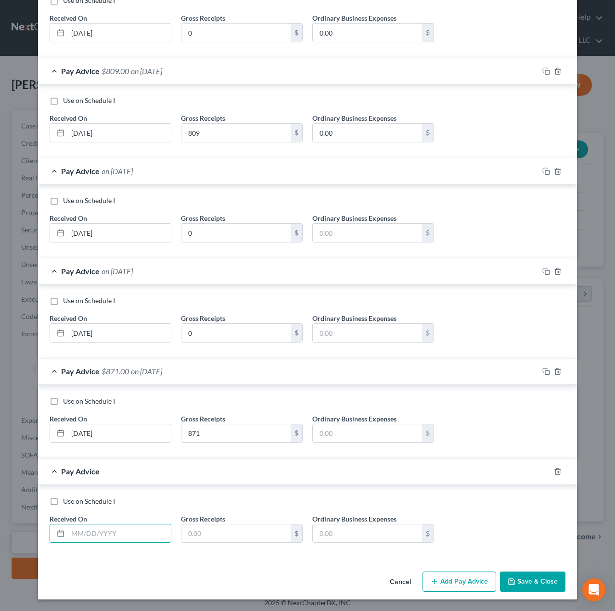
click at [85, 541] on input "text" at bounding box center [119, 533] width 103 height 18
type input "8/30/2025"
click at [274, 528] on input "text" at bounding box center [235, 533] width 109 height 18
type input "0"
click at [510, 585] on icon "button" at bounding box center [512, 582] width 8 height 8
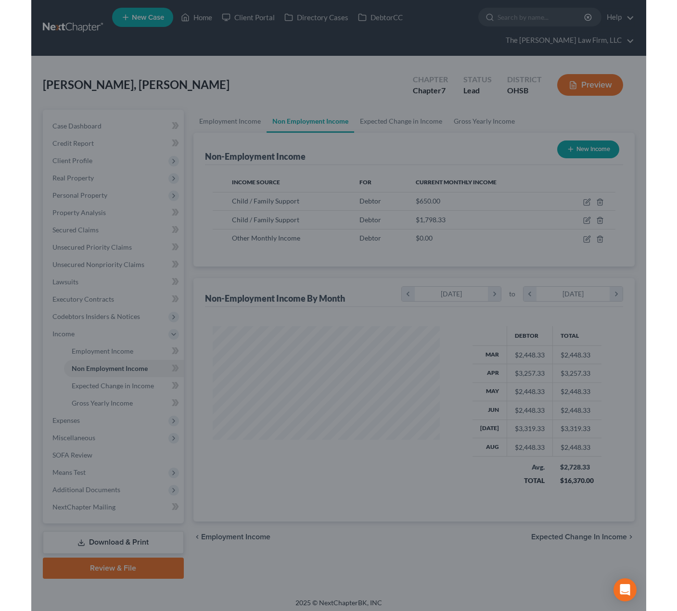
scroll to position [481007, 480936]
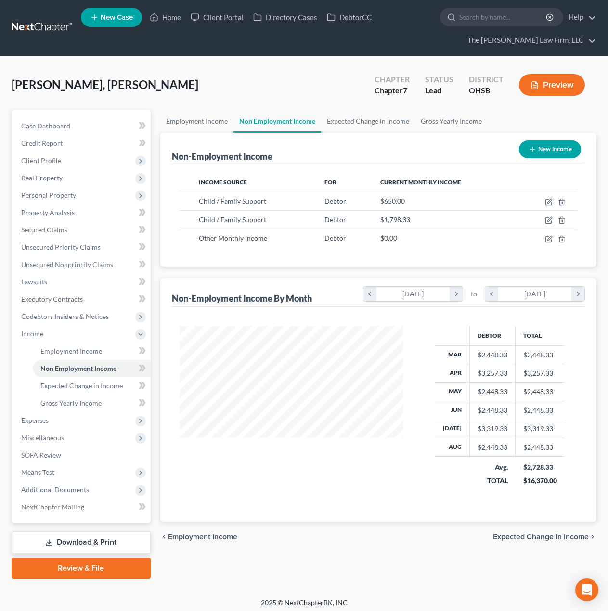
click at [50, 473] on span "Means Test" at bounding box center [37, 472] width 33 height 8
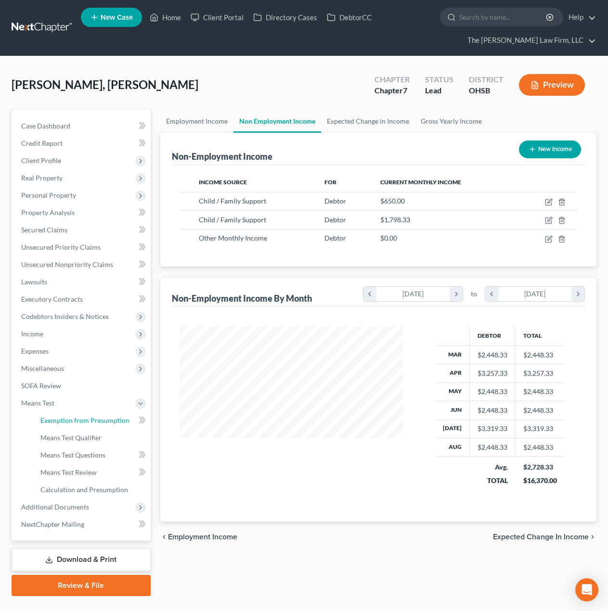
click at [70, 419] on span "Exemption from Presumption" at bounding box center [84, 420] width 89 height 8
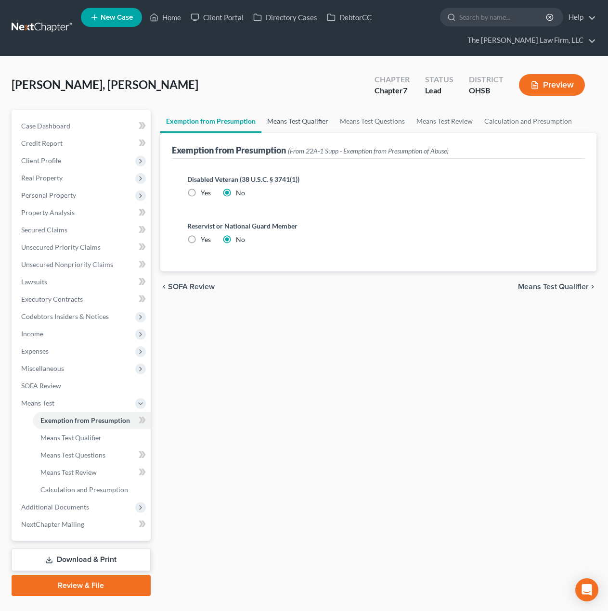
click at [277, 122] on link "Means Test Qualifier" at bounding box center [297, 121] width 73 height 23
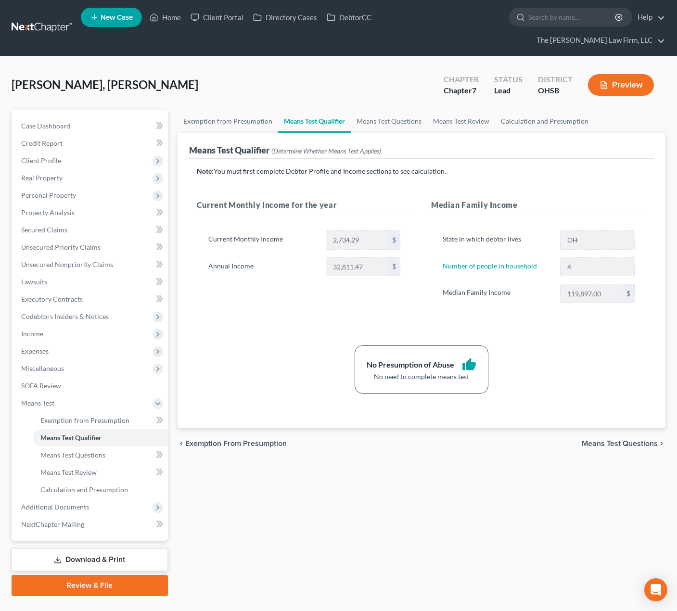
click at [51, 22] on link at bounding box center [43, 27] width 62 height 17
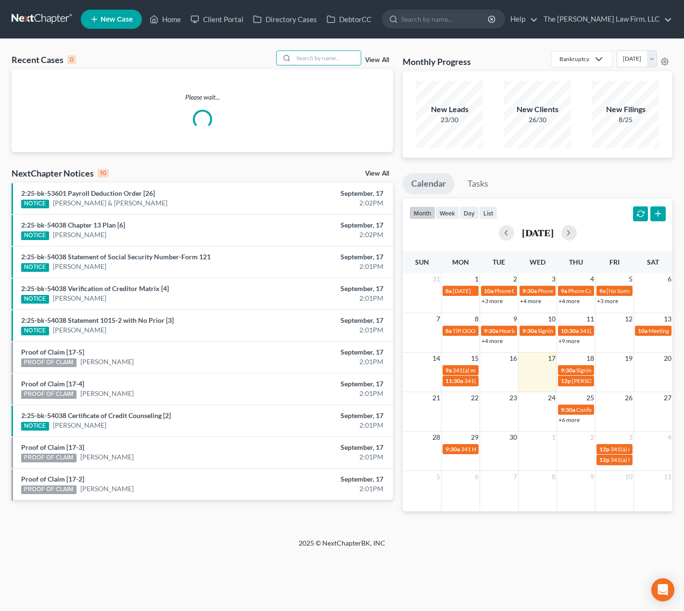
click at [338, 60] on input "search" at bounding box center [327, 58] width 67 height 14
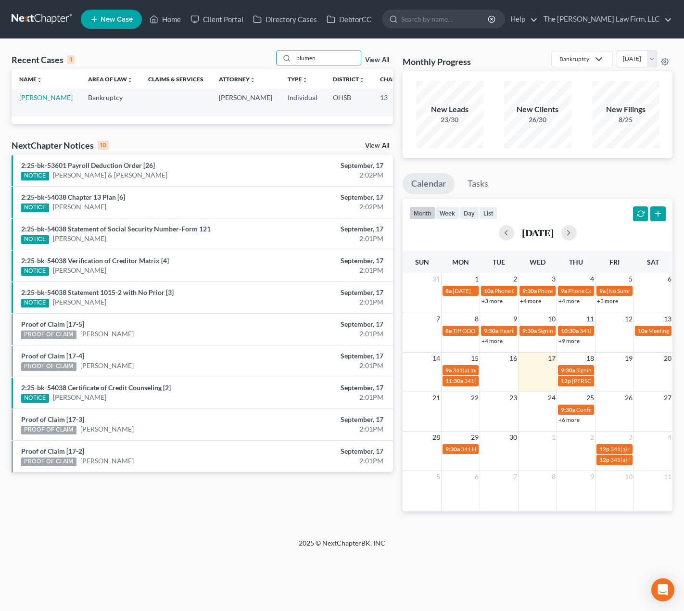
type input "blumen"
click at [34, 102] on link "[PERSON_NAME]" at bounding box center [45, 97] width 53 height 8
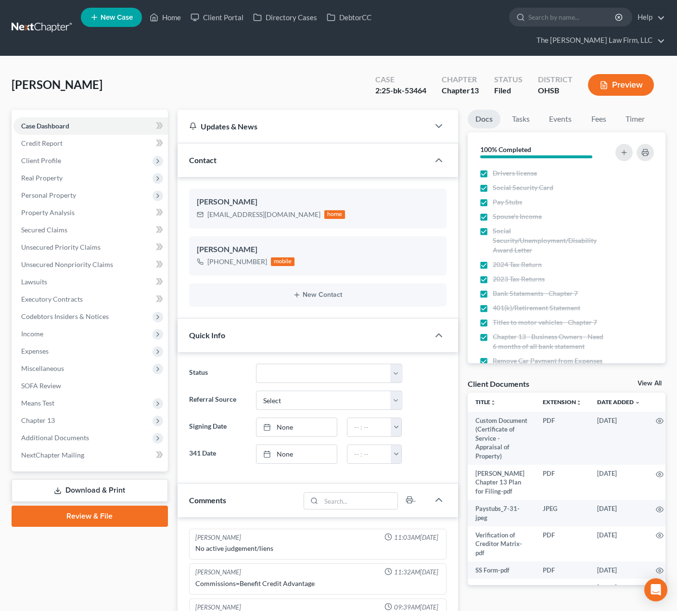
click at [60, 434] on span "Additional Documents" at bounding box center [55, 438] width 68 height 8
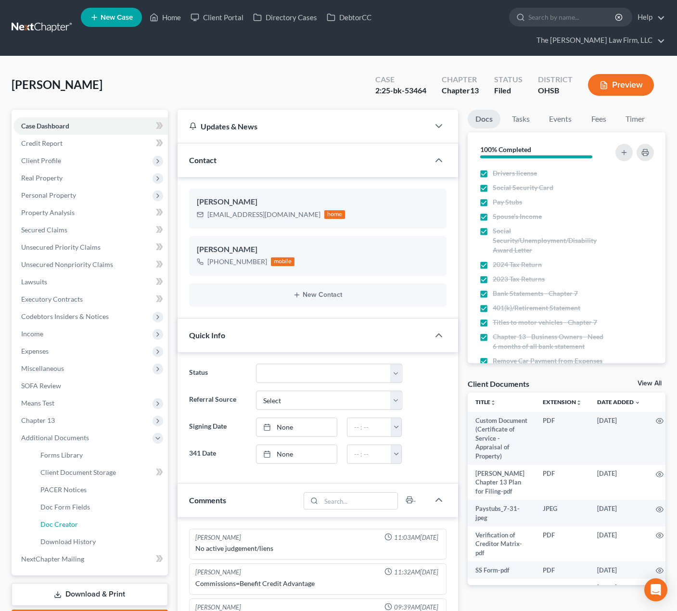
click at [62, 520] on span "Doc Creator" at bounding box center [59, 524] width 38 height 8
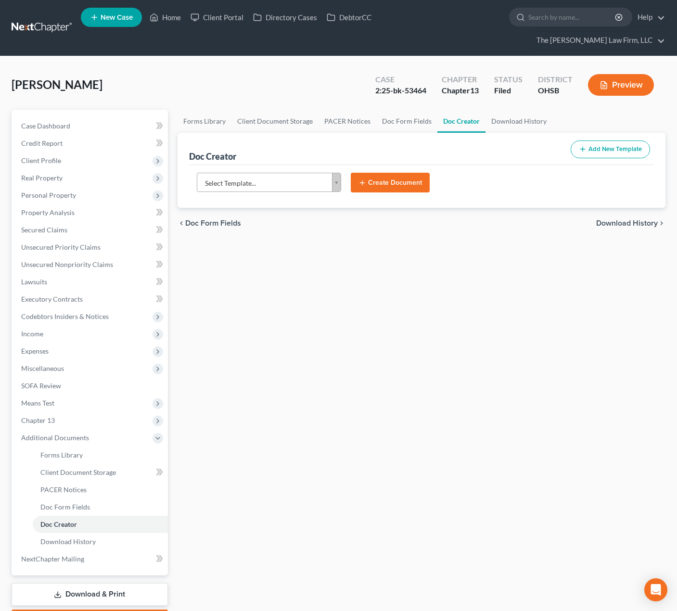
click at [283, 165] on body "Home New Case Client Portal Directory Cases DebtorCC The [PERSON_NAME] Law Firm…" at bounding box center [338, 333] width 677 height 667
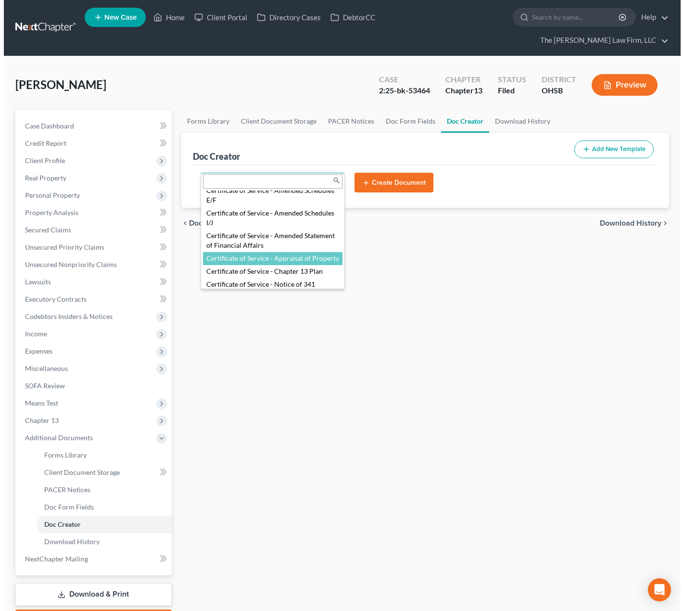
scroll to position [321, 0]
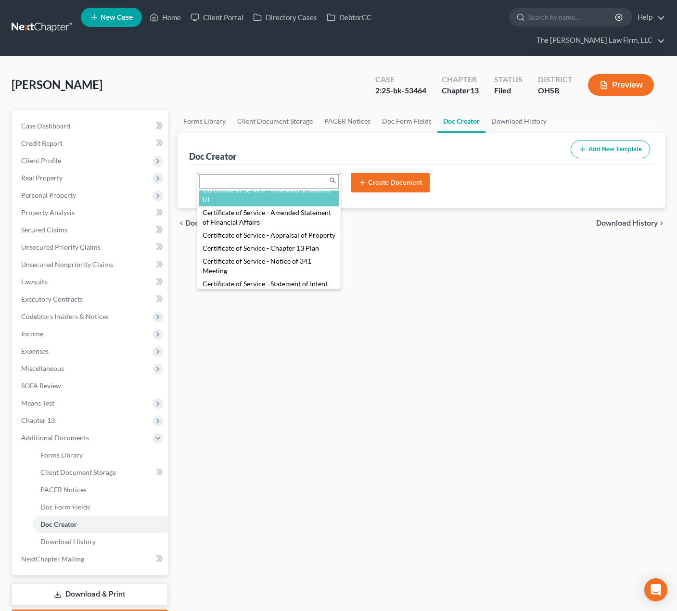
select select "107098"
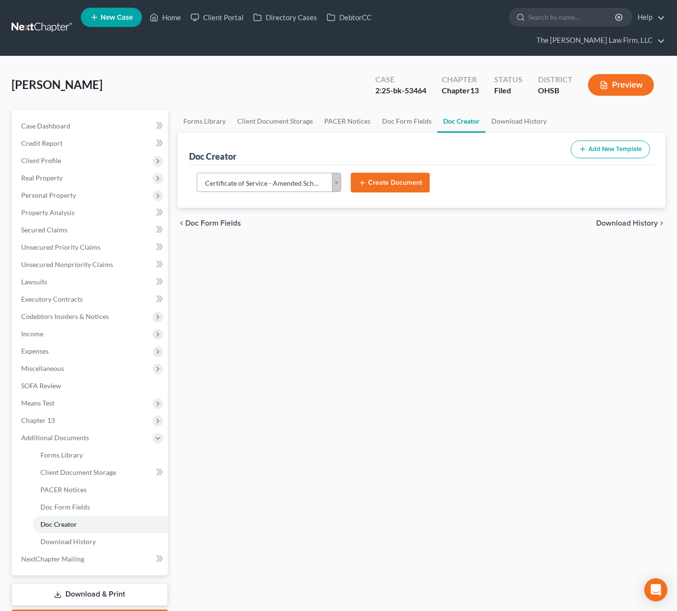
click at [384, 173] on button "Create Document" at bounding box center [390, 183] width 79 height 20
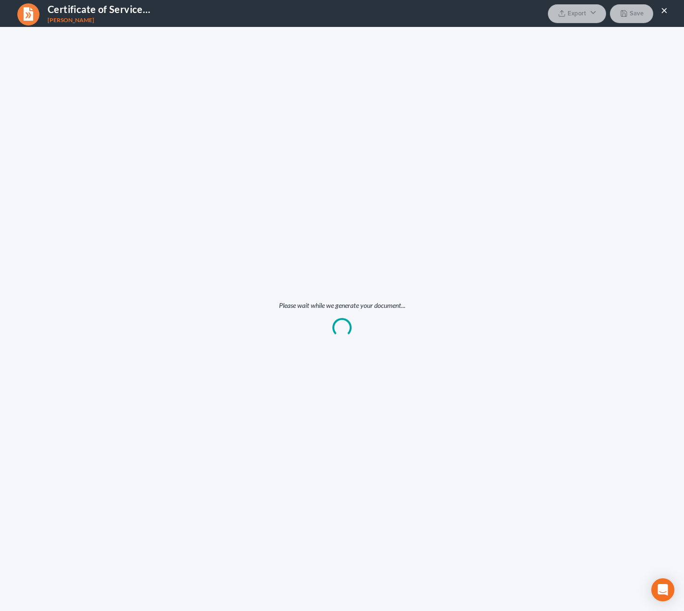
scroll to position [0, 0]
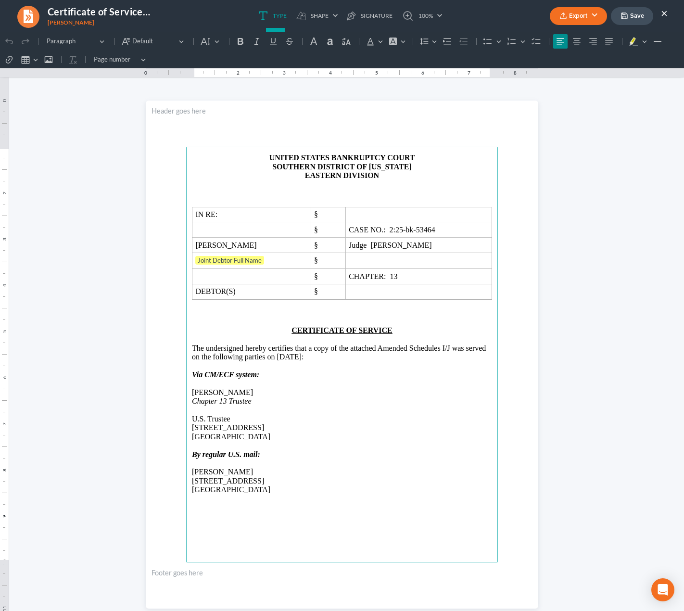
click at [447, 351] on p "The undersigned hereby certifies that a copy of the attached Amended Schedules …" at bounding box center [342, 353] width 300 height 18
click at [457, 348] on p "The undersigned hereby certifies that a copy of the attached Amended Schedules …" at bounding box center [342, 353] width 300 height 18
click at [230, 260] on tag "Joint Debtor Full Name" at bounding box center [229, 260] width 69 height 9
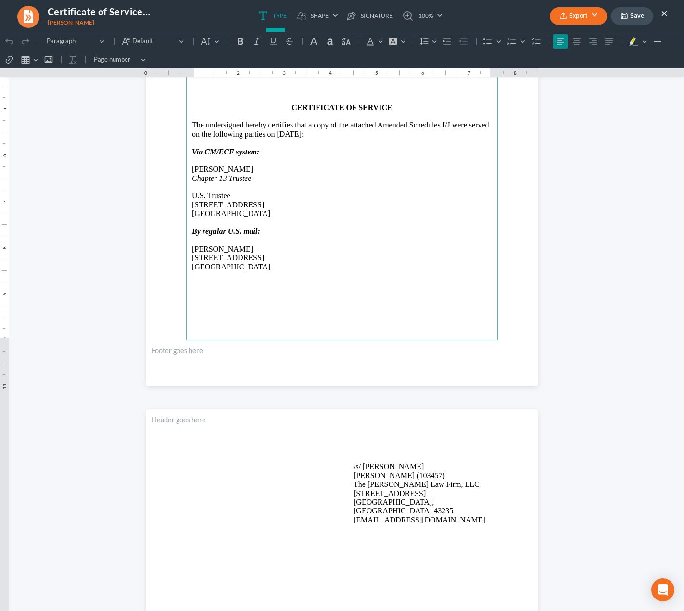
scroll to position [241, 0]
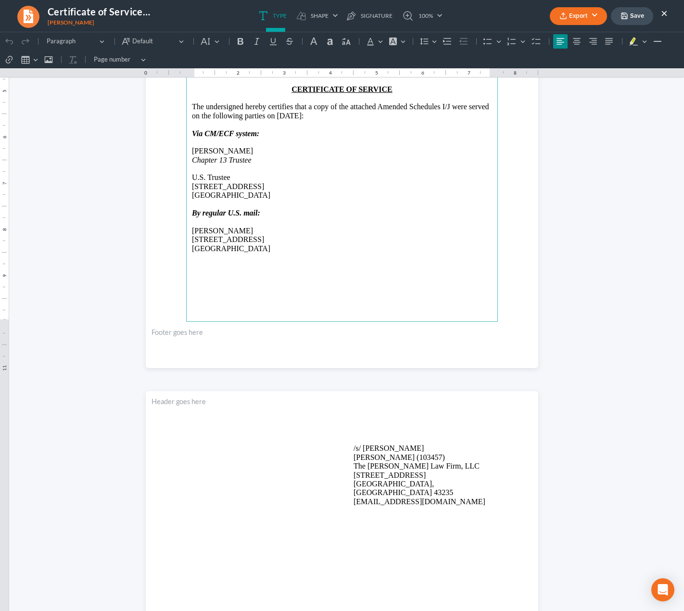
click at [380, 451] on p "/s/ Michael Kraig Michael Kraig (103457) The Jones Law Firm, LLC 134 Northwoods…" at bounding box center [423, 475] width 139 height 62
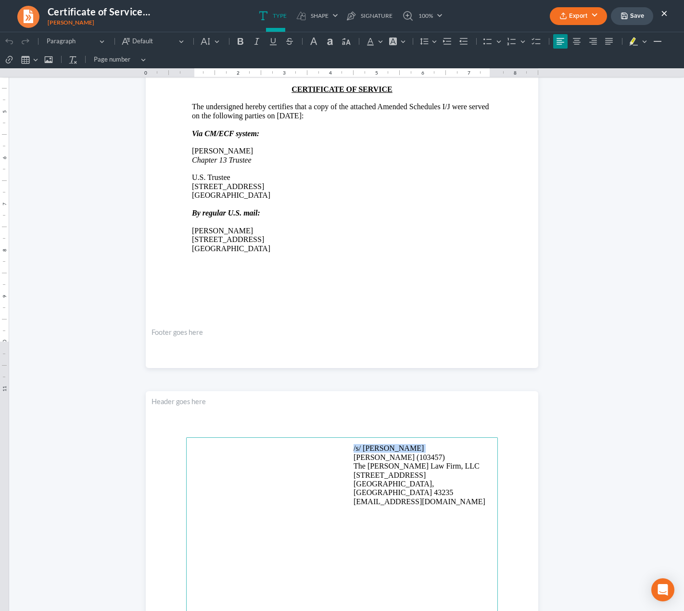
click at [380, 451] on p "/s/ Michael Kraig Michael Kraig (103457) The Jones Law Firm, LLC 134 Northwoods…" at bounding box center [423, 475] width 139 height 62
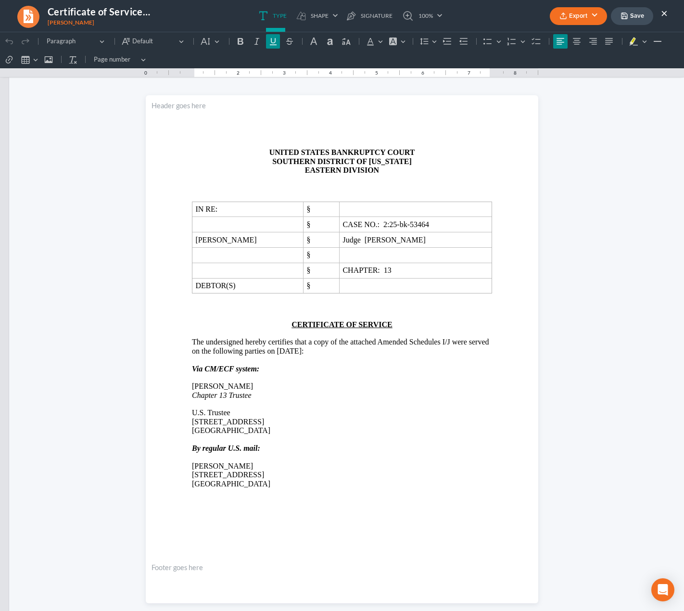
scroll to position [0, 0]
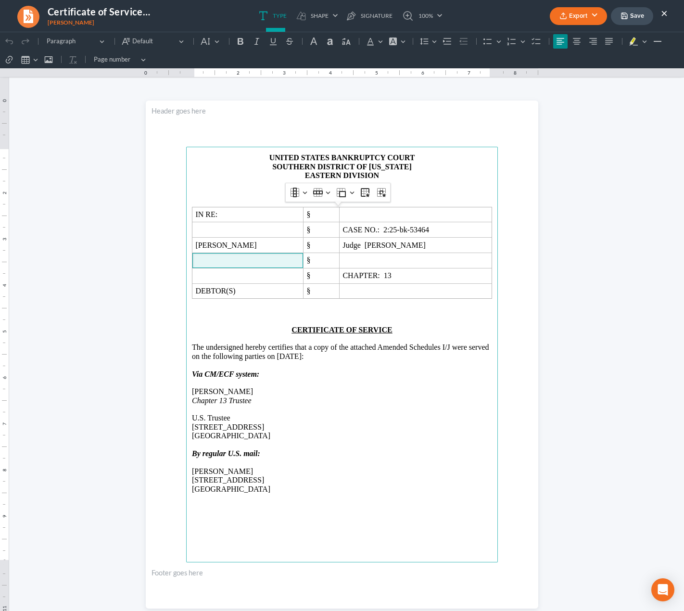
click at [352, 371] on p "Via CM/ECF system:" at bounding box center [342, 374] width 300 height 9
click at [578, 15] on button "Export" at bounding box center [578, 16] width 57 height 18
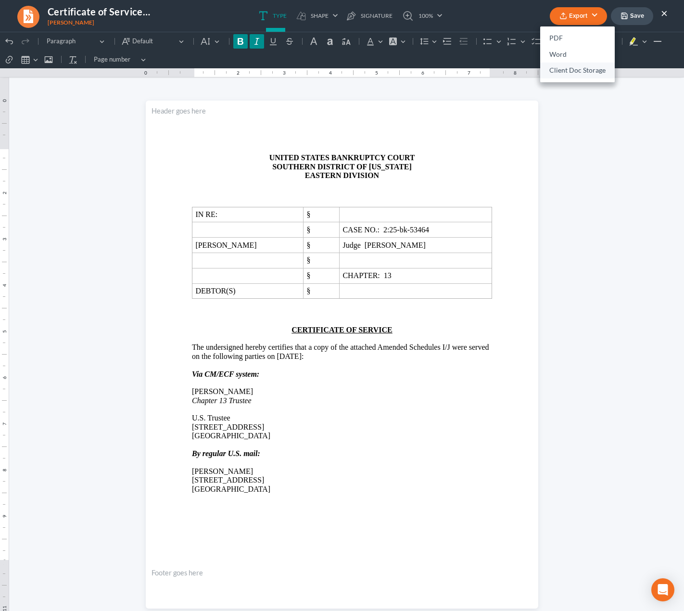
click at [569, 67] on link "Client Doc Storage" at bounding box center [577, 71] width 75 height 16
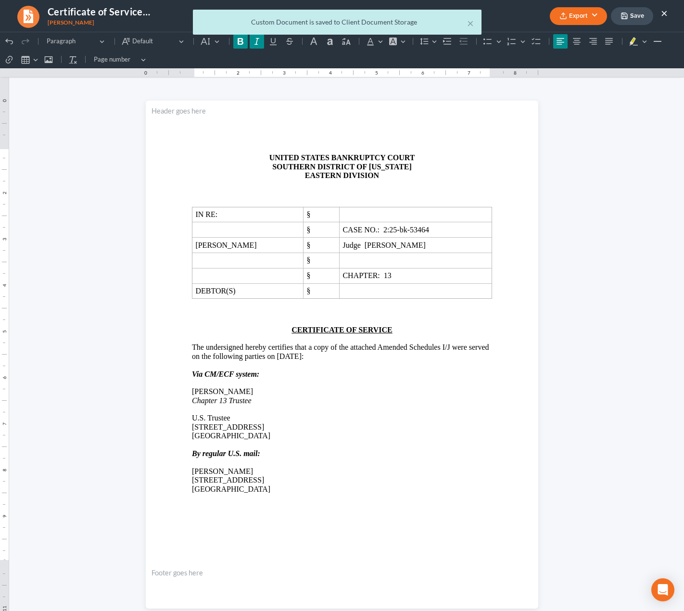
click at [665, 13] on div "× Custom Document is saved to Client Document Storage" at bounding box center [337, 25] width 684 height 30
click at [472, 23] on button "×" at bounding box center [470, 23] width 7 height 12
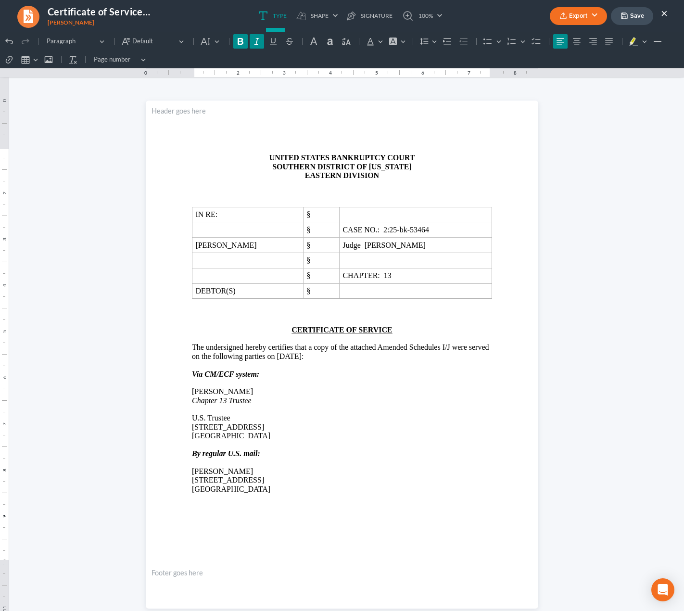
click at [663, 12] on button "×" at bounding box center [664, 13] width 7 height 12
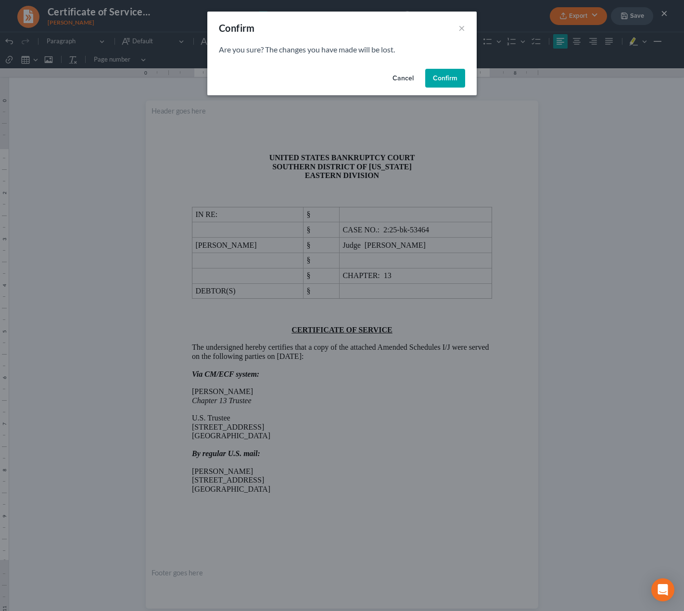
click at [446, 76] on button "Confirm" at bounding box center [445, 78] width 40 height 19
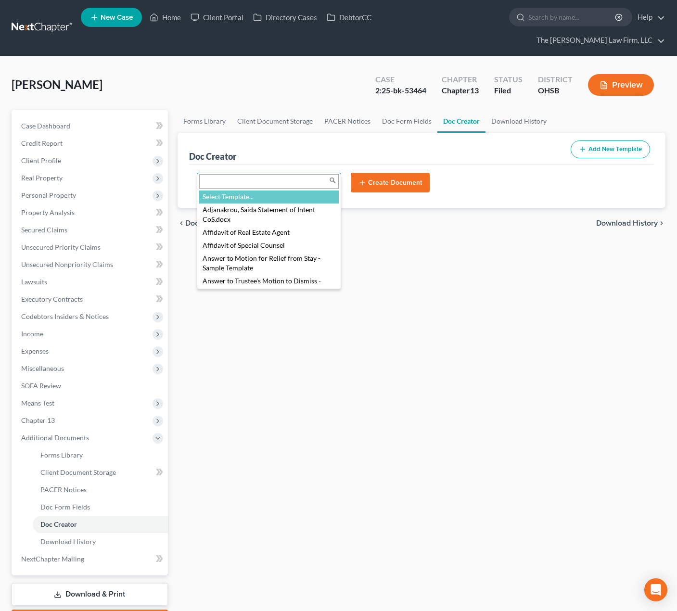
click at [248, 166] on body "Home New Case Client Portal Directory Cases DebtorCC The Jones Law Firm, LLC mk…" at bounding box center [338, 333] width 677 height 667
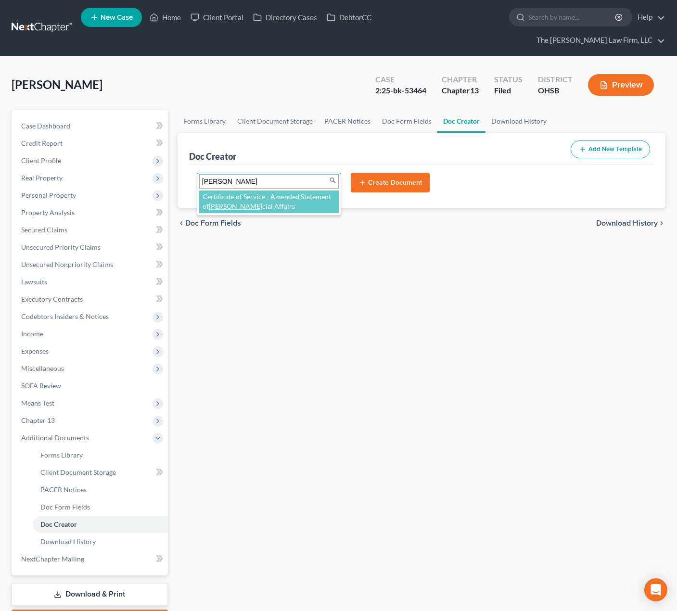
type input "finan"
select select "113832"
click at [413, 173] on button "Create Document" at bounding box center [390, 183] width 79 height 20
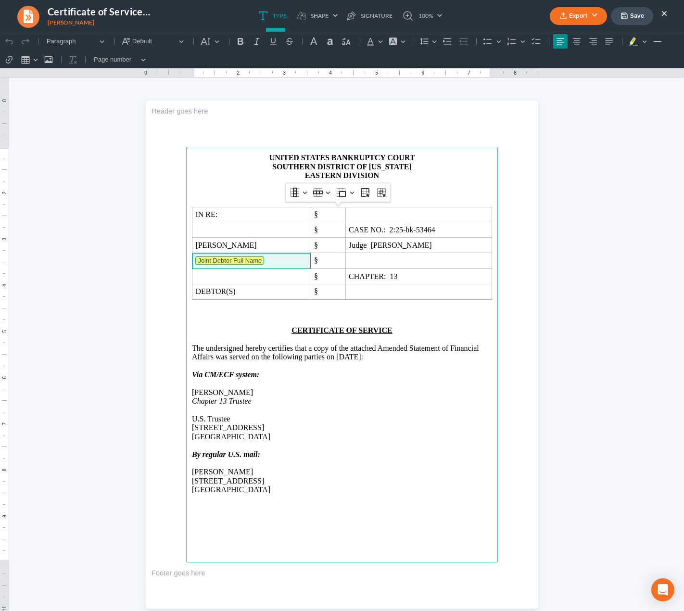
click at [232, 260] on tag "Joint Debtor Full Name" at bounding box center [229, 260] width 69 height 8
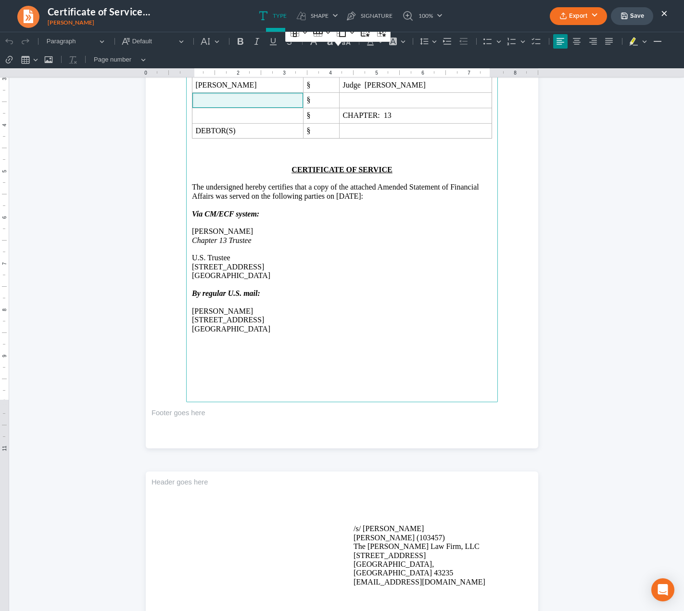
scroll to position [241, 0]
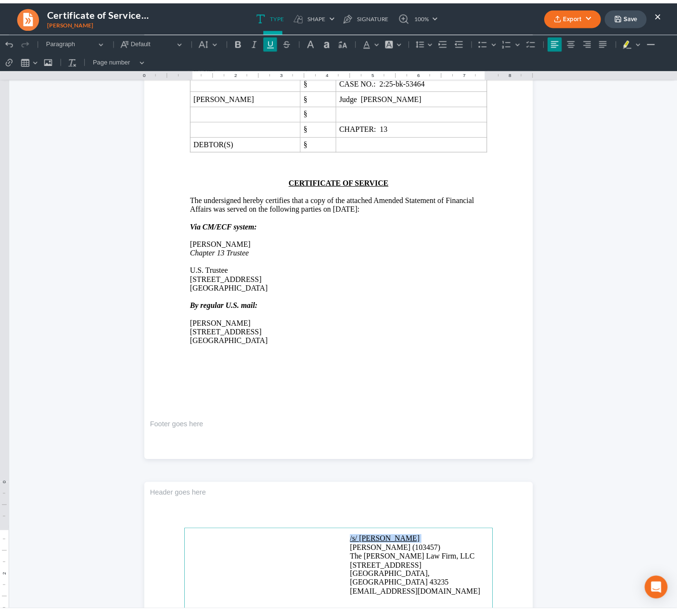
scroll to position [0, 0]
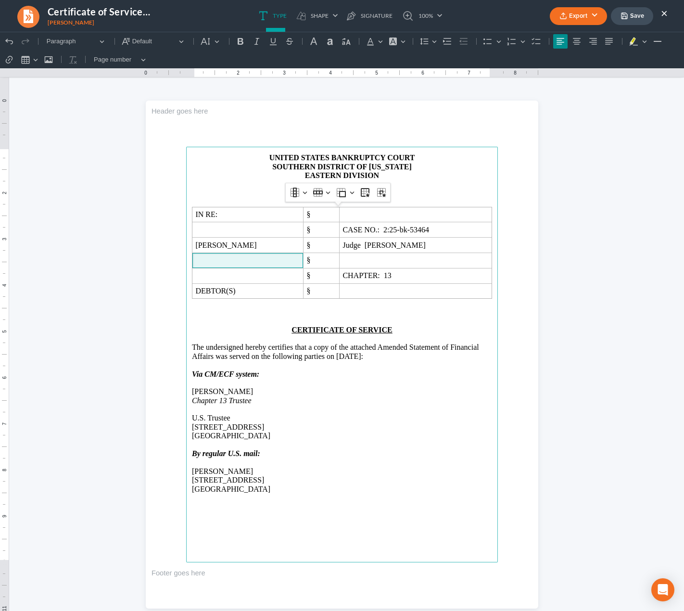
click at [577, 17] on button "Export" at bounding box center [578, 16] width 57 height 18
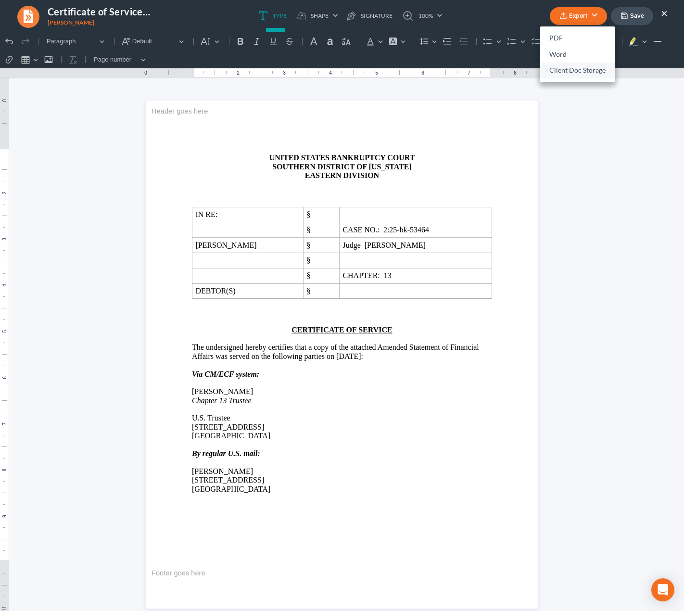
click at [564, 67] on link "Client Doc Storage" at bounding box center [577, 71] width 75 height 16
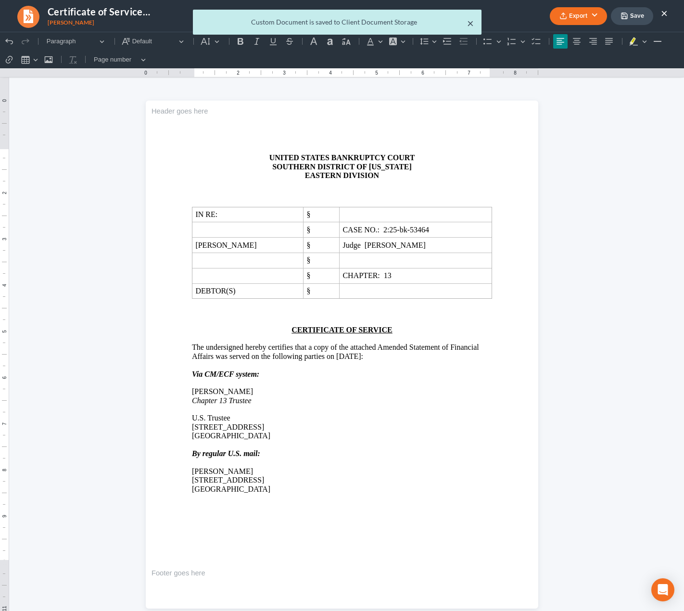
click at [472, 19] on button "×" at bounding box center [470, 23] width 7 height 12
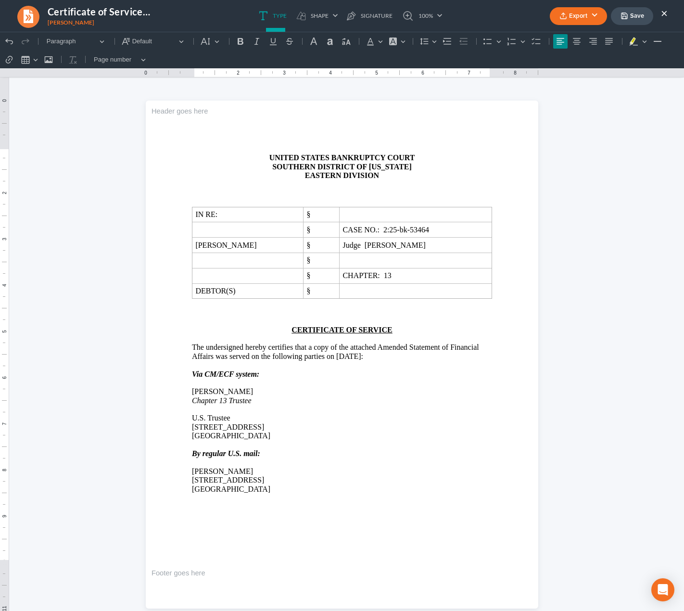
click at [669, 9] on div "Export PDF Word Client Doc Storage Save ×" at bounding box center [608, 16] width 137 height 21
click at [667, 11] on button "×" at bounding box center [664, 13] width 7 height 12
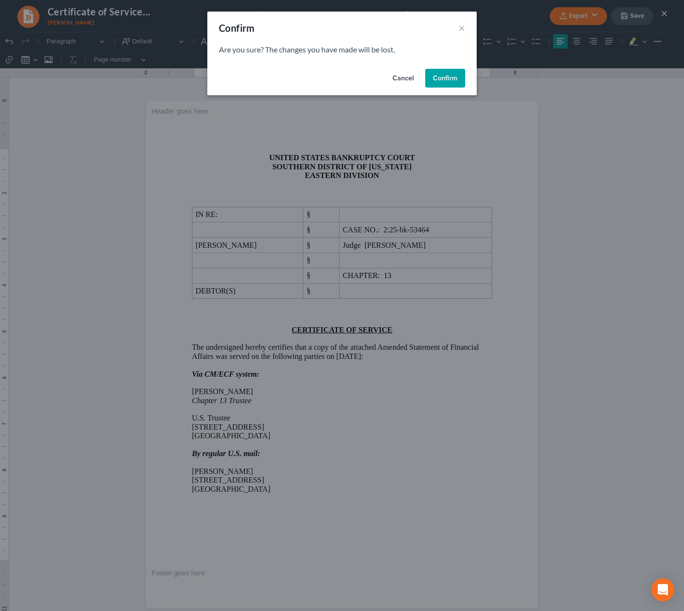
click at [441, 76] on button "Confirm" at bounding box center [445, 78] width 40 height 19
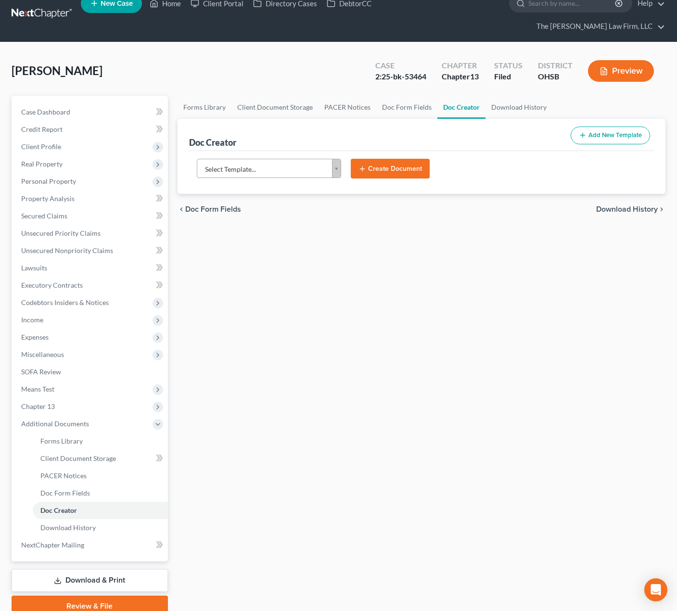
scroll to position [39, 0]
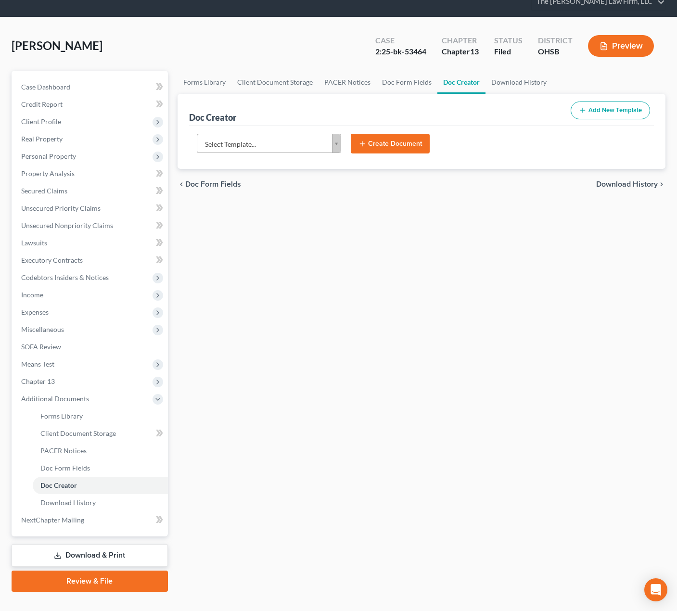
click at [80, 571] on link "Review & File" at bounding box center [90, 581] width 156 height 21
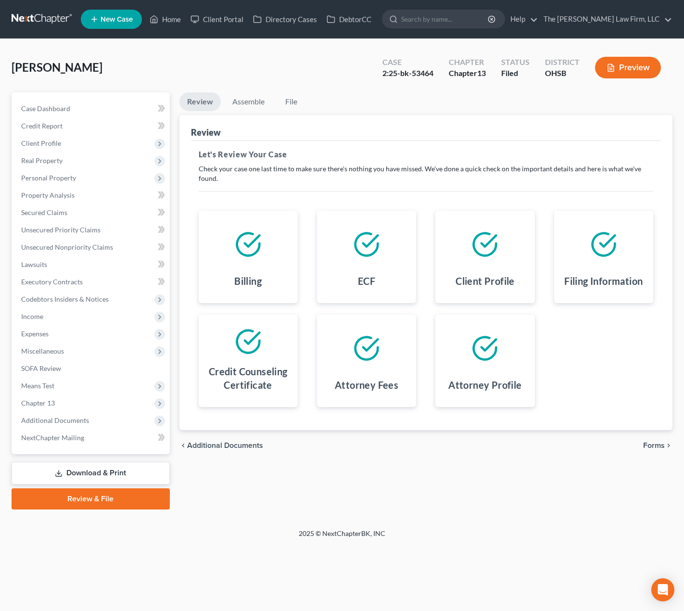
click at [652, 449] on span "Forms" at bounding box center [654, 446] width 22 height 8
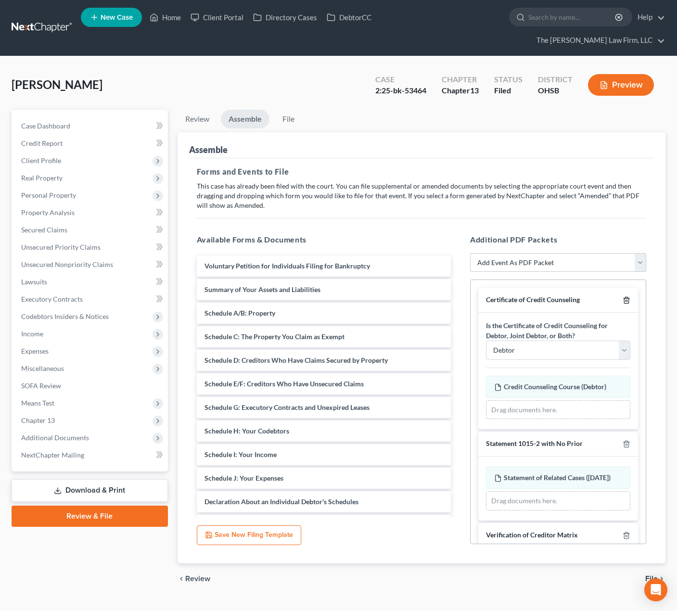
click at [624, 298] on polyline "button" at bounding box center [627, 298] width 6 height 0
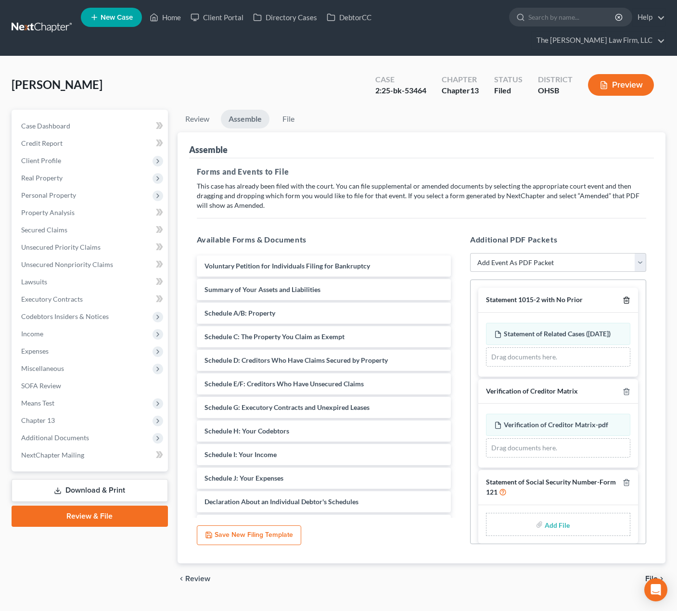
click at [624, 298] on polyline "button" at bounding box center [627, 298] width 6 height 0
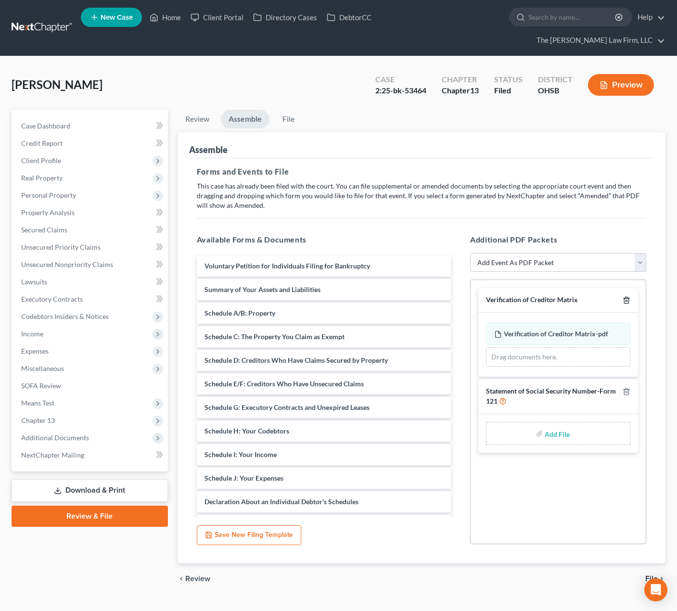
click at [627, 296] on icon "button" at bounding box center [627, 300] width 8 height 8
click at [627, 388] on icon "button" at bounding box center [627, 392] width 8 height 8
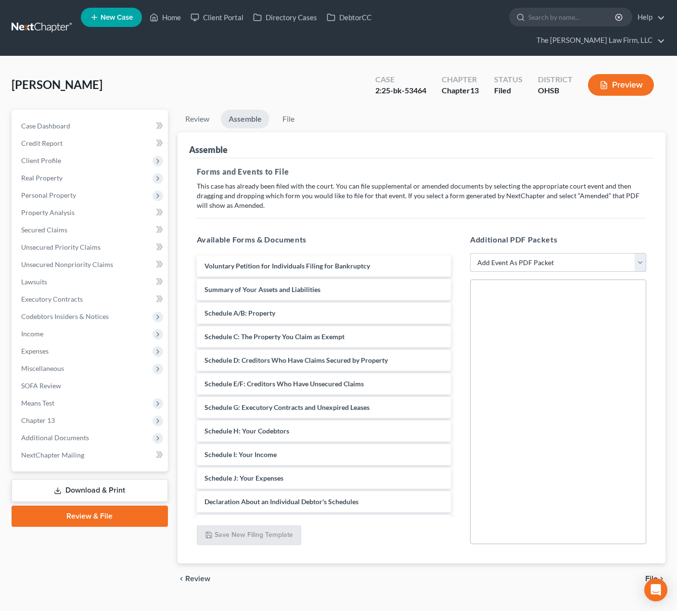
click at [609, 253] on select "Add Event As PDF Packet 20 Largest Unsecured Creditors Amended Document Amended…" at bounding box center [558, 262] width 176 height 19
select select "3"
click at [470, 253] on select "Add Event As PDF Packet 20 Largest Unsecured Creditors Amended Document Amended…" at bounding box center [558, 262] width 176 height 19
select select
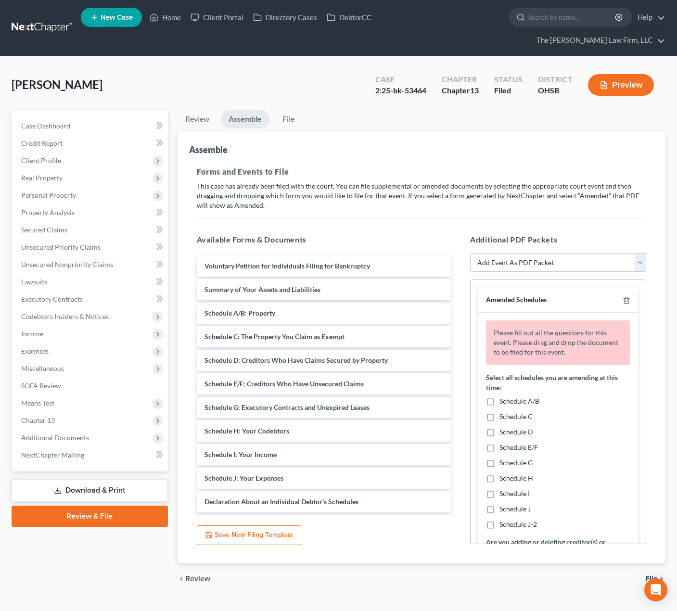
scroll to position [80, 0]
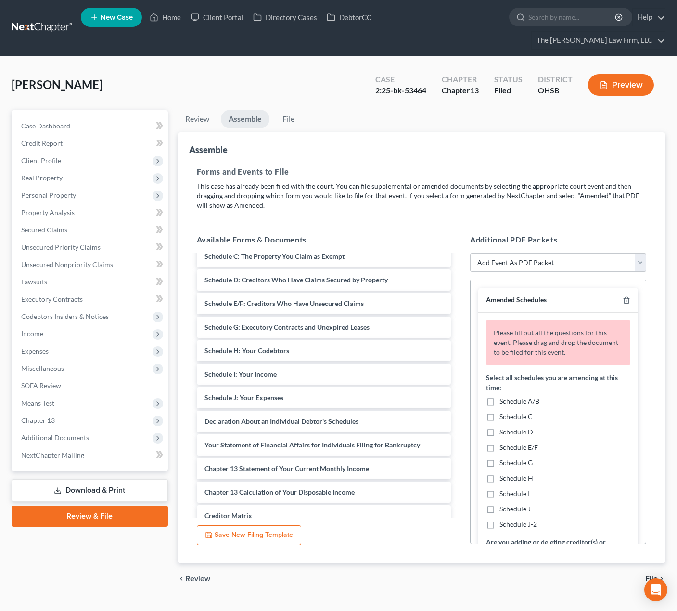
click at [288, 364] on div "Schedule I: Your Income" at bounding box center [324, 374] width 254 height 21
click at [518, 489] on span "Schedule I" at bounding box center [514, 493] width 30 height 8
click at [510, 489] on input "Schedule I" at bounding box center [506, 492] width 6 height 6
checkbox input "true"
click at [518, 505] on span "Schedule J" at bounding box center [514, 509] width 31 height 8
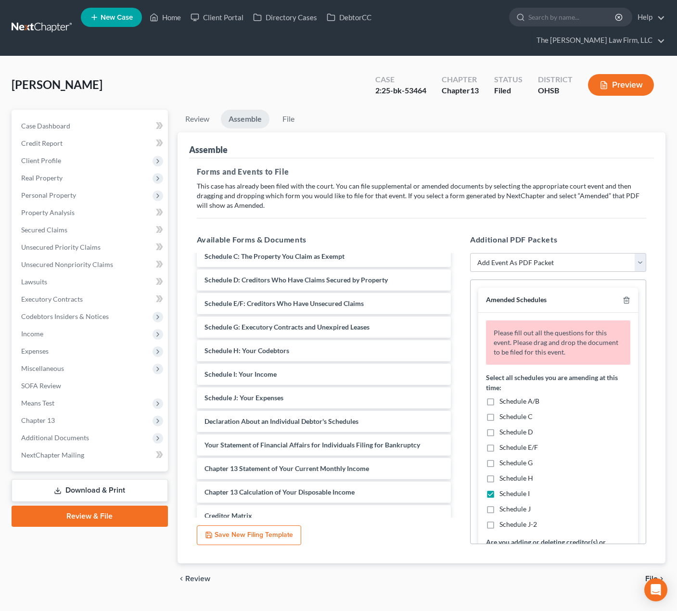
click at [510, 504] on input "Schedule J" at bounding box center [506, 507] width 6 height 6
checkbox input "true"
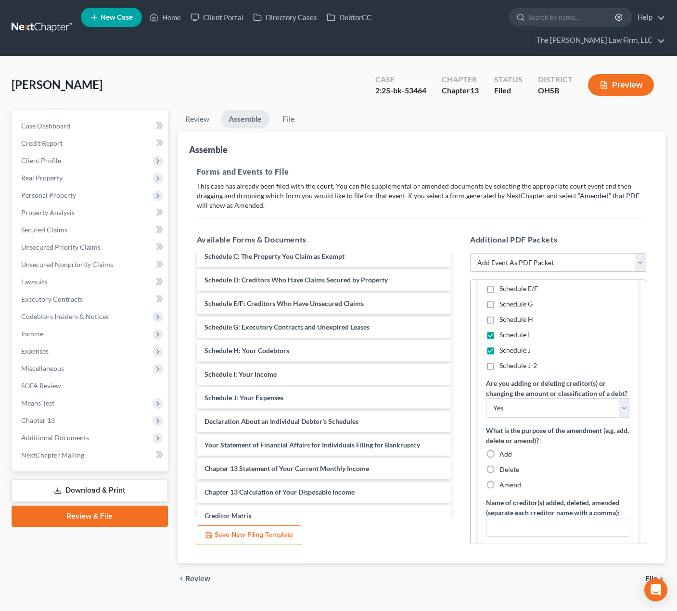
scroll to position [160, 0]
drag, startPoint x: 543, startPoint y: 394, endPoint x: 532, endPoint y: 413, distance: 22.4
click at [543, 397] on select "Yes No" at bounding box center [558, 406] width 144 height 19
click at [522, 401] on select "Yes No" at bounding box center [558, 406] width 144 height 19
select select "1"
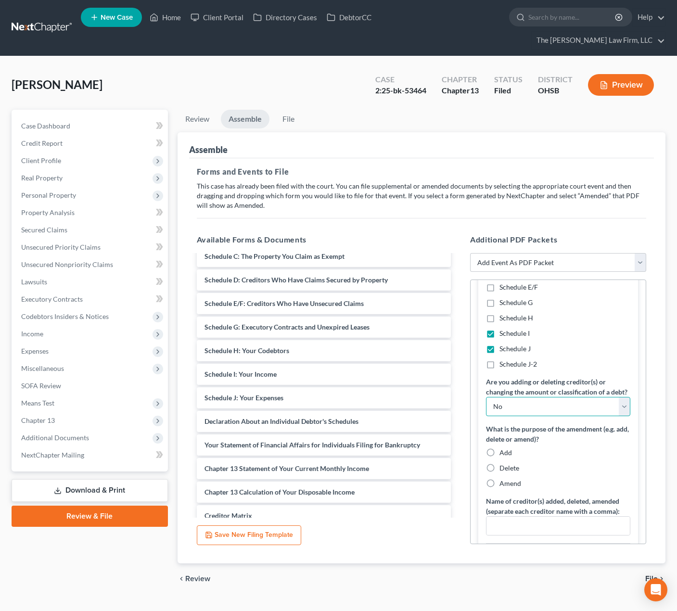
click at [486, 397] on select "Yes No" at bounding box center [558, 406] width 144 height 19
click at [508, 479] on span "Amend" at bounding box center [510, 483] width 22 height 8
click at [508, 479] on input "Amend" at bounding box center [506, 482] width 6 height 6
radio input "true"
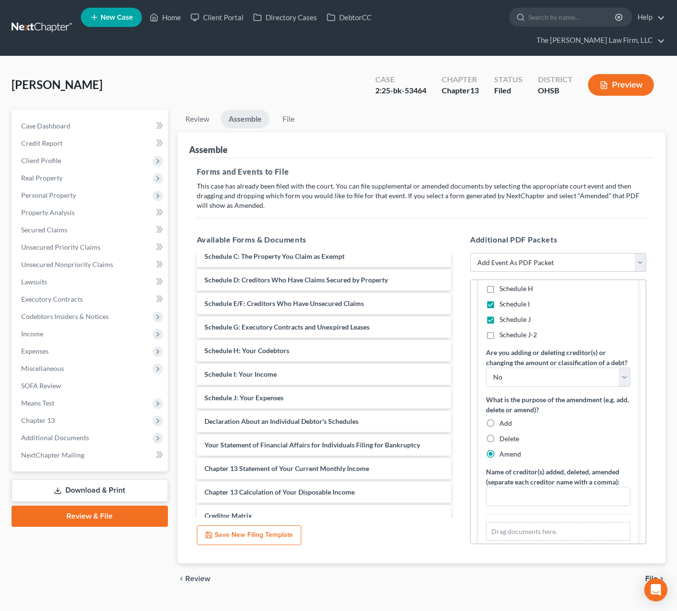
scroll to position [205, 0]
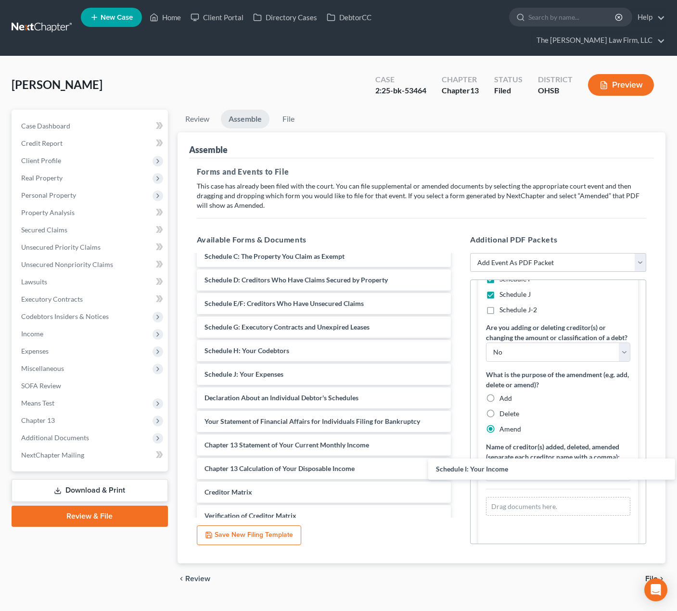
drag, startPoint x: 293, startPoint y: 363, endPoint x: 530, endPoint y: 454, distance: 254.1
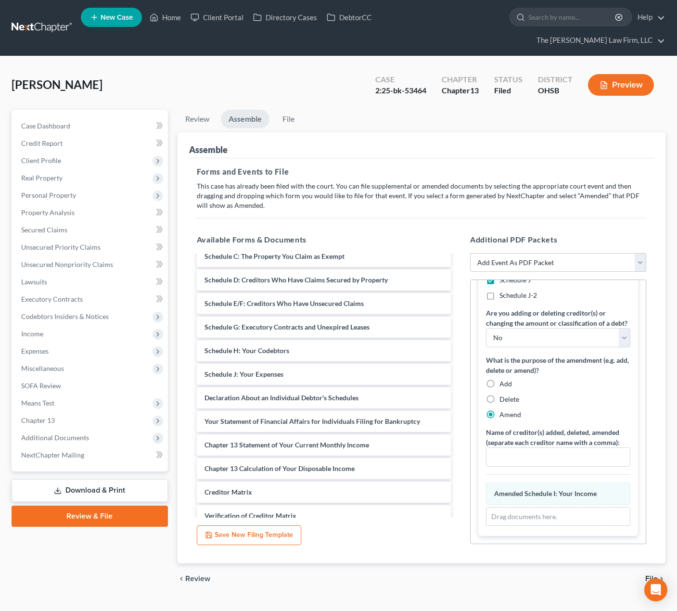
scroll to position [187, 0]
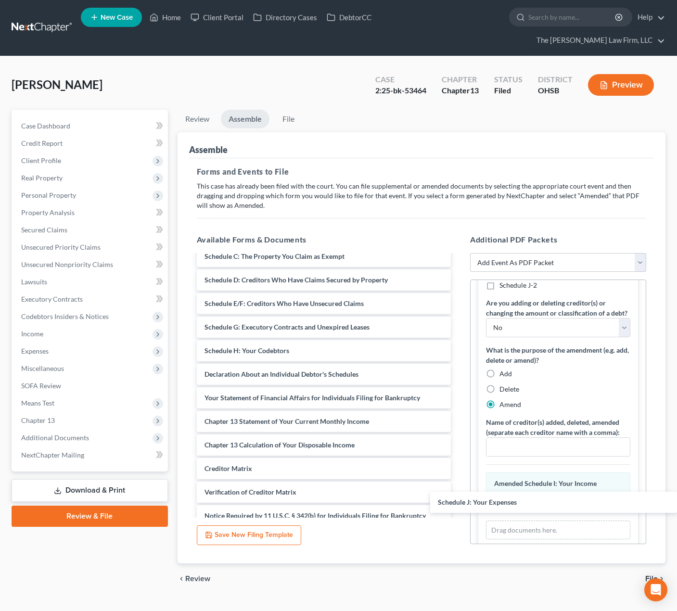
drag, startPoint x: 283, startPoint y: 363, endPoint x: 556, endPoint y: 509, distance: 309.5
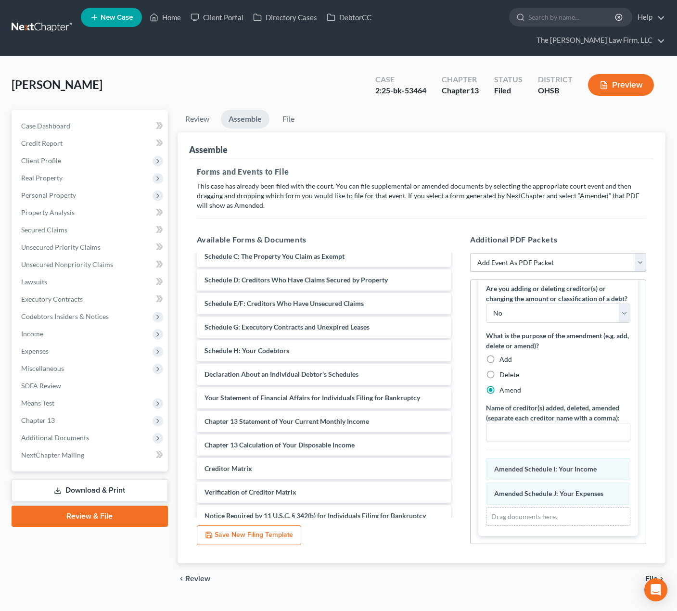
scroll to position [212, 0]
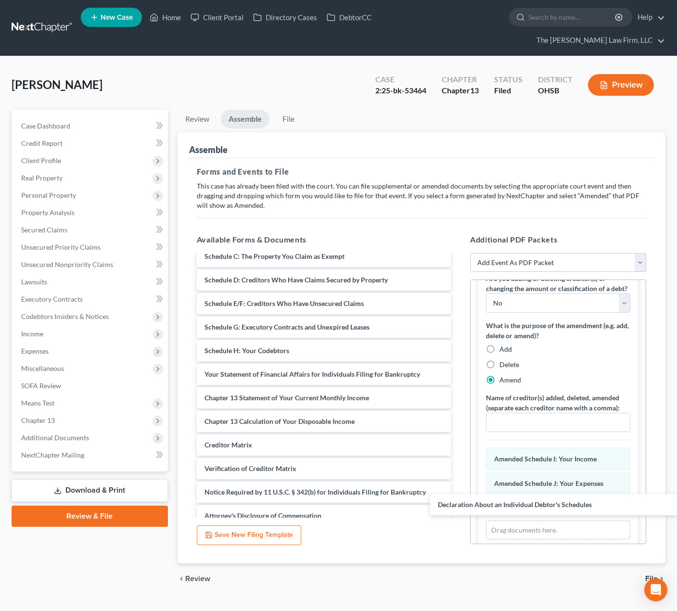
drag, startPoint x: 294, startPoint y: 358, endPoint x: 533, endPoint y: 505, distance: 280.3
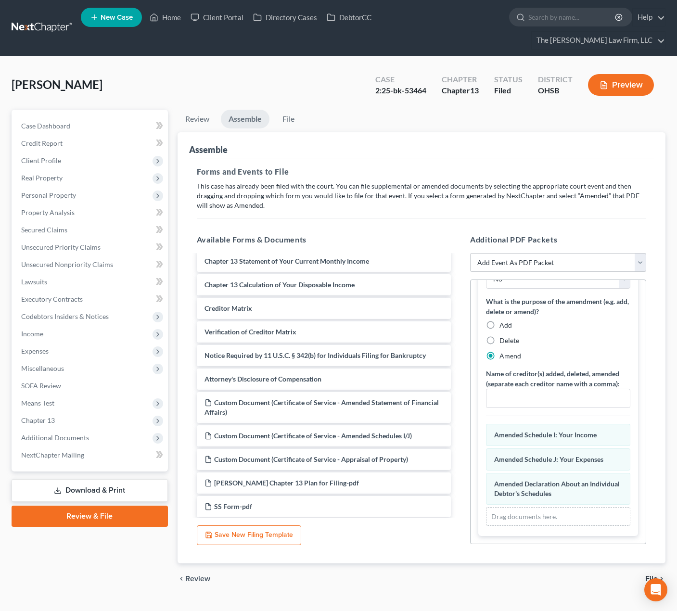
scroll to position [241, 0]
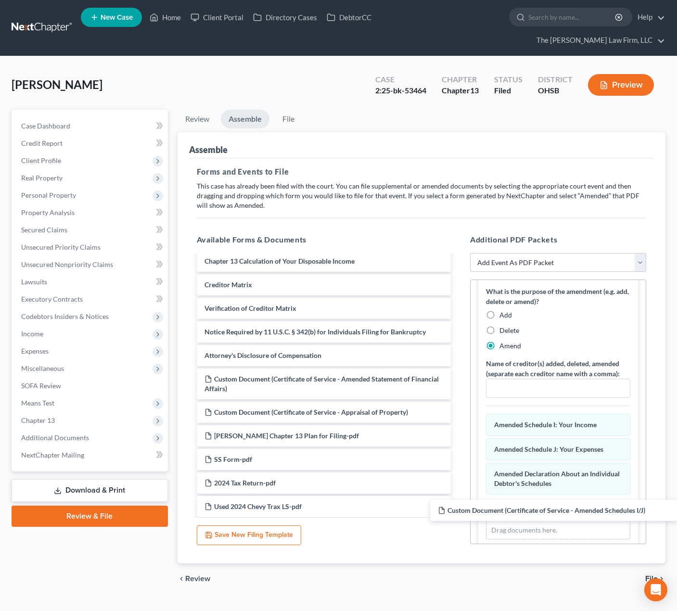
drag, startPoint x: 304, startPoint y: 395, endPoint x: 584, endPoint y: 511, distance: 303.7
click at [459, 516] on div "Custom Document (Certificate of Service - Amended Schedules I/J) Voluntary Peti…" at bounding box center [323, 537] width 269 height 1045
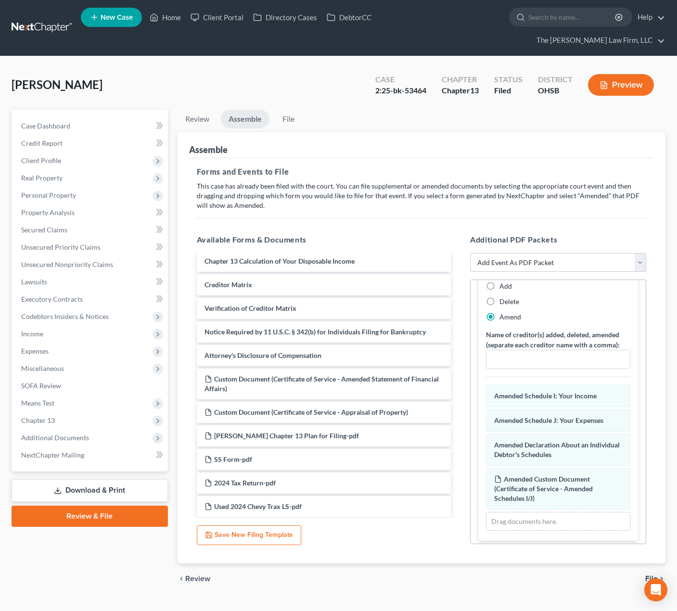
scroll to position [290, 0]
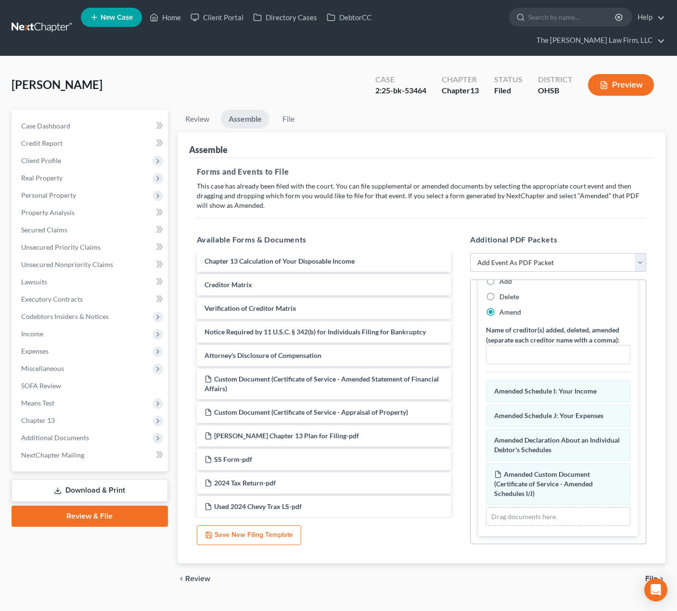
click at [526, 253] on select "Add Event As PDF Packet 20 Largest Unsecured Creditors Amended Document Amended…" at bounding box center [558, 262] width 176 height 19
select select "5"
click at [470, 253] on select "Add Event As PDF Packet 20 Largest Unsecured Creditors Amended Document Amended…" at bounding box center [558, 262] width 176 height 19
select select
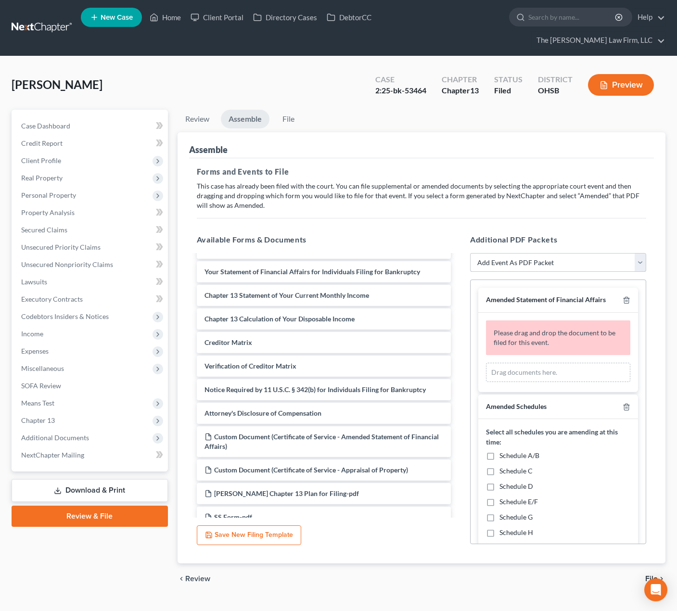
scroll to position [160, 0]
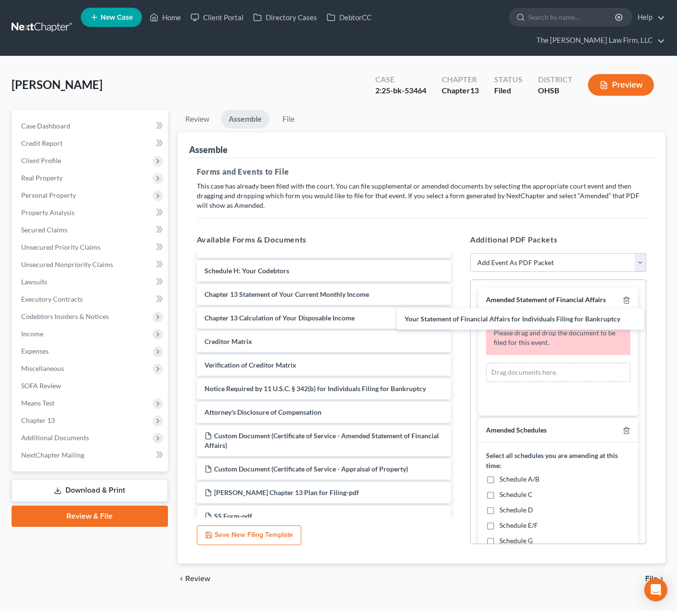
drag, startPoint x: 319, startPoint y: 279, endPoint x: 532, endPoint y: 326, distance: 218.2
click at [459, 326] on div "Your Statement of Financial Affairs for Individuals Filing for Bankruptcy Volun…" at bounding box center [323, 605] width 269 height 1021
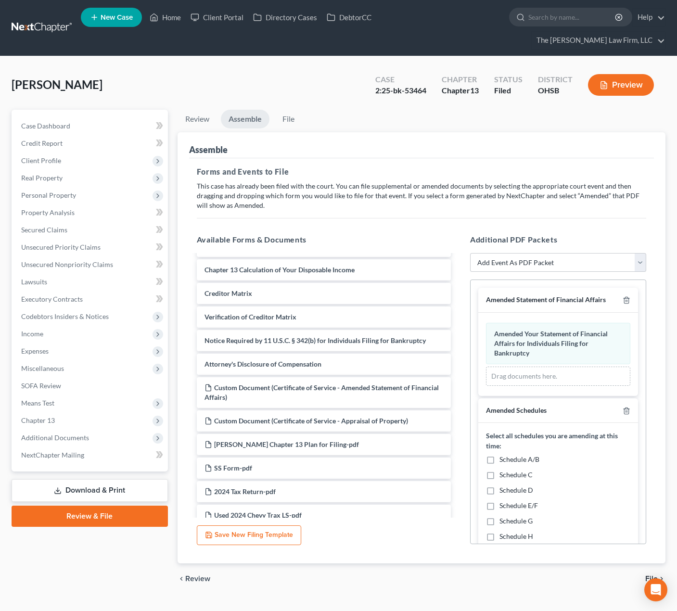
scroll to position [241, 0]
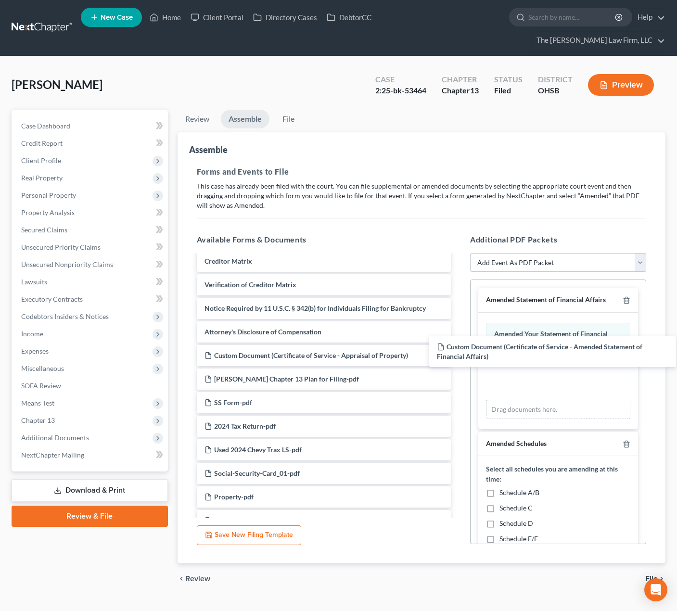
drag, startPoint x: 314, startPoint y: 345, endPoint x: 546, endPoint y: 353, distance: 232.6
click at [459, 353] on div "Custom Document (Certificate of Service - Amended Statement of Financial Affair…" at bounding box center [323, 509] width 269 height 988
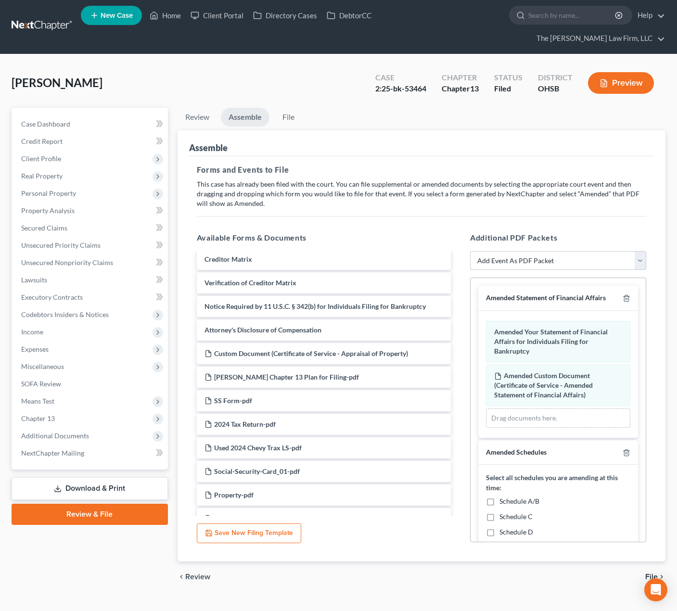
scroll to position [2, 0]
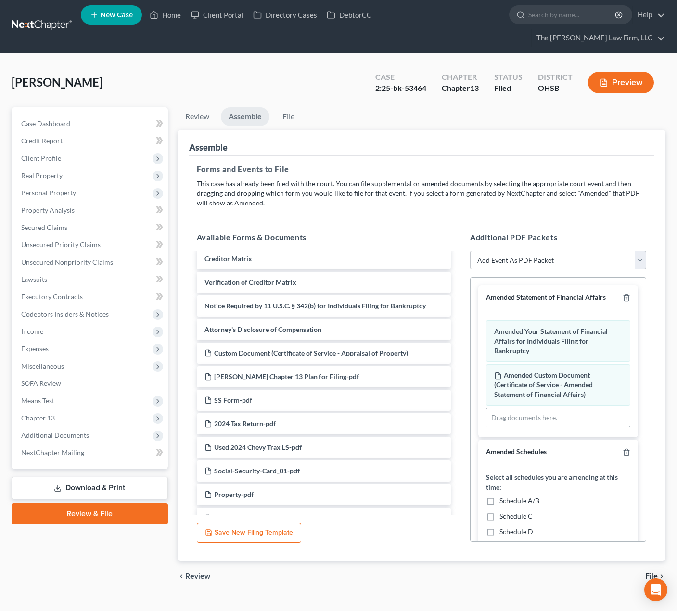
click at [652, 573] on span "File" at bounding box center [651, 577] width 13 height 8
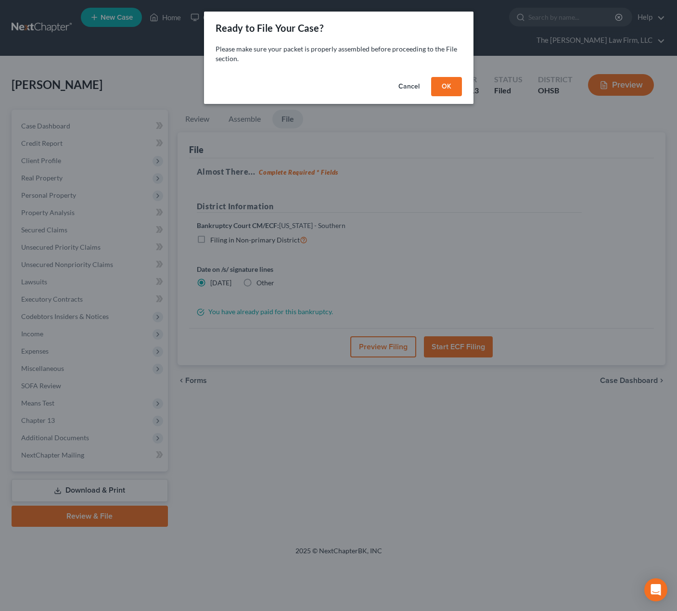
scroll to position [0, 0]
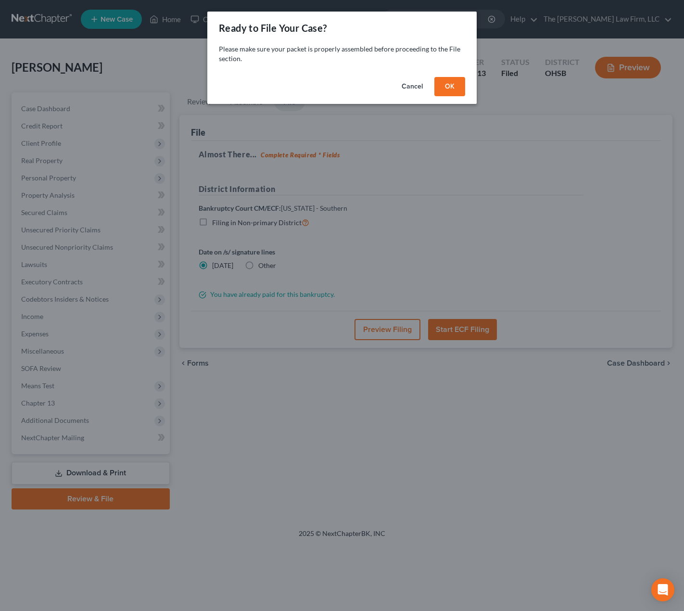
click at [457, 88] on button "OK" at bounding box center [450, 86] width 31 height 19
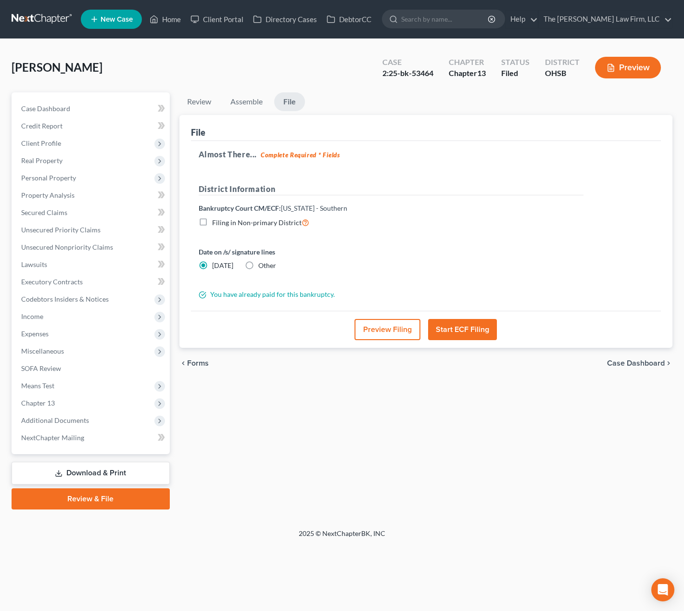
click at [383, 329] on button "Preview Filing" at bounding box center [388, 329] width 66 height 21
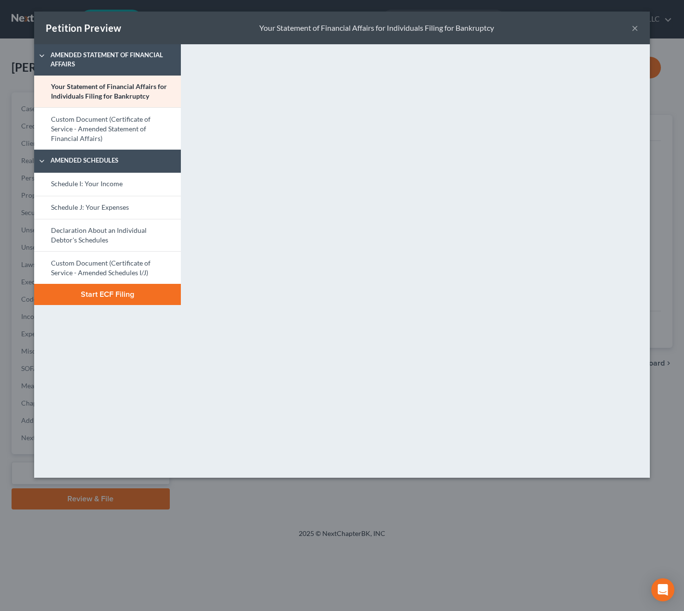
click at [124, 124] on link "Custom Document (Certificate of Service - Amended Statement of Financial Affair…" at bounding box center [107, 128] width 147 height 42
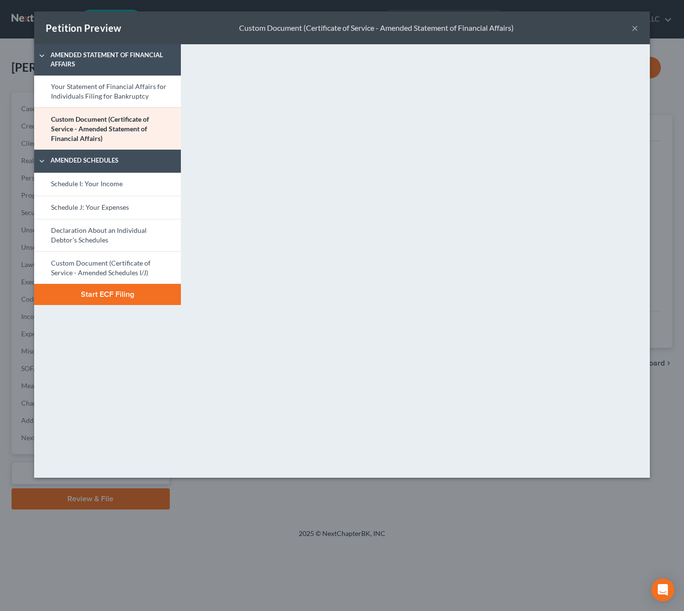
click at [141, 196] on link "Schedule J: Your Expenses" at bounding box center [107, 207] width 147 height 23
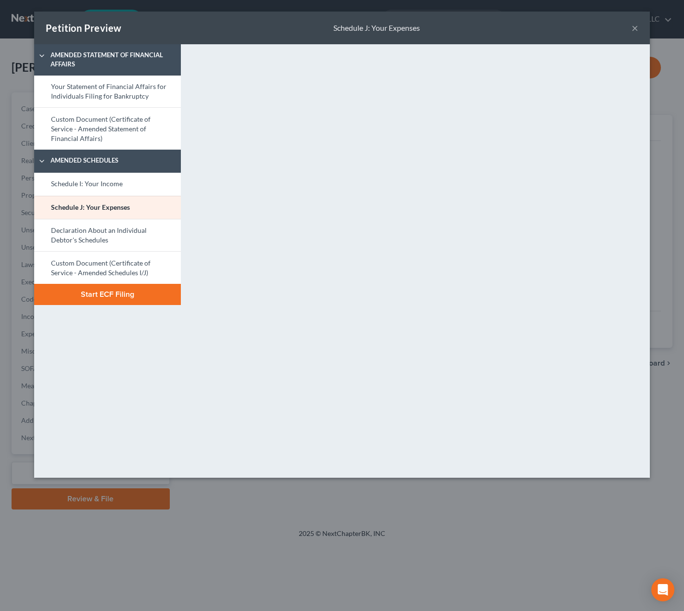
click at [144, 236] on link "Declaration About an Individual Debtor's Schedules" at bounding box center [107, 235] width 147 height 33
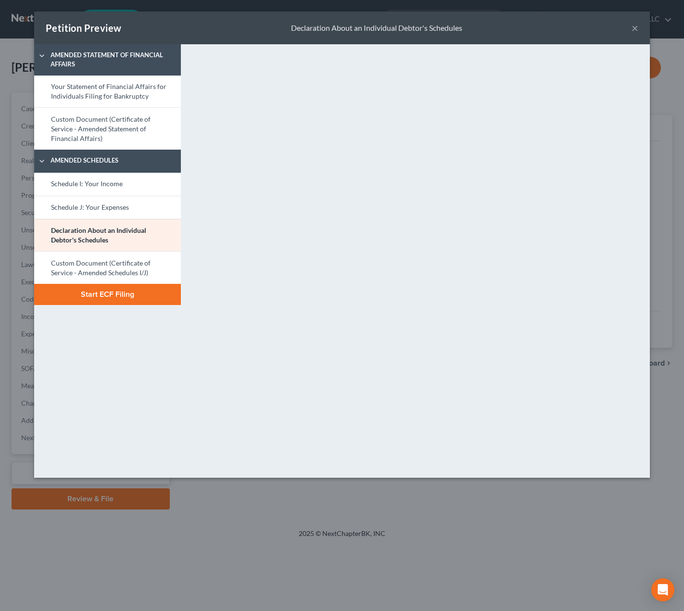
click at [121, 258] on link "Custom Document (Certificate of Service - Amended Schedules I/J)" at bounding box center [107, 267] width 147 height 33
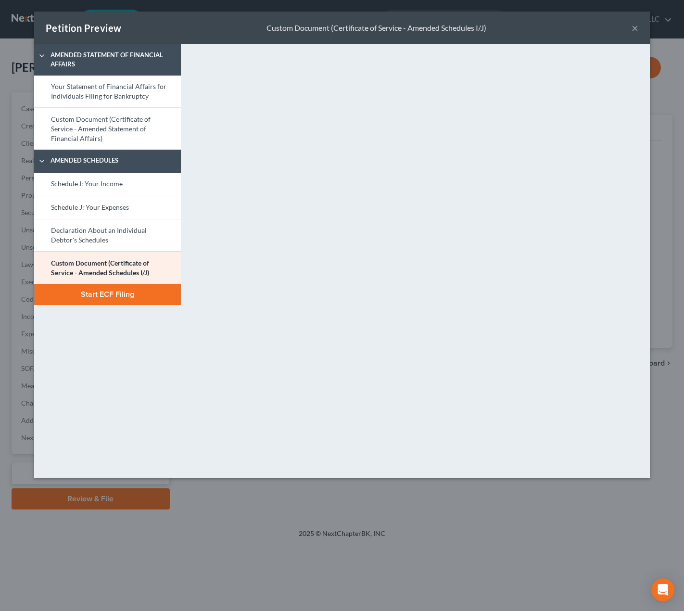
click at [111, 292] on button "Start ECF Filing" at bounding box center [107, 294] width 147 height 21
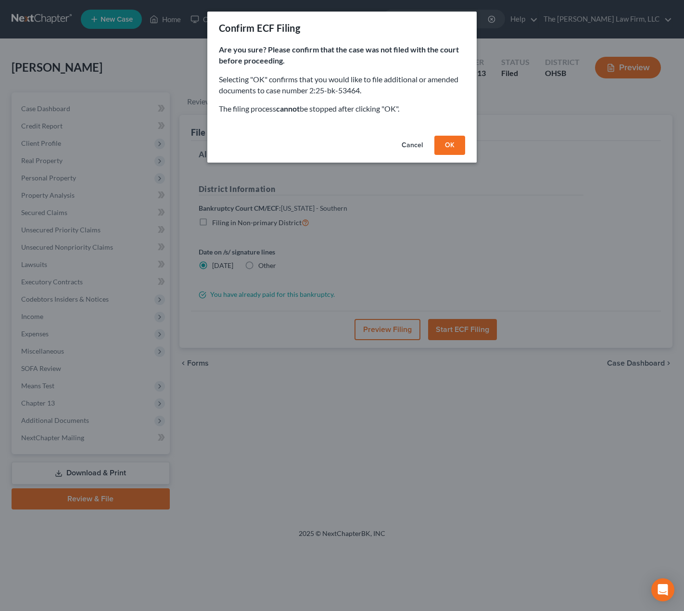
click at [460, 144] on button "OK" at bounding box center [450, 145] width 31 height 19
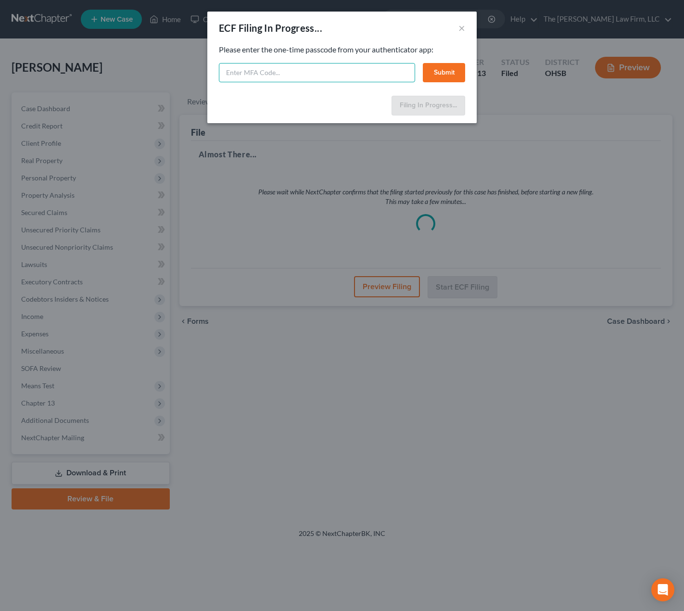
click at [340, 72] on input "text" at bounding box center [317, 72] width 196 height 19
type input "341019"
click at [431, 70] on button "Submit" at bounding box center [444, 72] width 42 height 19
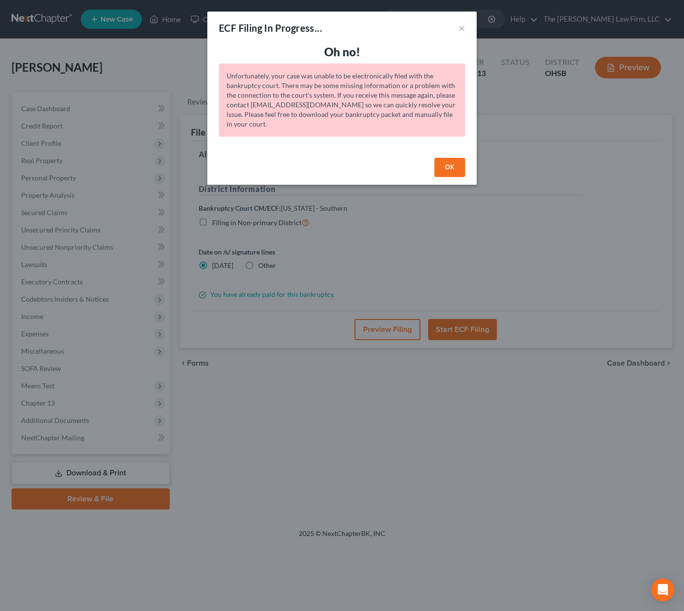
click at [462, 163] on button "OK" at bounding box center [450, 167] width 31 height 19
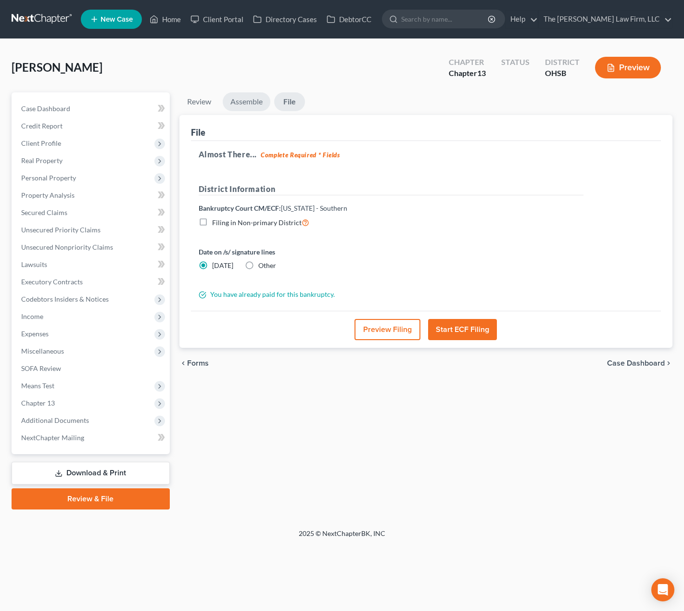
click at [252, 104] on link "Assemble" at bounding box center [247, 101] width 48 height 19
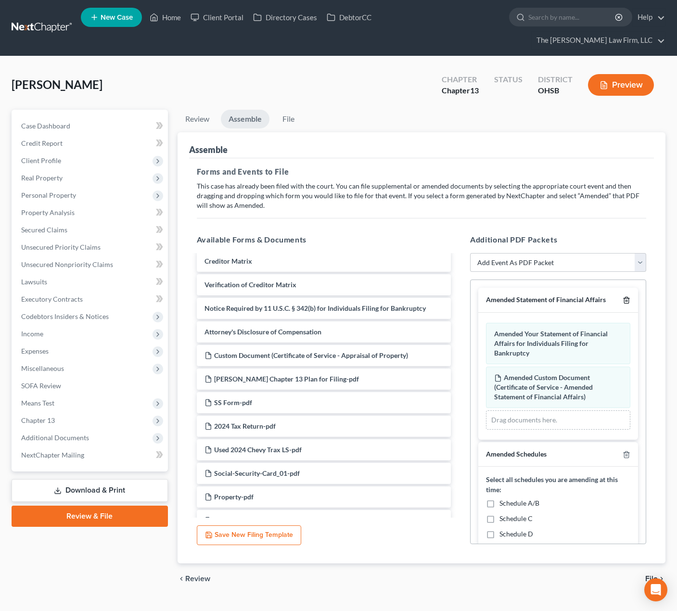
click at [623, 296] on icon "button" at bounding box center [627, 300] width 8 height 8
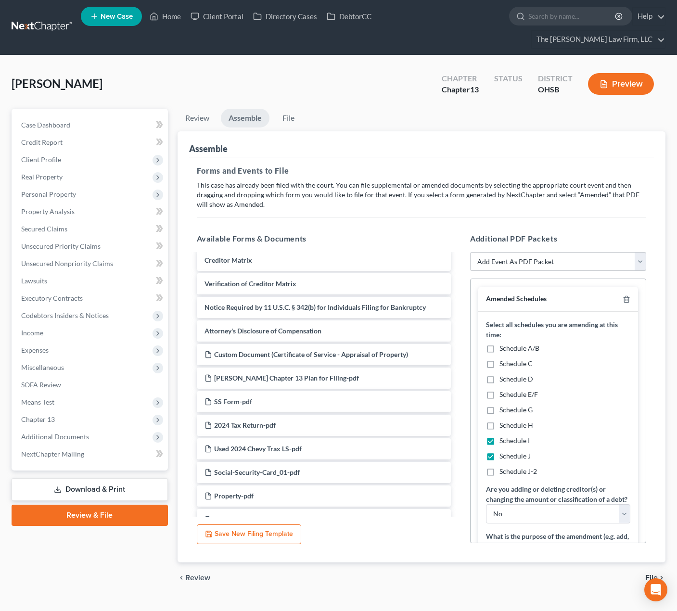
scroll to position [2, 0]
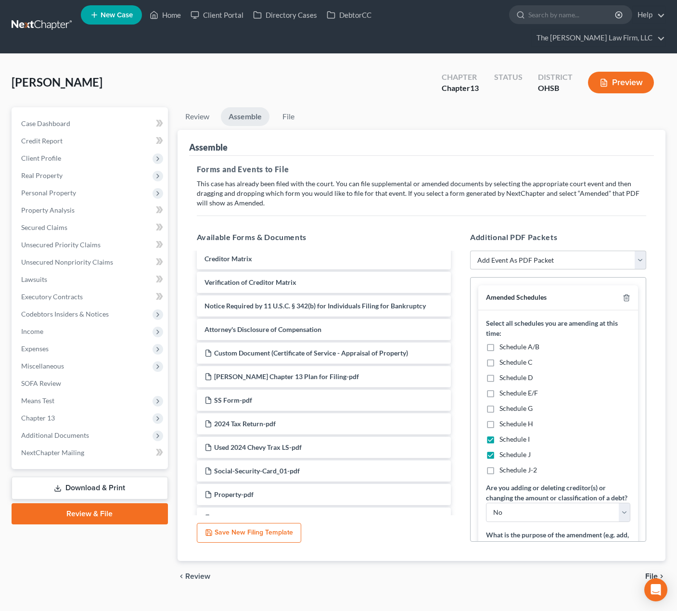
click at [654, 573] on span "File" at bounding box center [651, 577] width 13 height 8
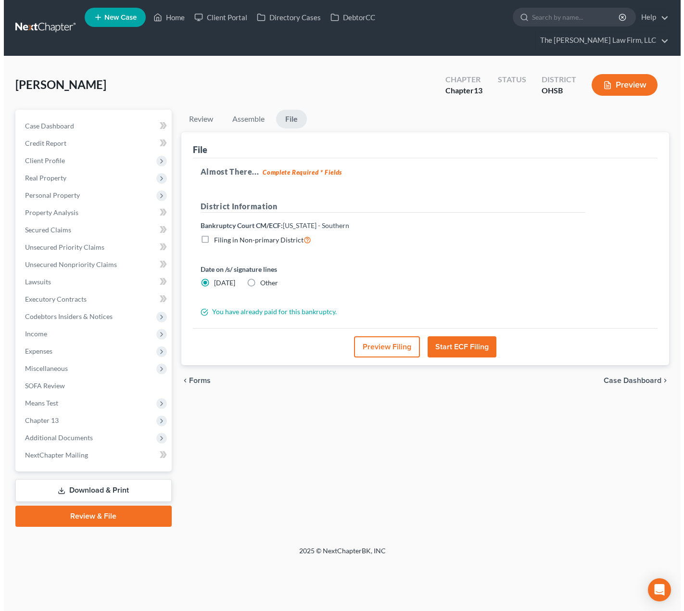
scroll to position [0, 0]
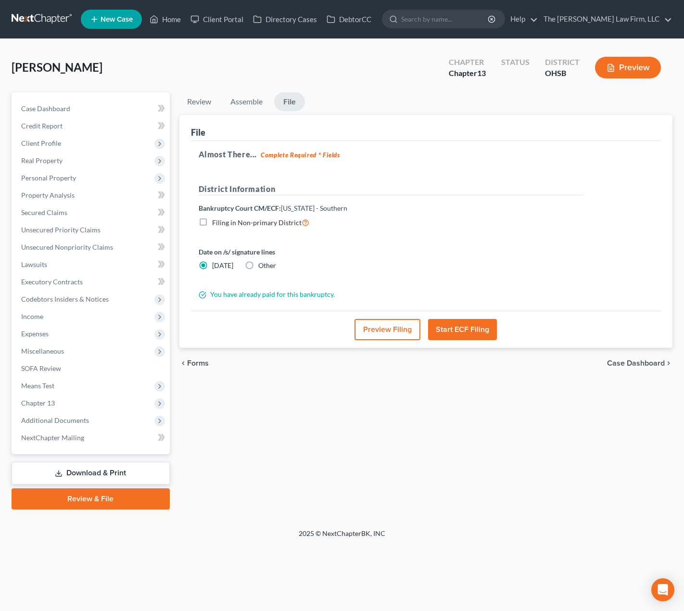
click at [396, 331] on button "Preview Filing" at bounding box center [388, 329] width 66 height 21
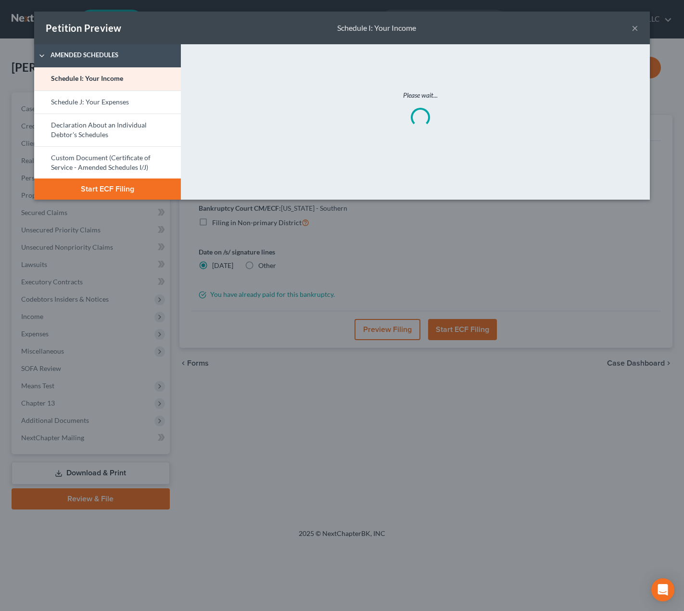
click at [140, 109] on link "Schedule J: Your Expenses" at bounding box center [107, 101] width 147 height 23
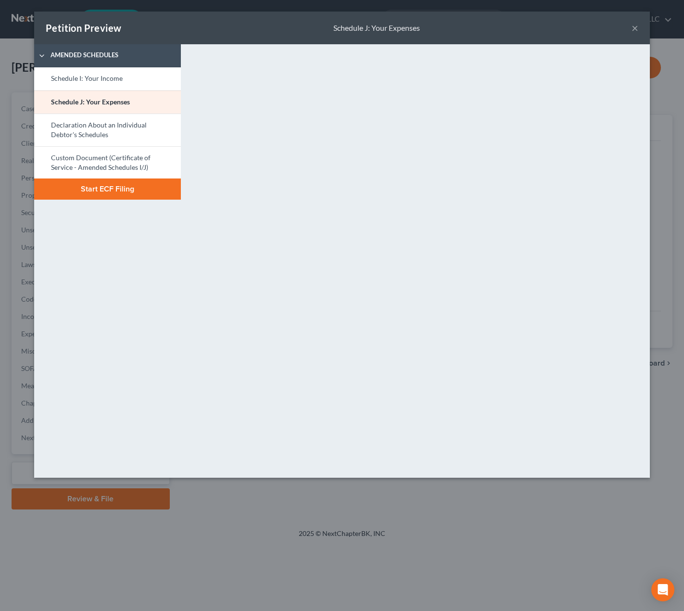
click at [102, 192] on button "Start ECF Filing" at bounding box center [107, 189] width 147 height 21
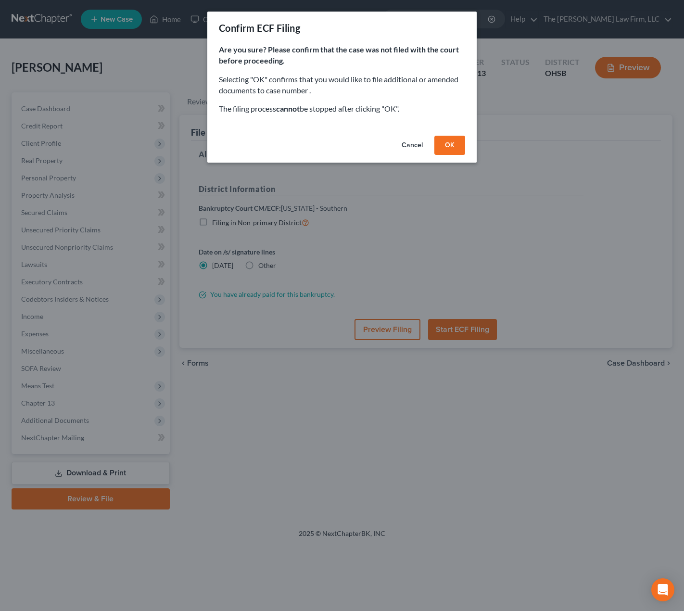
click at [452, 142] on button "OK" at bounding box center [450, 145] width 31 height 19
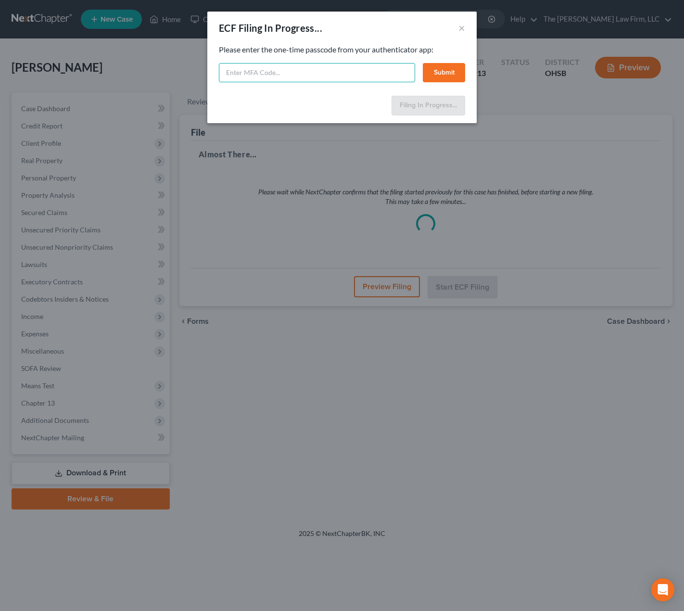
click at [356, 78] on input "text" at bounding box center [317, 72] width 196 height 19
type input "302113"
click at [443, 76] on button "Submit" at bounding box center [444, 72] width 42 height 19
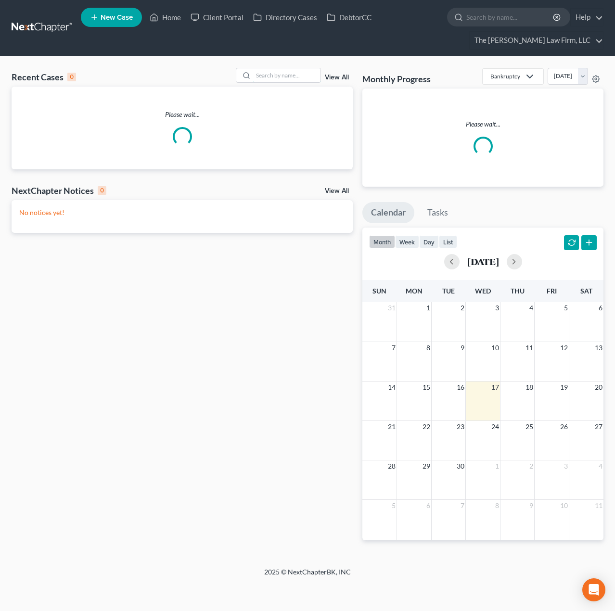
click at [299, 79] on input "search" at bounding box center [286, 75] width 67 height 14
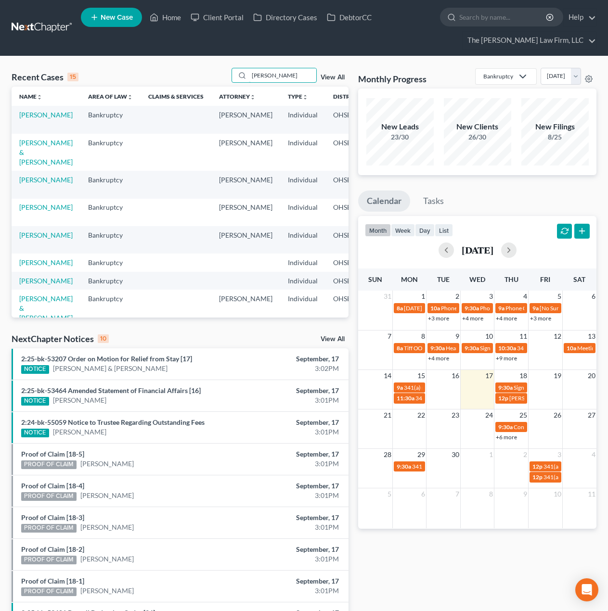
type input "[PERSON_NAME]"
click at [28, 119] on link "[PERSON_NAME]" at bounding box center [45, 115] width 53 height 8
click at [27, 114] on link "[PERSON_NAME]" at bounding box center [45, 115] width 53 height 8
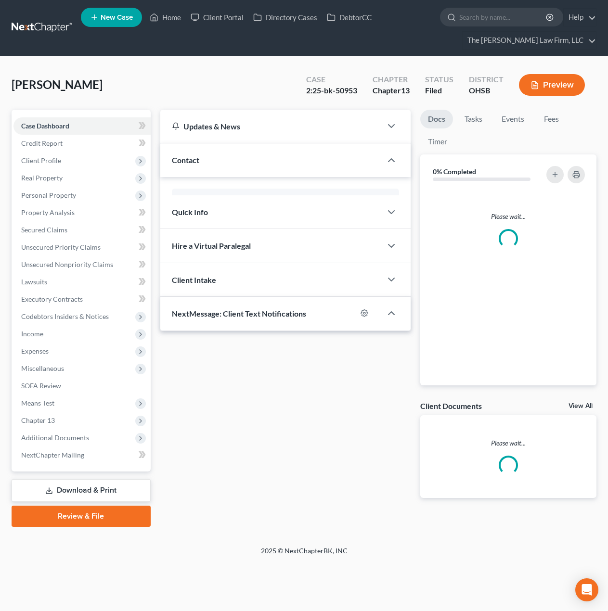
click at [27, 122] on span "Case Dashboard" at bounding box center [45, 126] width 48 height 8
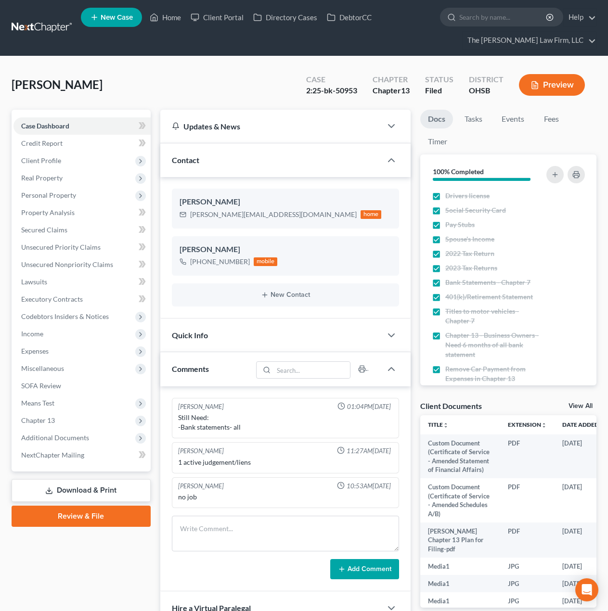
scroll to position [1105, 0]
click at [46, 422] on span "Chapter 13" at bounding box center [38, 420] width 34 height 8
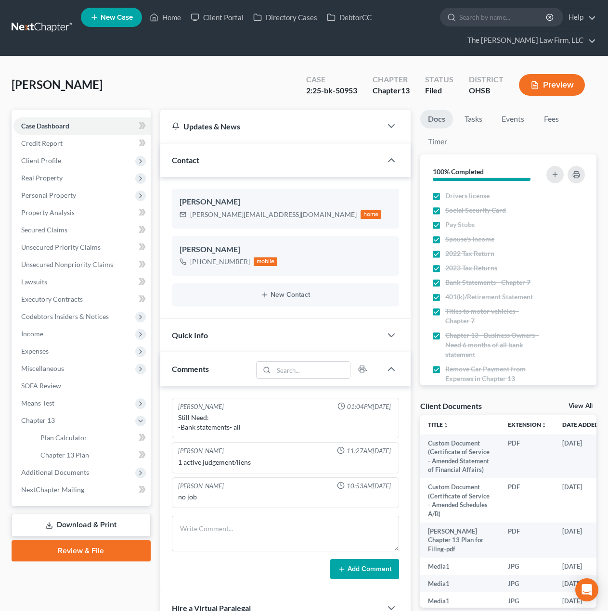
click at [63, 467] on span "Additional Documents" at bounding box center [81, 472] width 137 height 17
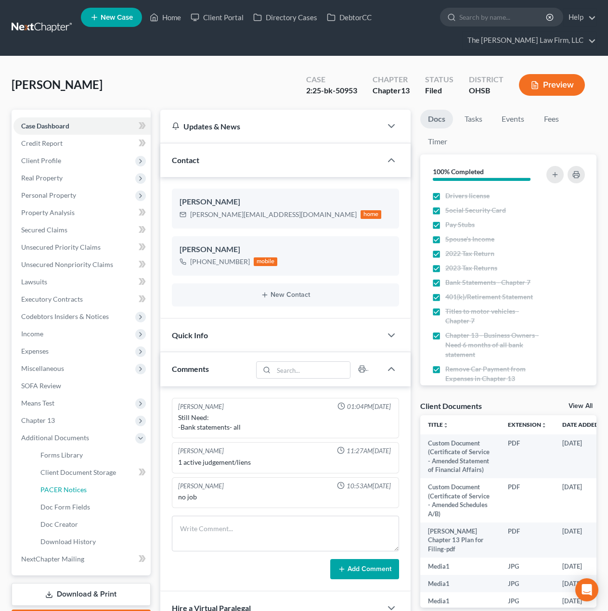
click at [66, 492] on span "PACER Notices" at bounding box center [63, 490] width 46 height 8
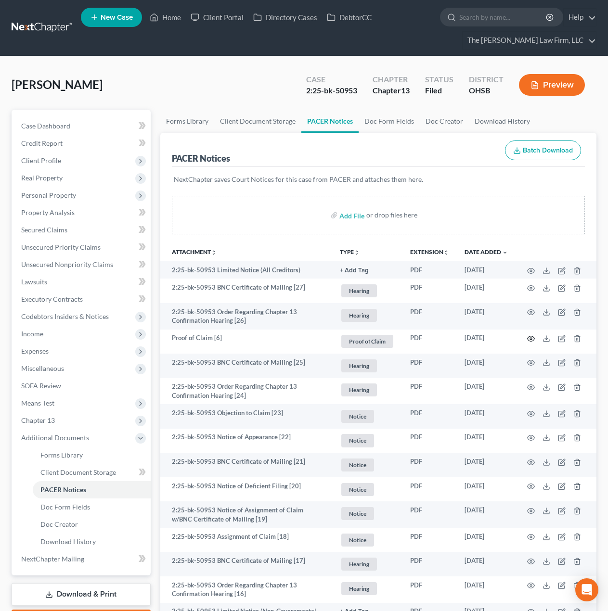
click at [534, 340] on icon "button" at bounding box center [530, 338] width 7 height 5
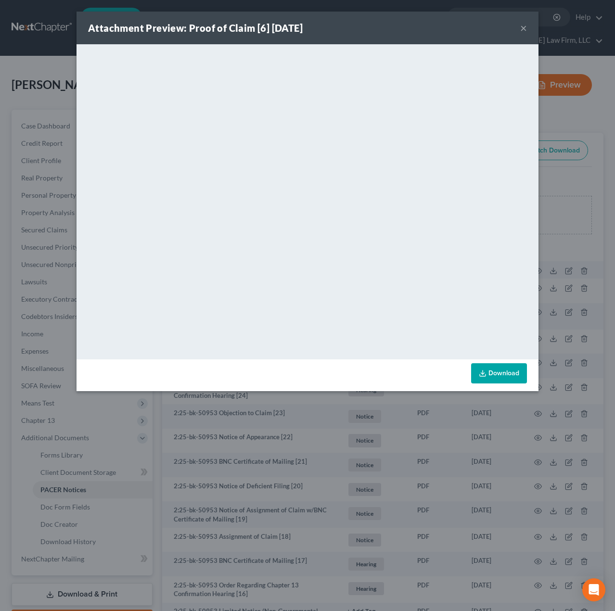
click at [524, 27] on button "×" at bounding box center [523, 28] width 7 height 12
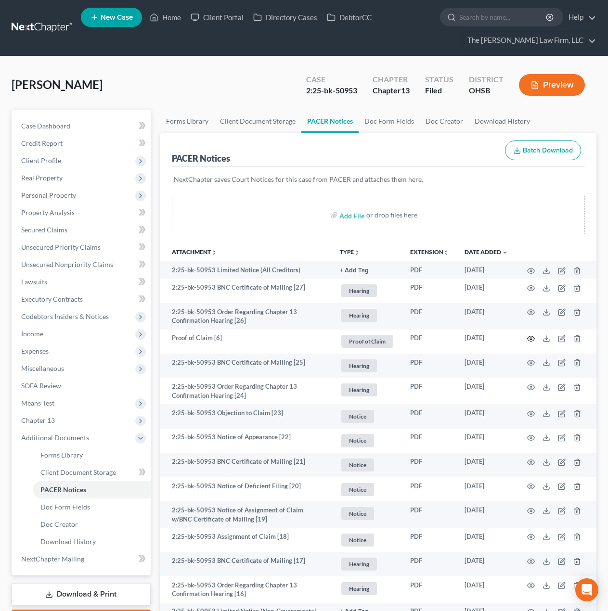
click at [530, 338] on circle "button" at bounding box center [531, 339] width 2 height 2
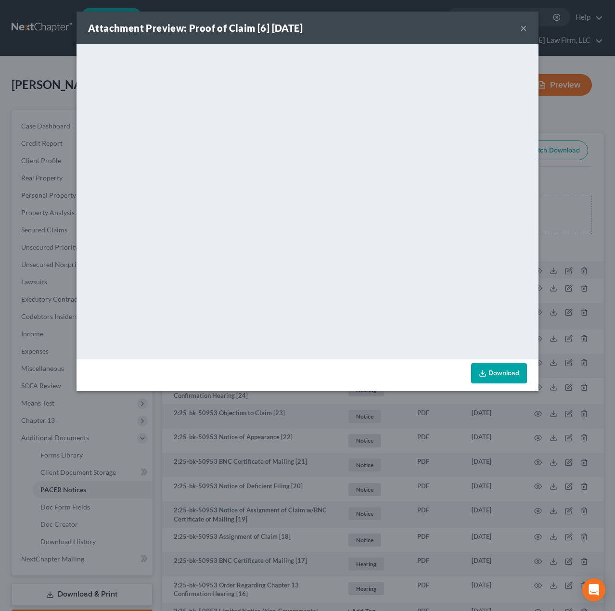
click at [522, 29] on button "×" at bounding box center [523, 28] width 7 height 12
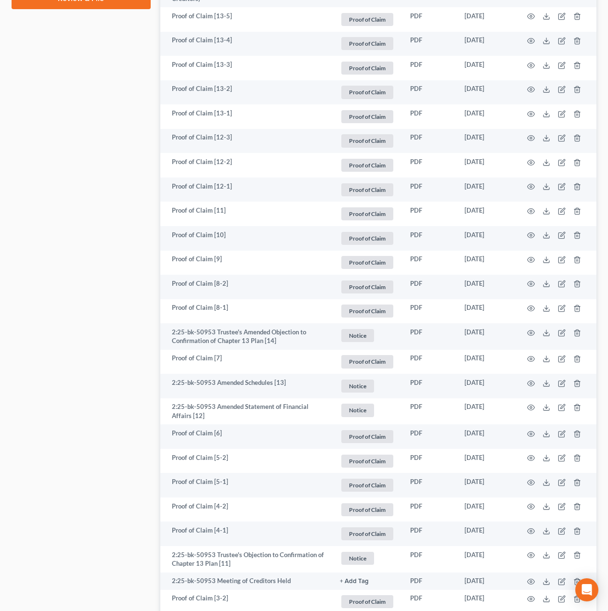
scroll to position [641, 0]
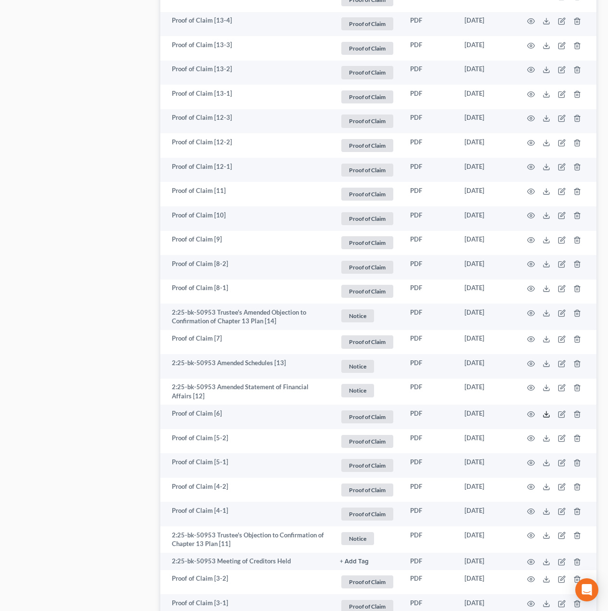
click at [544, 414] on icon at bounding box center [546, 414] width 8 height 8
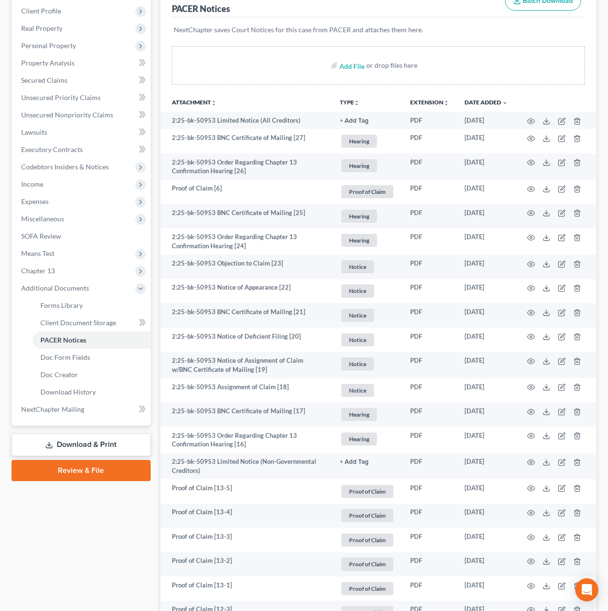
scroll to position [80, 0]
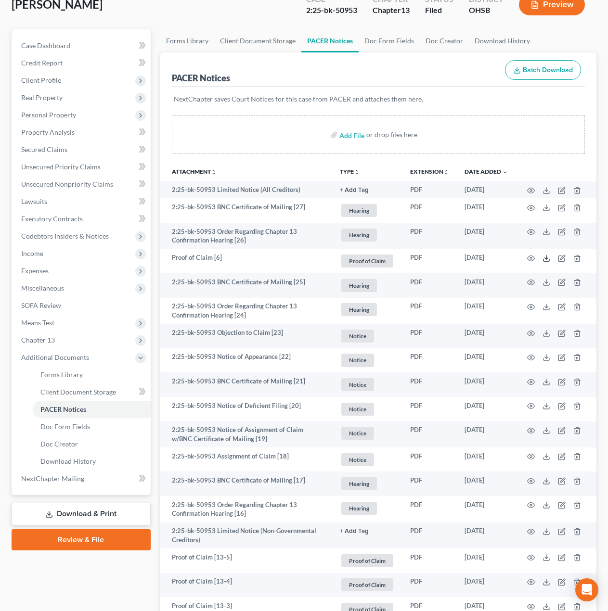
click at [545, 261] on icon at bounding box center [546, 259] width 8 height 8
click at [547, 256] on icon at bounding box center [546, 259] width 8 height 8
click at [60, 94] on span "Real Property" at bounding box center [41, 97] width 41 height 8
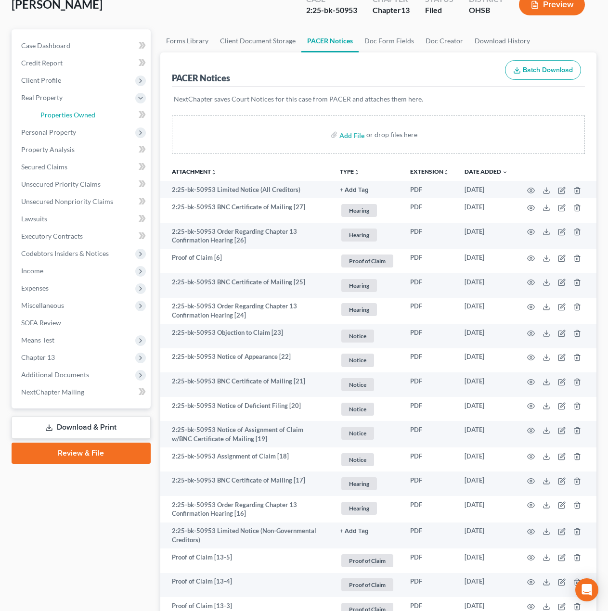
click at [65, 111] on span "Properties Owned" at bounding box center [67, 115] width 55 height 8
